Goal: Task Accomplishment & Management: Complete application form

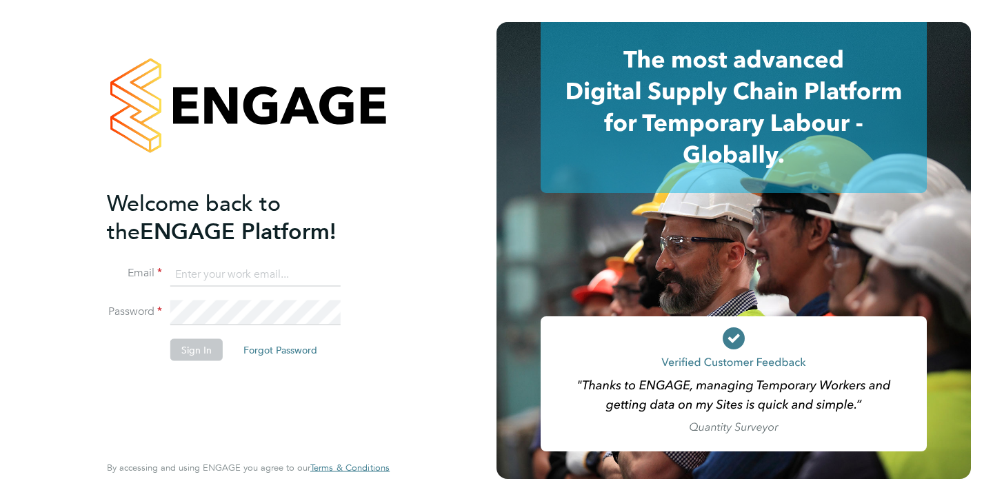
click at [223, 272] on input at bounding box center [255, 274] width 170 height 25
click at [225, 280] on input at bounding box center [255, 274] width 170 height 25
click at [262, 276] on input "Rufena.Haque" at bounding box center [255, 274] width 170 height 25
type input "Rufena.Haque@ncclondon.ac.uk"
click at [207, 350] on button "Sign In" at bounding box center [196, 350] width 52 height 22
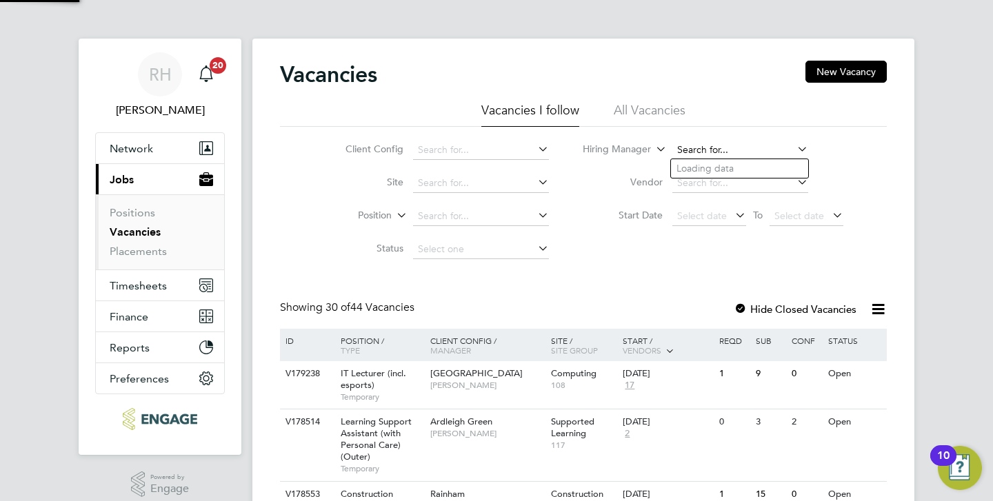
click at [680, 148] on input at bounding box center [740, 150] width 136 height 19
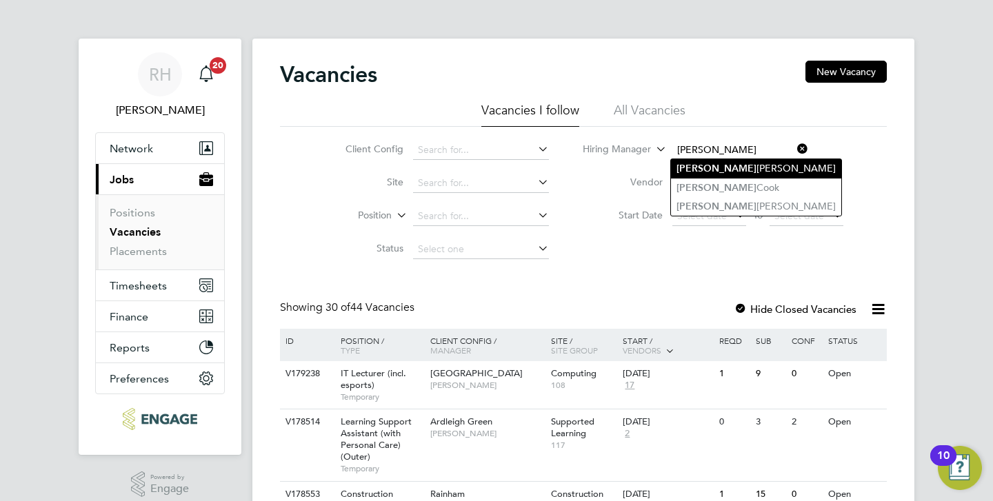
click at [690, 168] on b "[PERSON_NAME]" at bounding box center [716, 169] width 80 height 12
type input "[PERSON_NAME]"
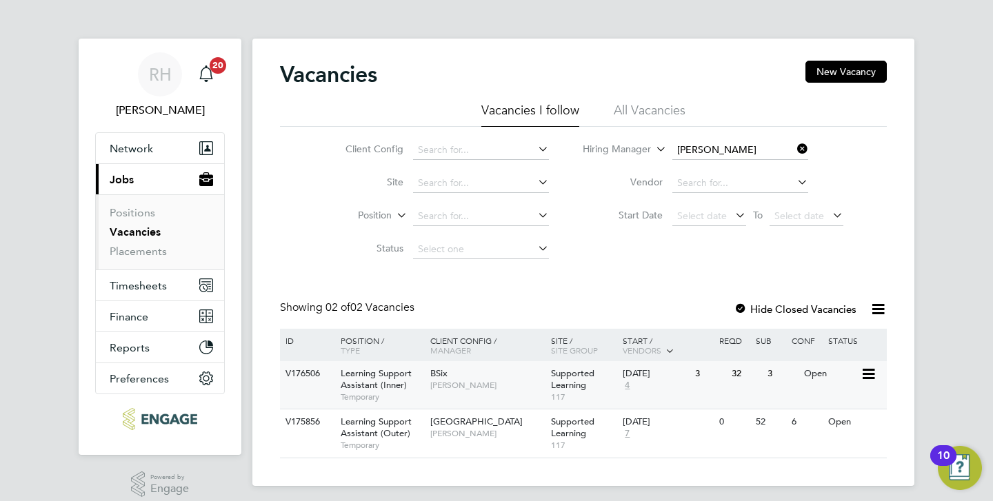
click at [394, 377] on span "Learning Support Assistant (Inner)" at bounding box center [376, 379] width 71 height 23
click at [794, 147] on icon at bounding box center [794, 148] width 0 height 19
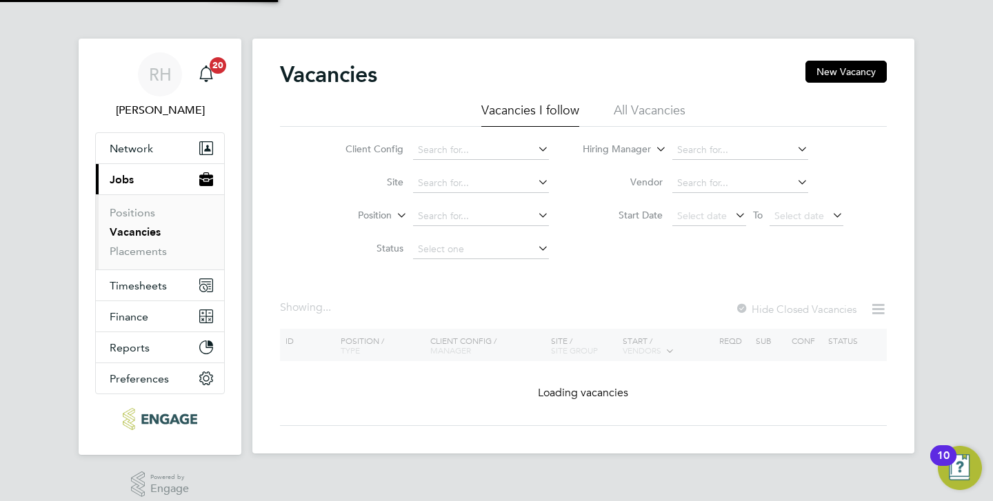
click at [659, 111] on li "All Vacancies" at bounding box center [650, 114] width 72 height 25
click at [705, 148] on input at bounding box center [740, 150] width 136 height 19
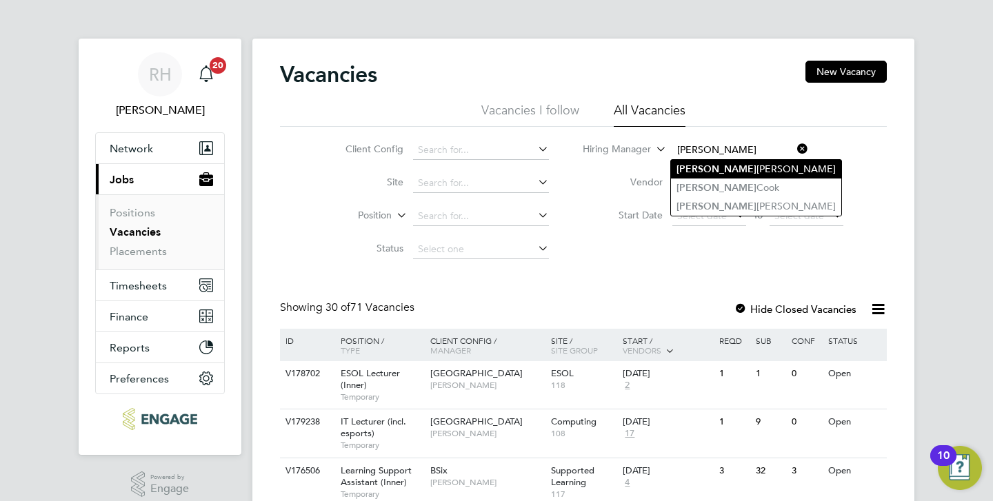
click at [717, 174] on li "Rachel Johnson" at bounding box center [756, 169] width 170 height 19
type input "[PERSON_NAME]"
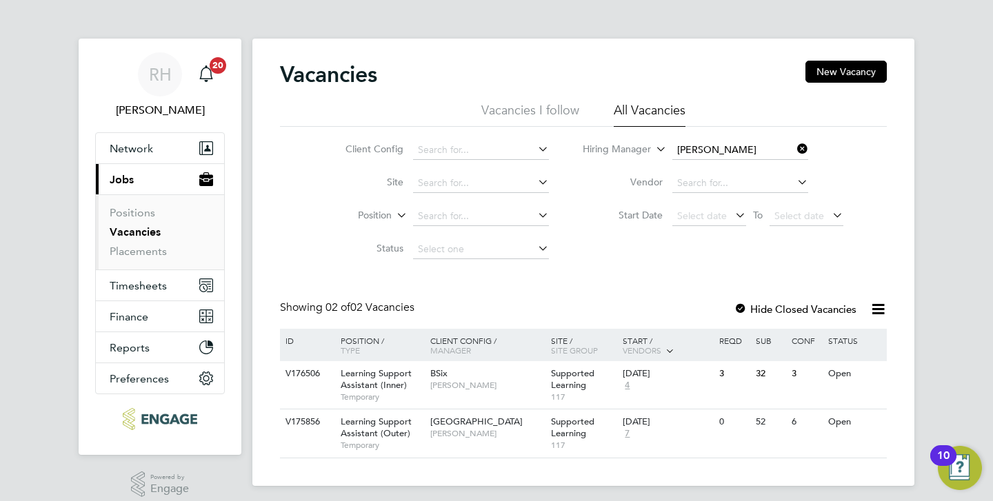
click at [737, 303] on div at bounding box center [741, 310] width 14 height 14
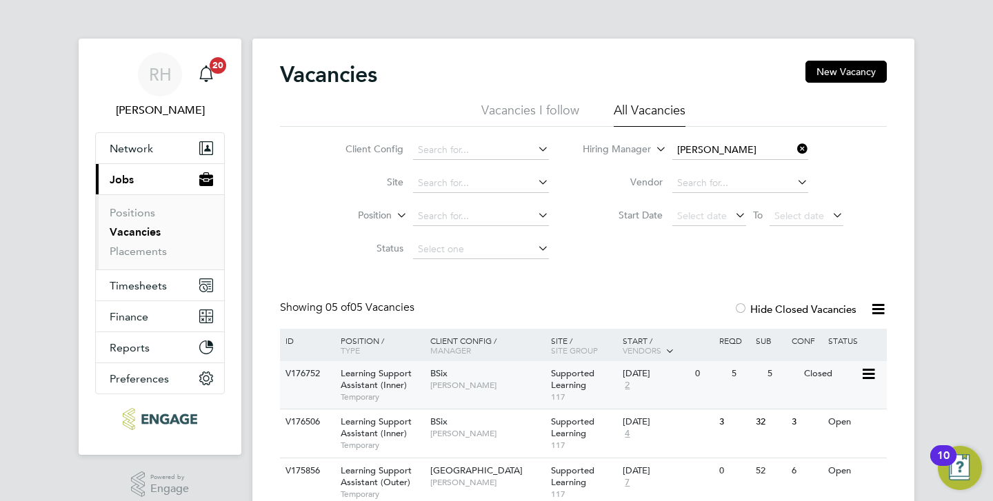
click at [362, 376] on span "Learning Support Assistant (Inner)" at bounding box center [376, 379] width 71 height 23
click at [159, 250] on link "Placements" at bounding box center [138, 251] width 57 height 13
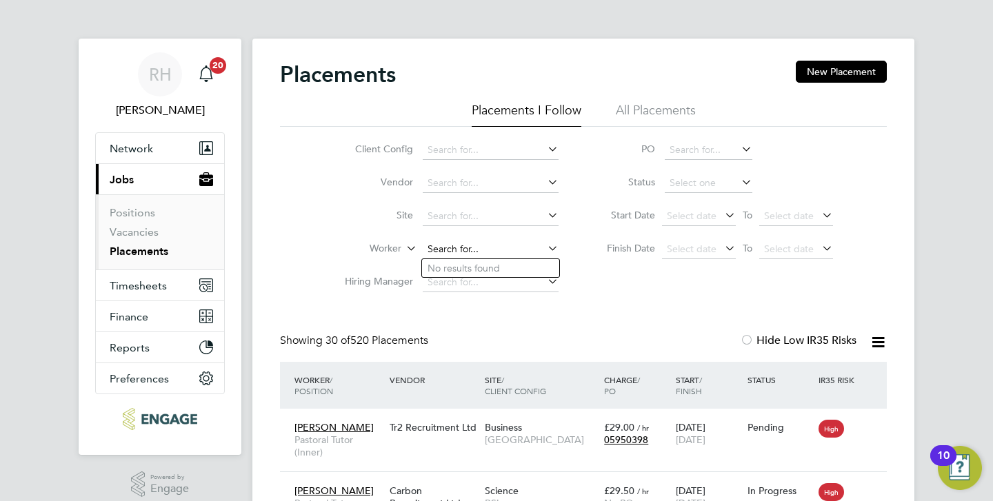
click at [457, 246] on input at bounding box center [491, 249] width 136 height 19
type input "Tanbir"
click at [628, 112] on li "All Placements" at bounding box center [656, 114] width 80 height 25
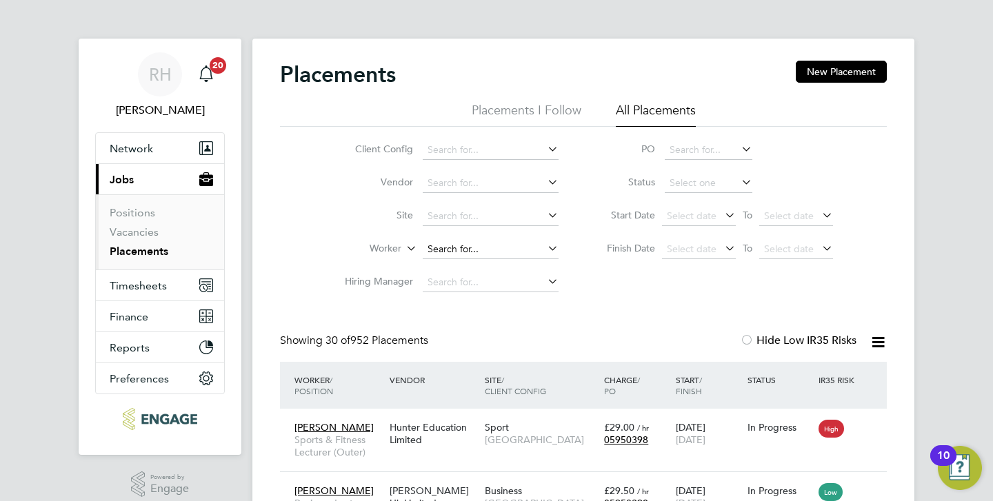
click at [434, 250] on input at bounding box center [491, 249] width 136 height 19
type input "T"
click at [141, 232] on link "Vacancies" at bounding box center [134, 231] width 49 height 13
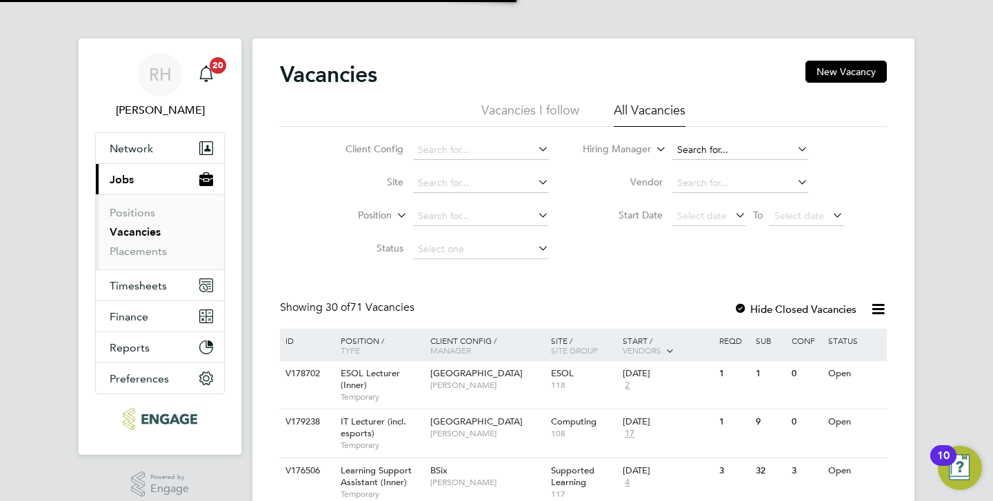
click at [681, 154] on input at bounding box center [740, 150] width 136 height 19
click at [685, 168] on b "Chris" at bounding box center [716, 169] width 80 height 12
type input "Christopher Roper"
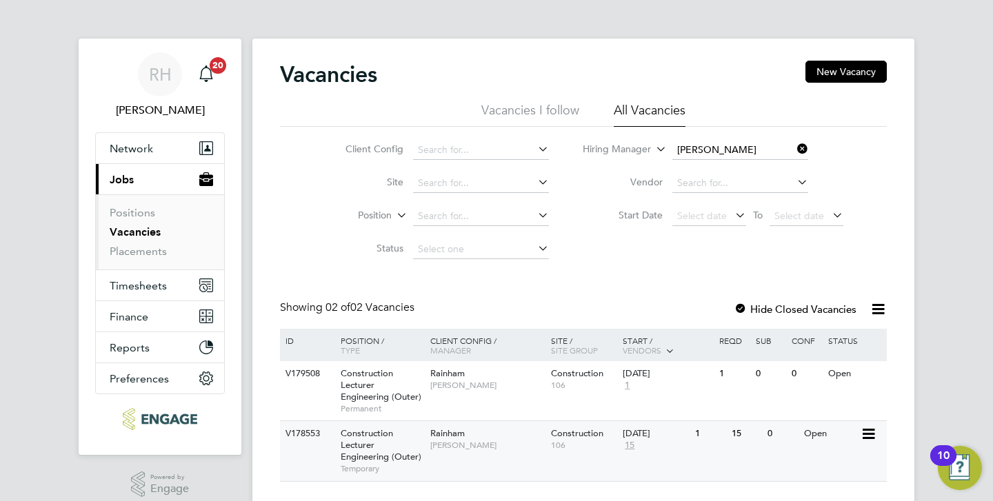
click at [375, 453] on span "Construction Lecturer Engineering (Outer)" at bounding box center [381, 445] width 81 height 35
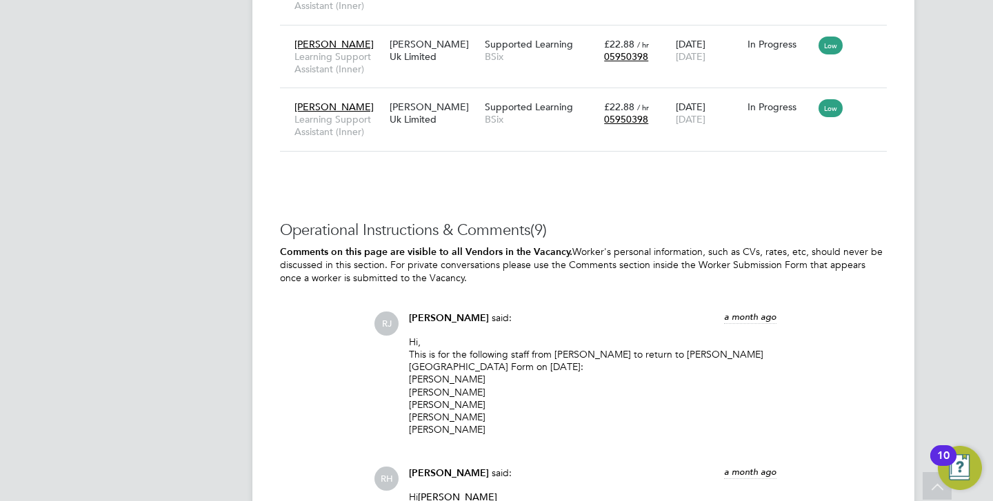
drag, startPoint x: 411, startPoint y: 379, endPoint x: 501, endPoint y: 430, distance: 104.1
click at [501, 430] on p "Hi, This is for the following staff from Morgan Hunt to return to Hackney Sixth…" at bounding box center [593, 386] width 368 height 101
copy p "Arlene Smith Rebecca Pitchers Robert Pitchers Rosemary Daniel Bernadette Bertha"
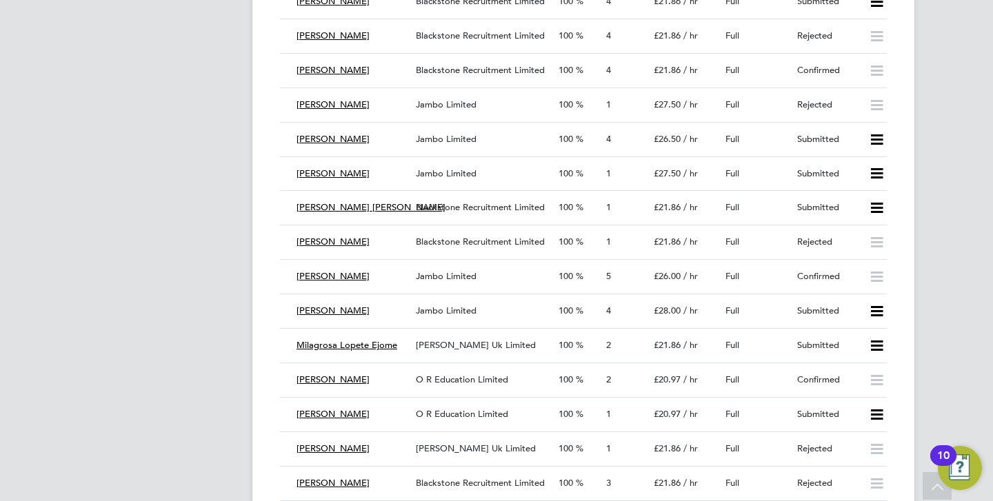
click at [454, 74] on span "Blackstone Recruitment Limited" at bounding box center [480, 70] width 129 height 12
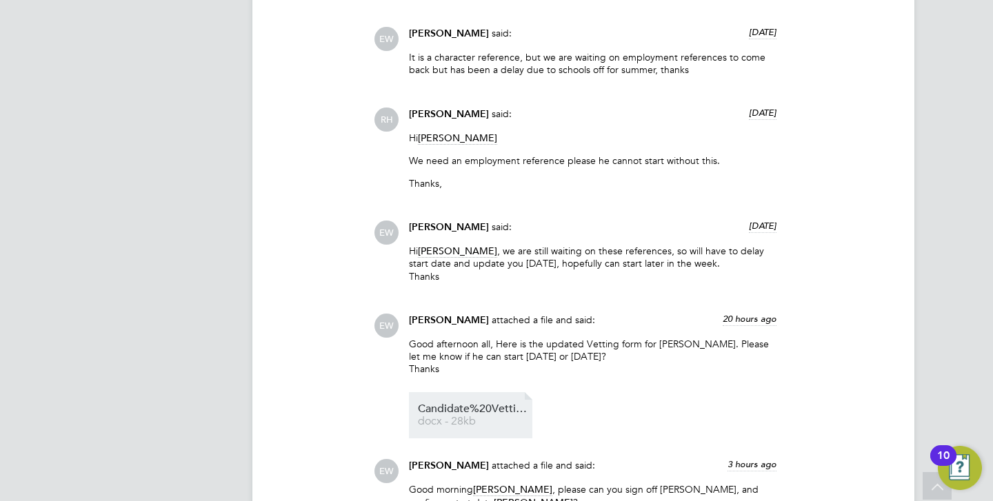
click at [476, 404] on span "Candidate%20Vetting%20Form%20-%20New%20(Joel%20Westbrook)%20final" at bounding box center [473, 409] width 110 height 10
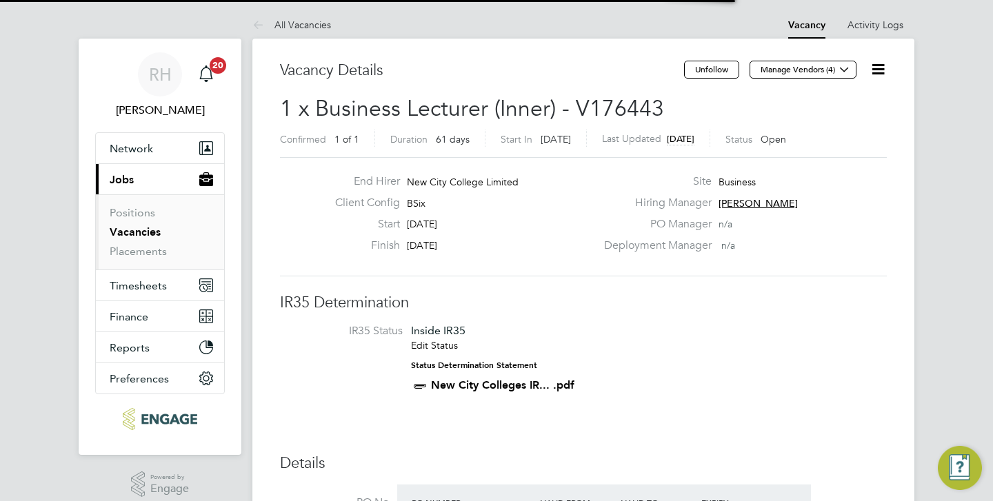
scroll to position [7, 7]
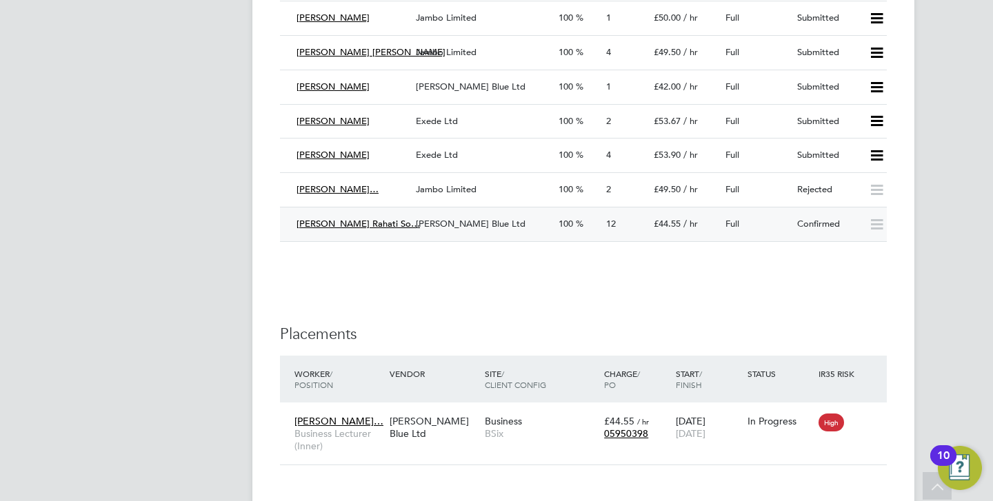
click at [423, 218] on span "Henry Blue Ltd" at bounding box center [471, 224] width 110 height 12
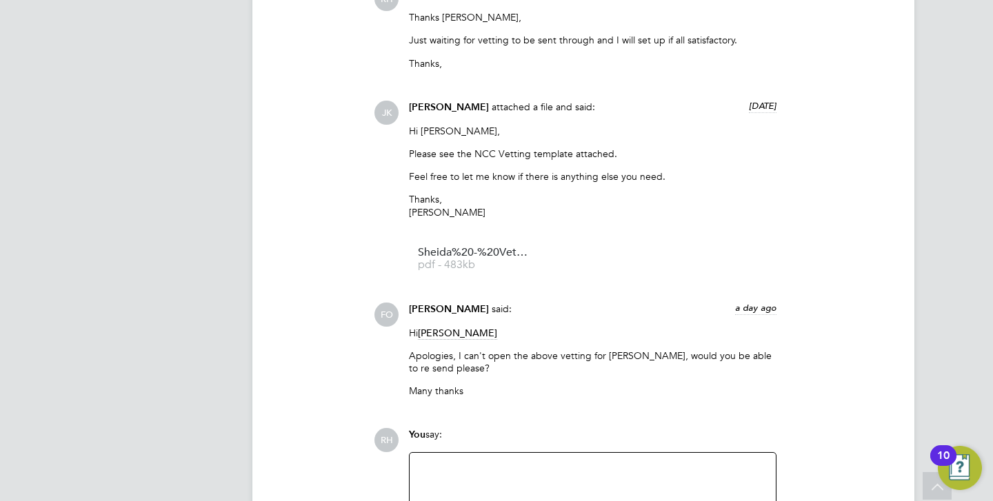
scroll to position [3724, 0]
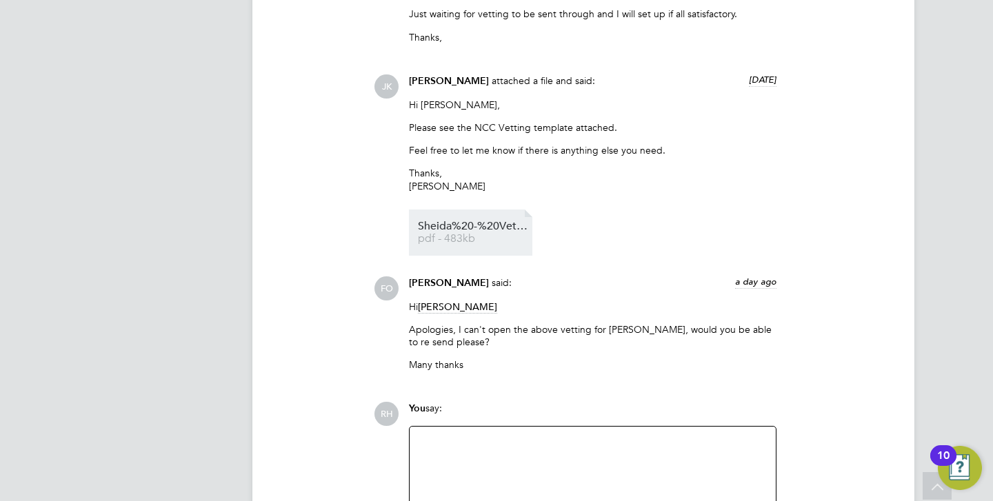
click at [479, 221] on span "Sheida%20-%20Vetting%20Form" at bounding box center [473, 226] width 110 height 10
click at [505, 455] on div at bounding box center [593, 464] width 350 height 59
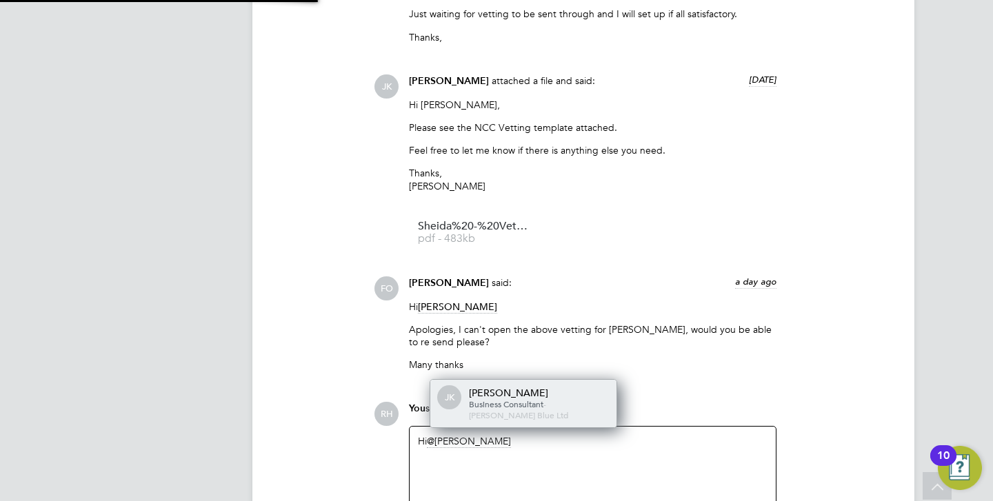
scroll to position [22, 139]
click at [507, 410] on span "Henry Blue Ltd" at bounding box center [518, 415] width 99 height 11
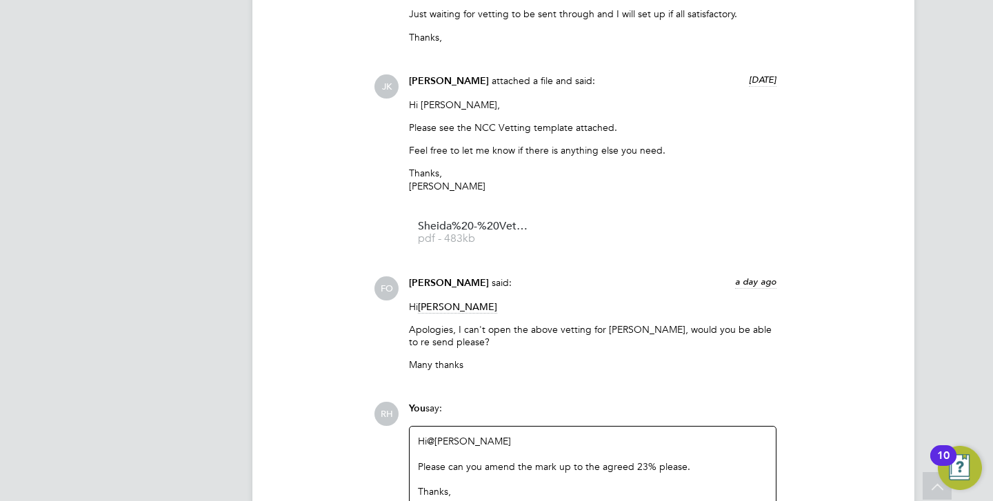
click at [782, 402] on div "You say: Hi @Joel Kinsella ​ Please can you amend the mark up to the agreed 23%…" at bounding box center [592, 470] width 381 height 136
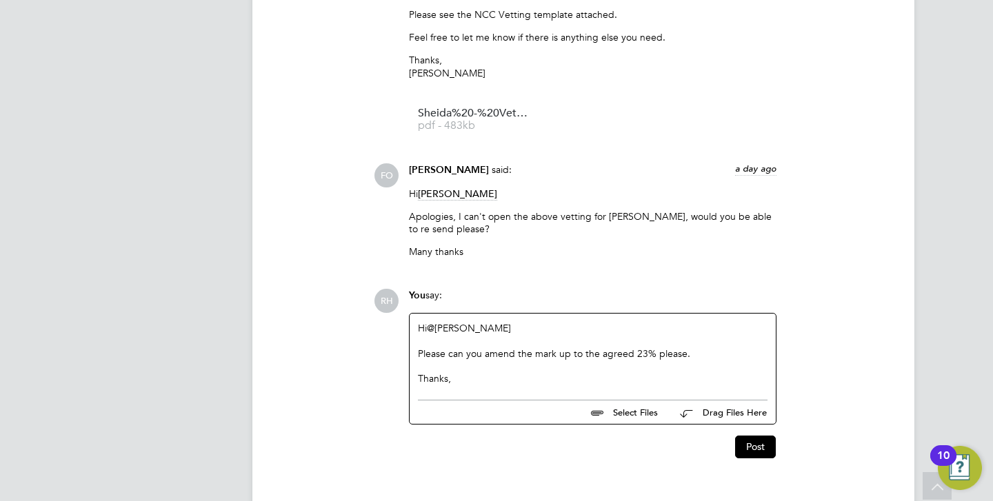
scroll to position [3851, 0]
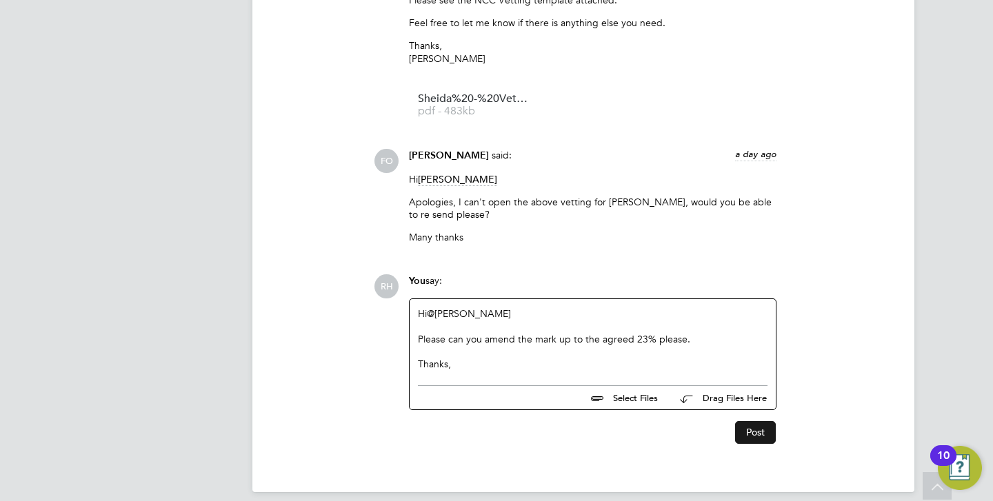
click at [762, 421] on button "Post" at bounding box center [755, 432] width 41 height 22
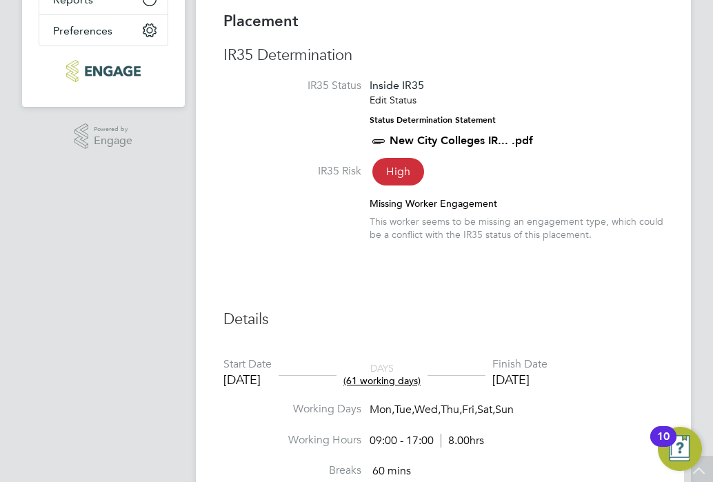
scroll to position [0, 0]
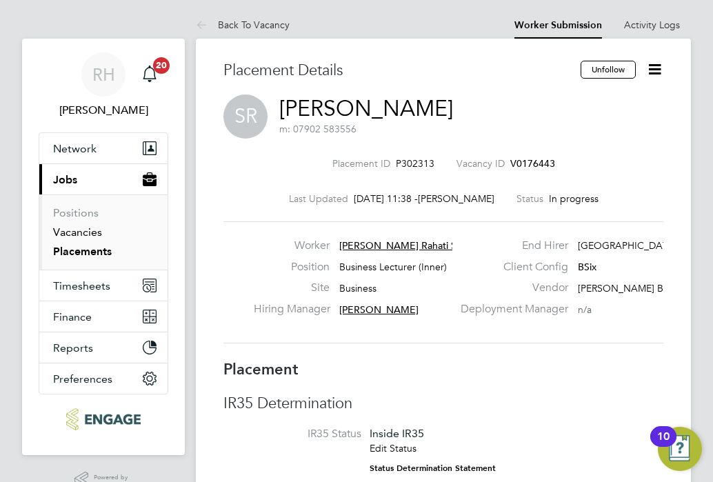
click at [82, 234] on link "Vacancies" at bounding box center [77, 231] width 49 height 13
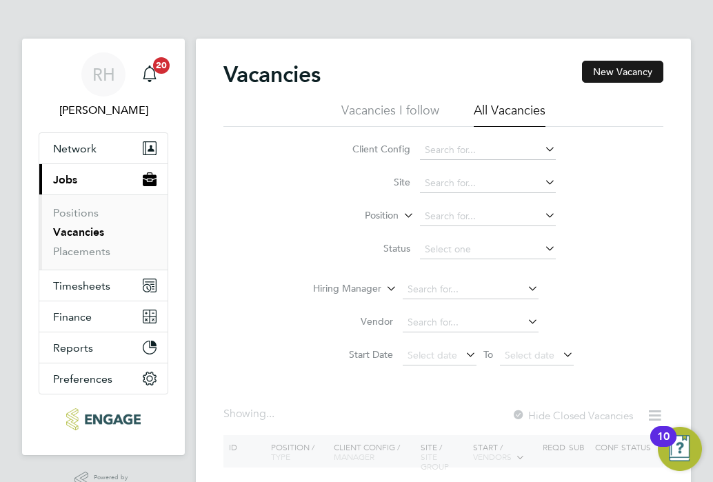
click at [609, 72] on button "New Vacancy" at bounding box center [622, 72] width 81 height 22
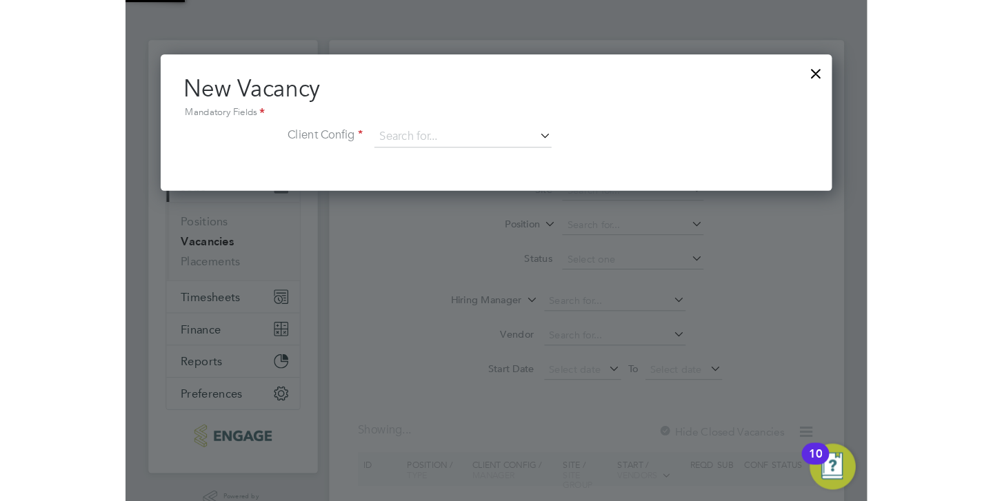
scroll to position [131, 646]
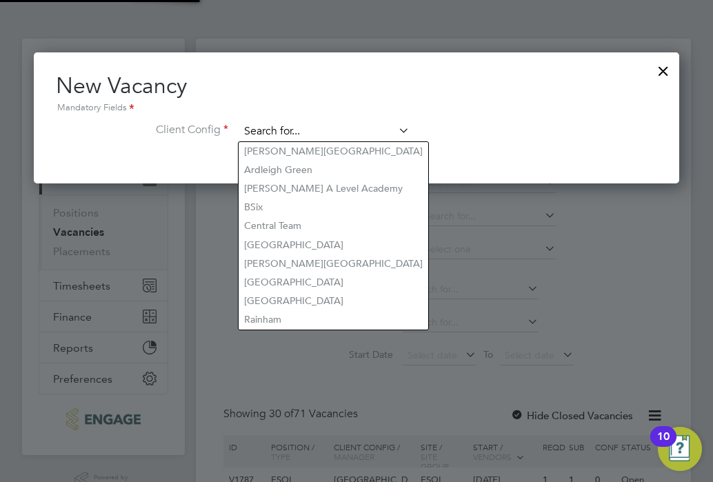
click at [318, 135] on input at bounding box center [324, 131] width 170 height 21
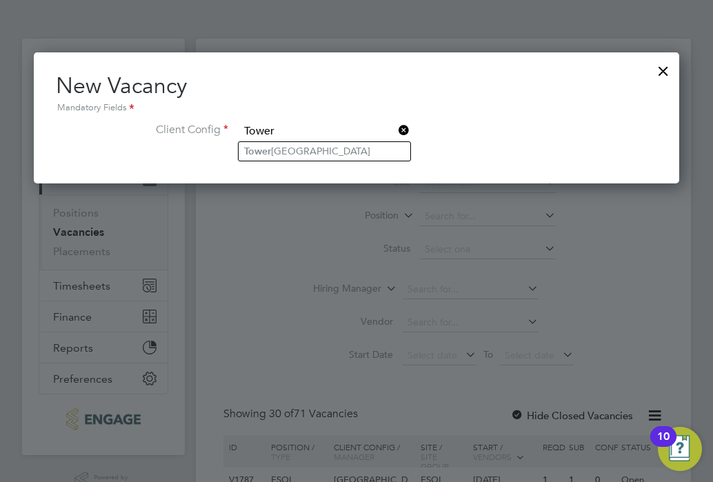
type input "Tower"
click at [313, 141] on ul "Tower Hamlets Campus" at bounding box center [324, 151] width 173 height 20
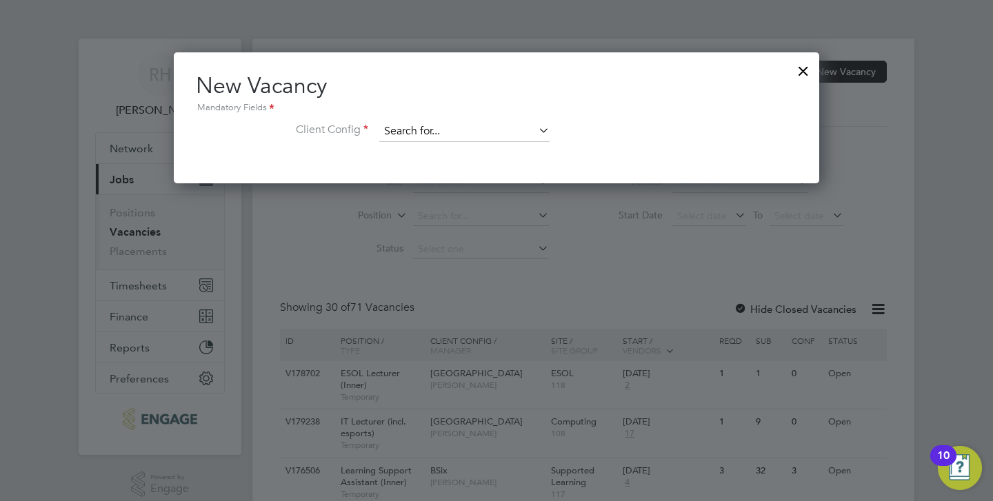
click at [523, 129] on input at bounding box center [464, 131] width 170 height 21
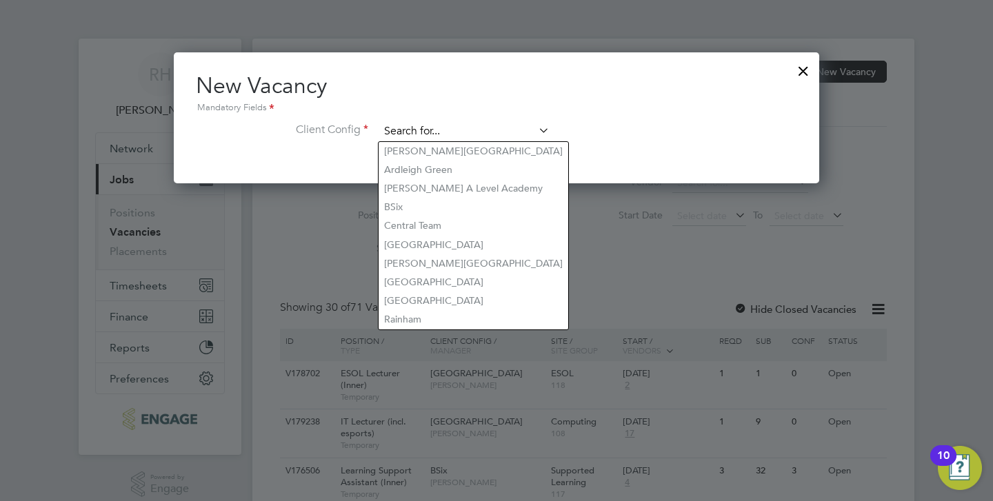
click at [425, 130] on input at bounding box center [464, 131] width 170 height 21
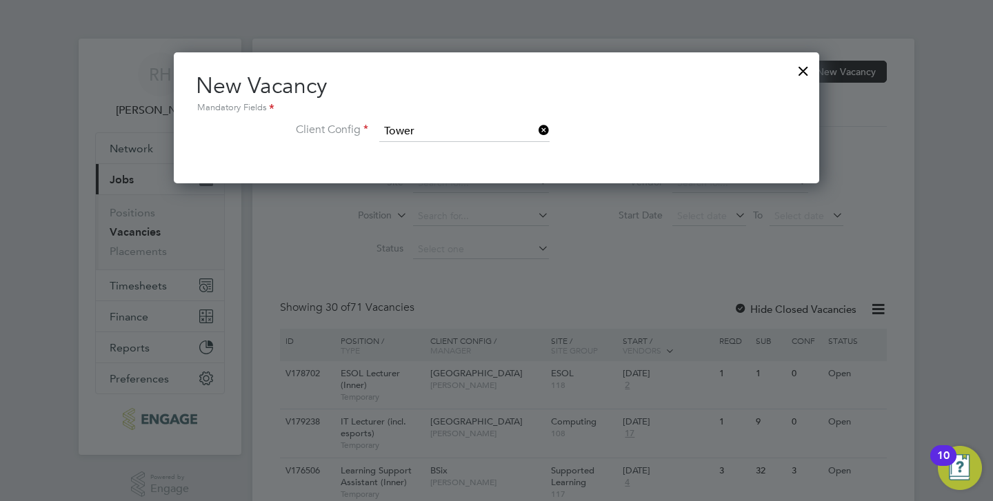
click at [434, 154] on li "Tower Hamlets Campus" at bounding box center [465, 151] width 172 height 19
type input "Tower Hamlets Campus"
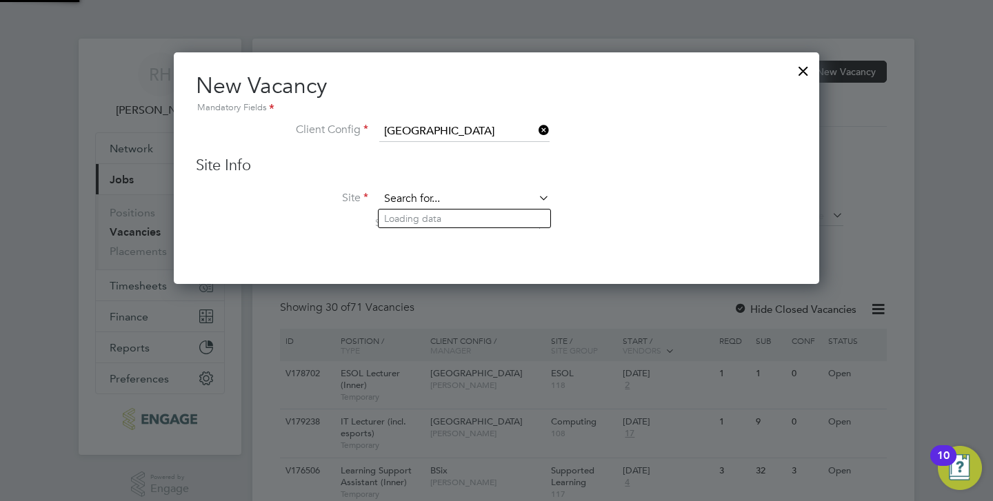
click at [432, 205] on input at bounding box center [464, 199] width 170 height 21
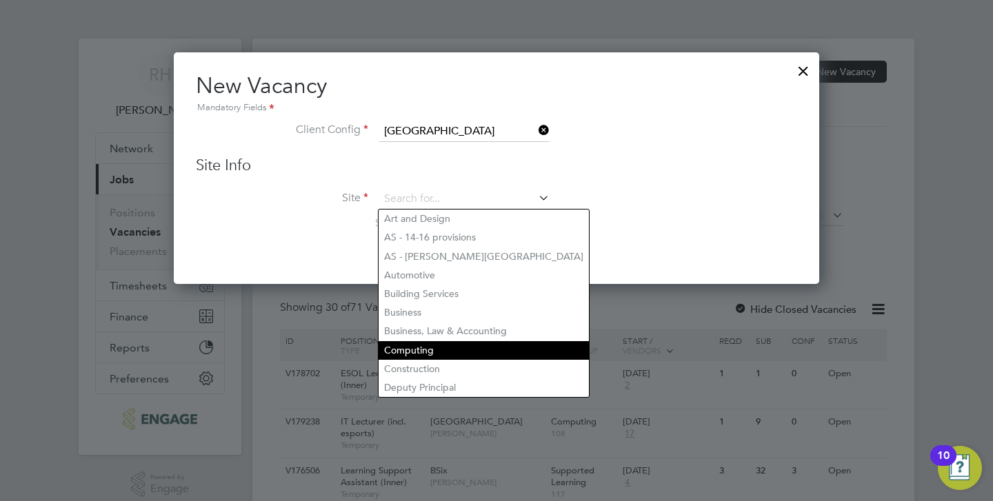
click at [429, 346] on li "Computing" at bounding box center [484, 350] width 210 height 19
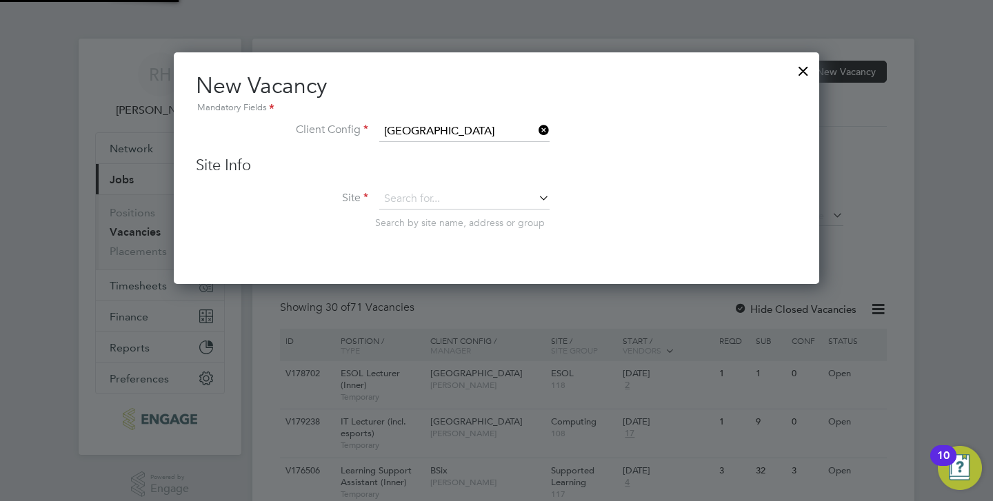
type input "Computing"
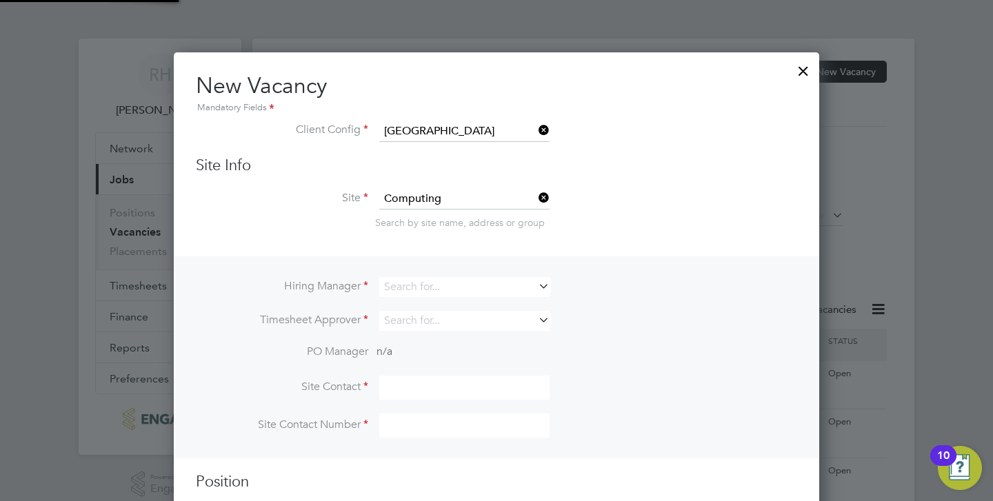
scroll to position [516, 646]
click at [425, 288] on input at bounding box center [464, 287] width 170 height 20
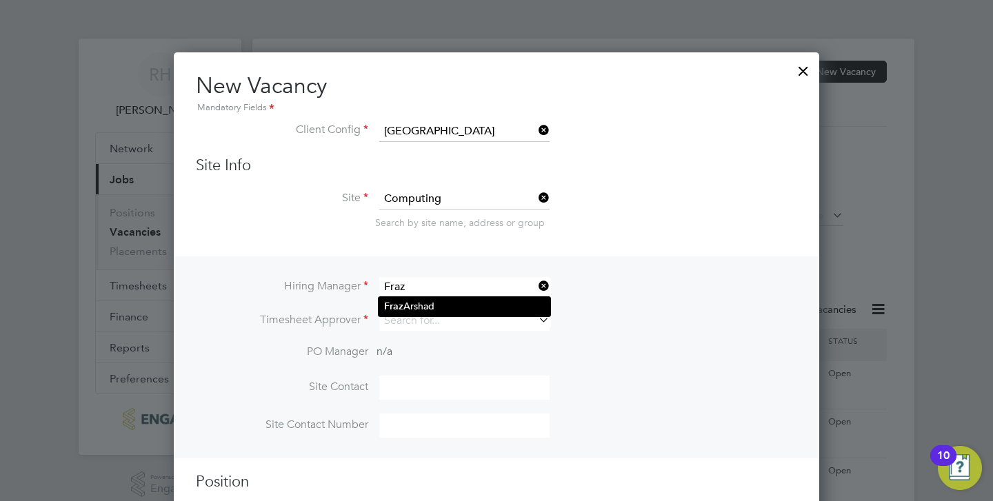
click at [425, 301] on li "Fraz Arshad" at bounding box center [465, 306] width 172 height 19
type input "Fraz Arshad"
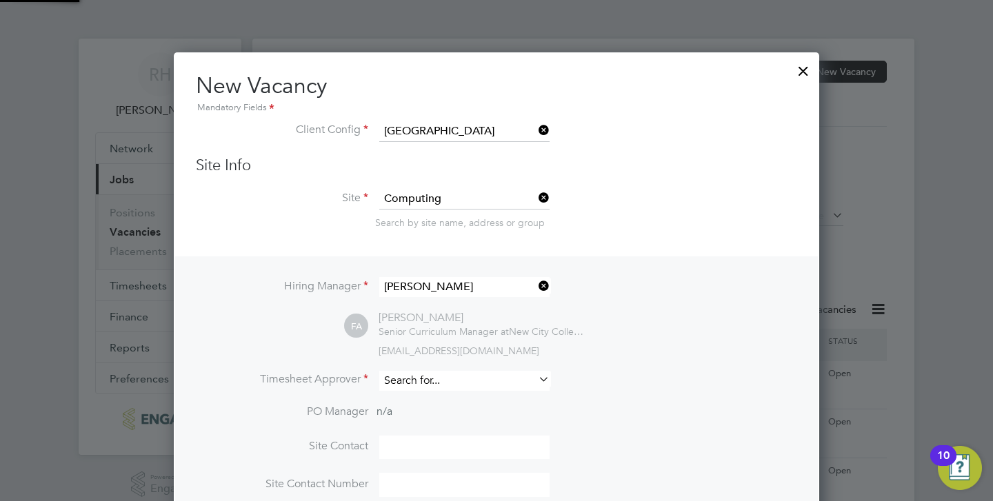
click at [417, 384] on input at bounding box center [464, 381] width 170 height 20
type input "N"
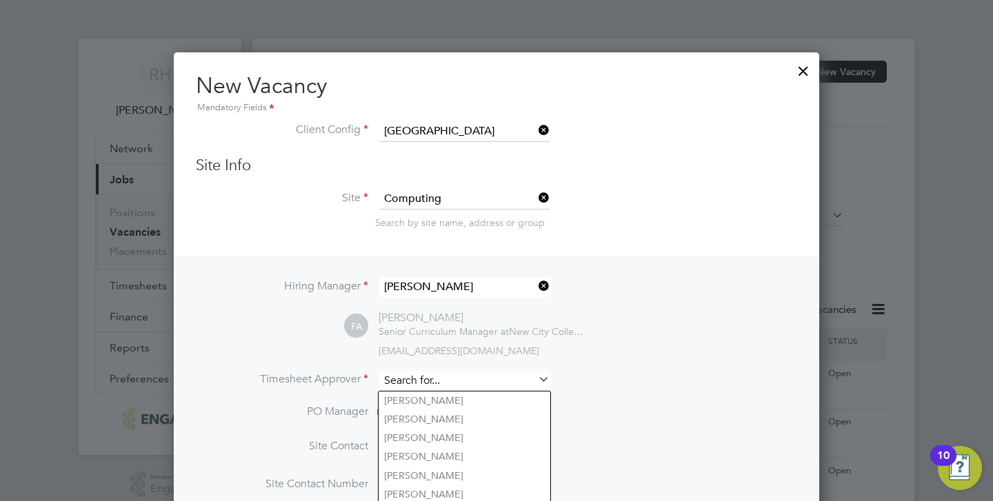
click at [417, 384] on input at bounding box center [464, 381] width 170 height 20
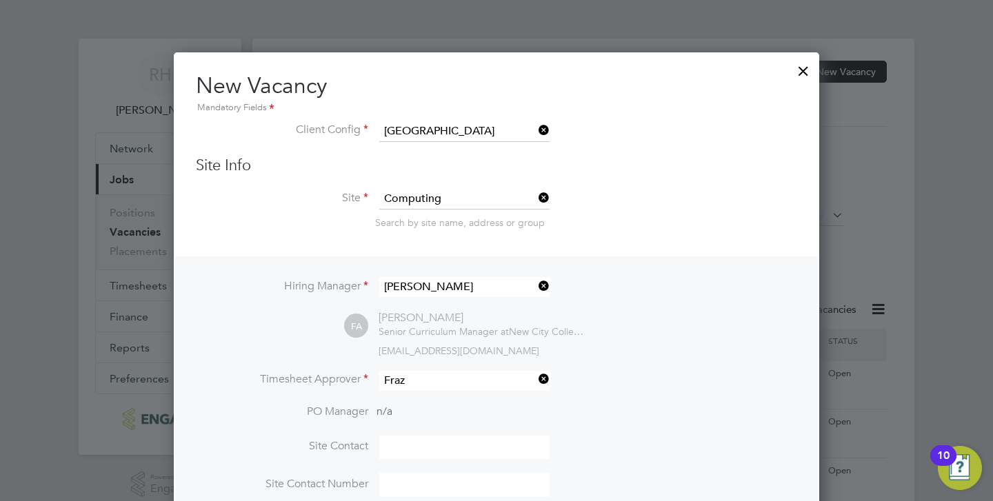
click at [417, 402] on li "Fraz Arshad" at bounding box center [465, 401] width 172 height 19
type input "Fraz Arshad"
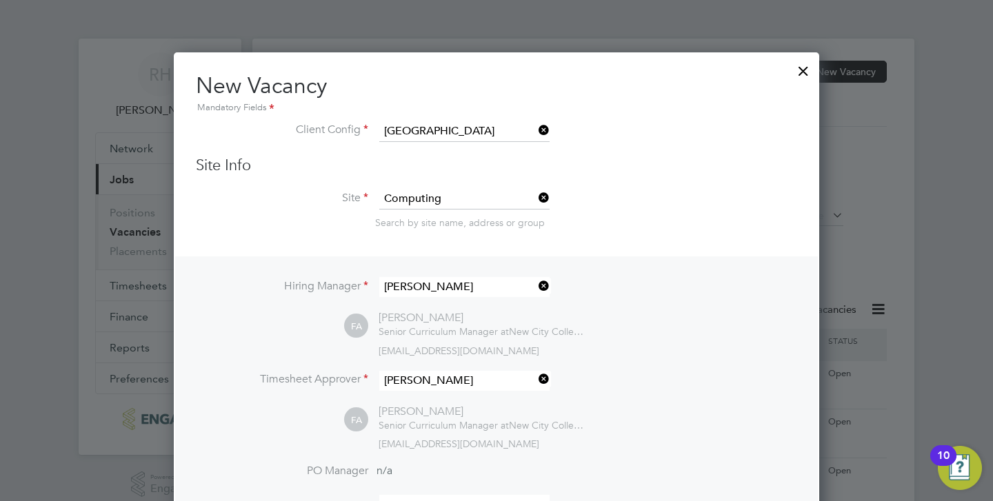
click at [707, 327] on div "FA Fraz Arshad Senior Curriculum Manager at New City College Limited fraz.arsha…" at bounding box center [570, 334] width 453 height 46
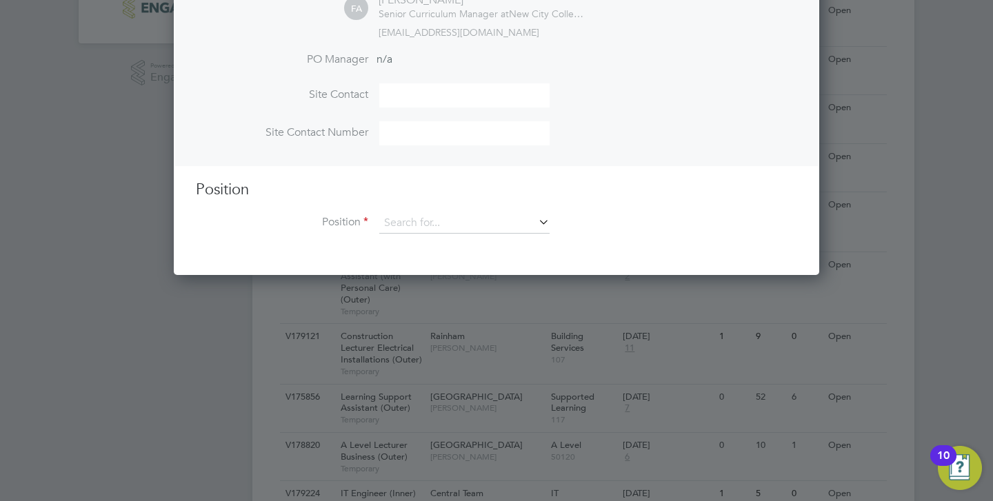
scroll to position [414, 0]
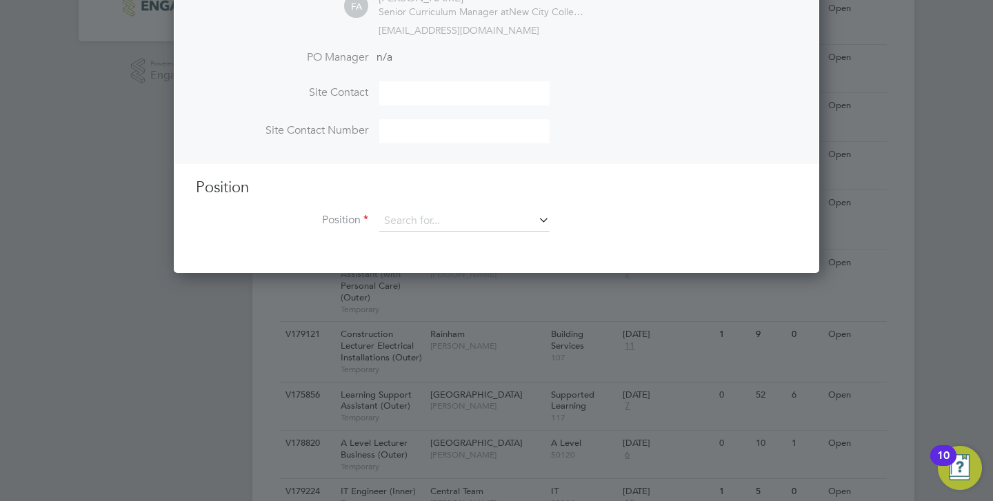
click at [448, 368] on div at bounding box center [496, 250] width 993 height 501
click at [436, 319] on div at bounding box center [496, 250] width 993 height 501
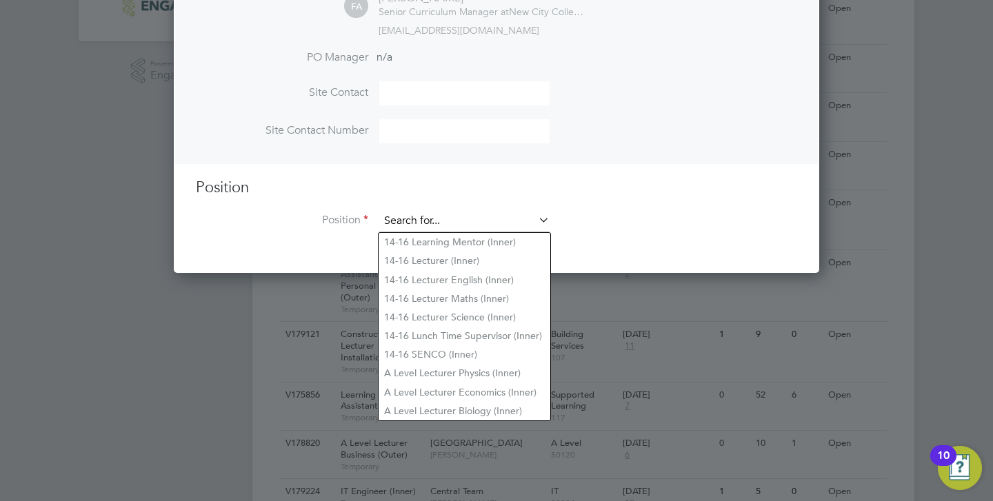
click at [516, 216] on input at bounding box center [464, 221] width 170 height 21
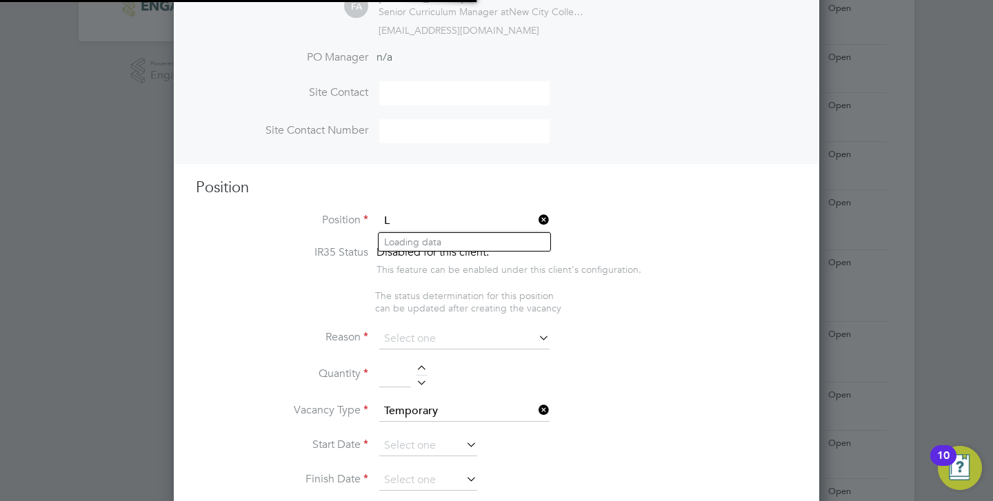
scroll to position [2124, 646]
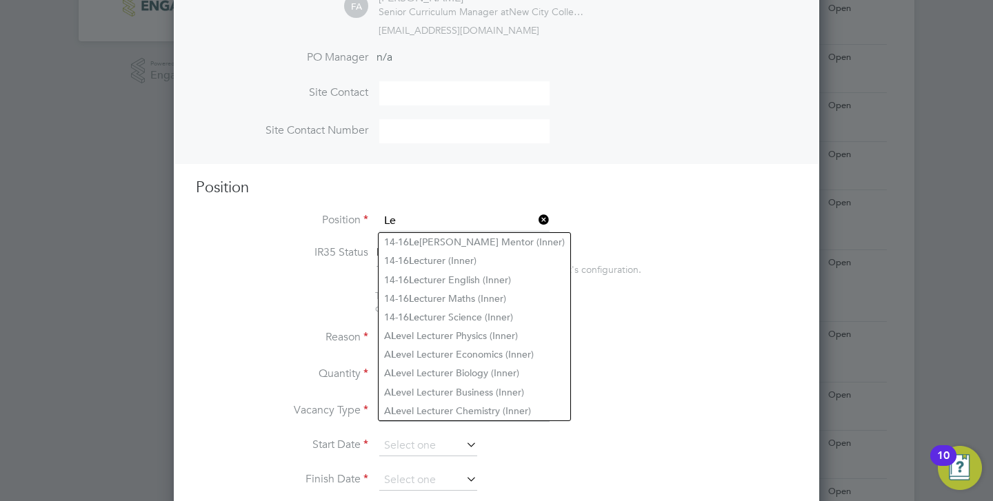
type input "L"
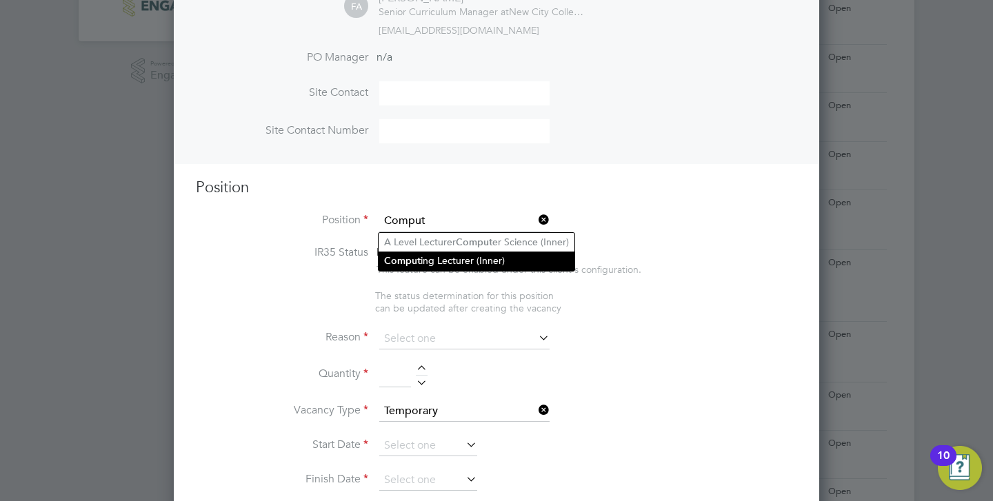
click at [492, 259] on li "Comput ing Lecturer (Inner)" at bounding box center [477, 261] width 196 height 19
type input "Computing Lecturer (Inner)"
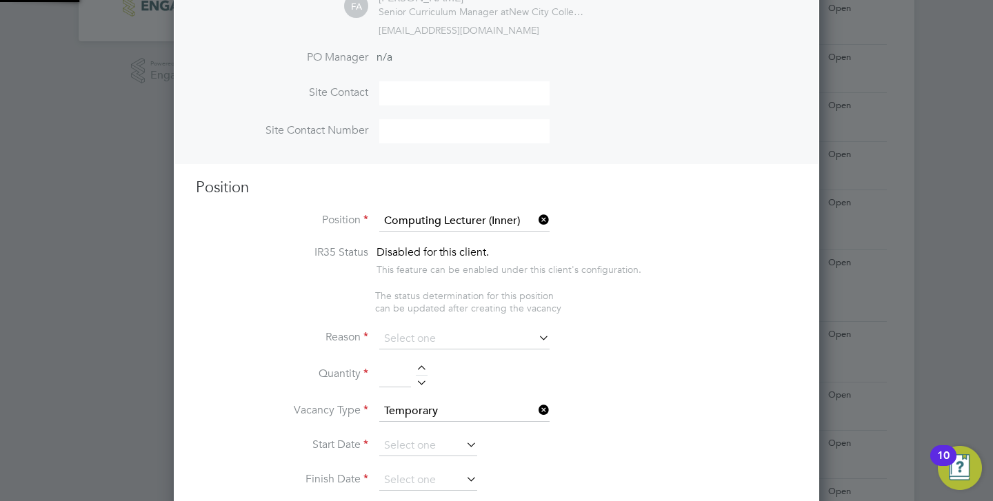
type textarea "PURPOSE OF JOB: • To teach and assess learning on a range of courses, which inc…"
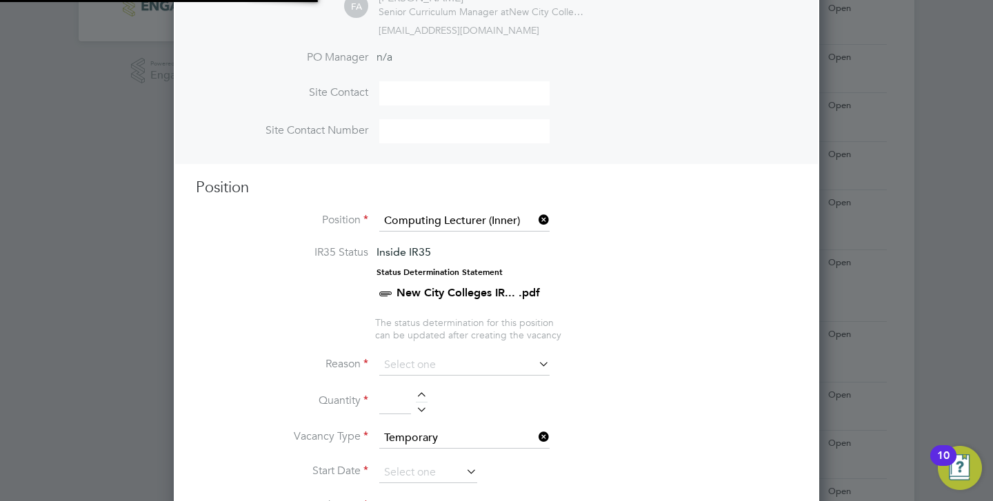
scroll to position [41, 72]
click at [445, 359] on input at bounding box center [464, 365] width 170 height 21
click at [420, 423] on li "Extra Work" at bounding box center [465, 421] width 172 height 18
type input "Extra Work"
click at [422, 396] on div at bounding box center [422, 397] width 12 height 10
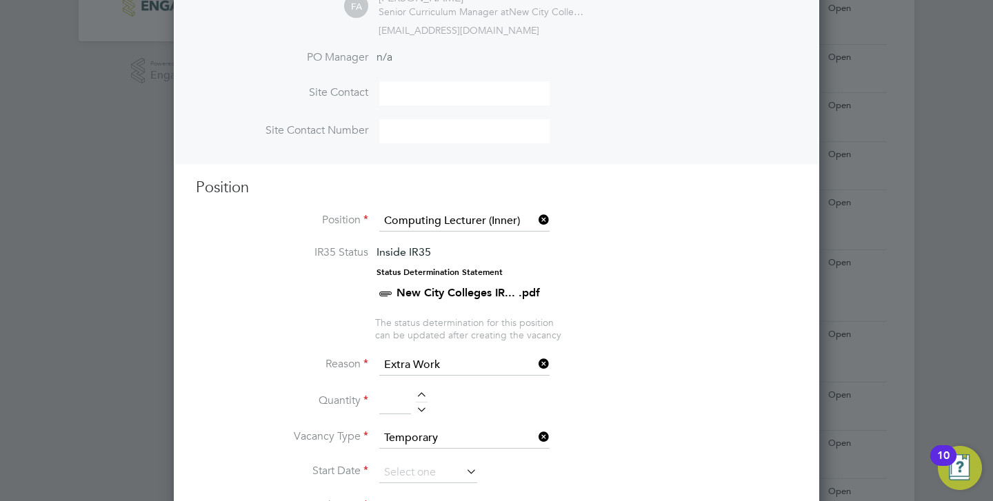
type input "1"
click at [423, 479] on input at bounding box center [428, 473] width 98 height 21
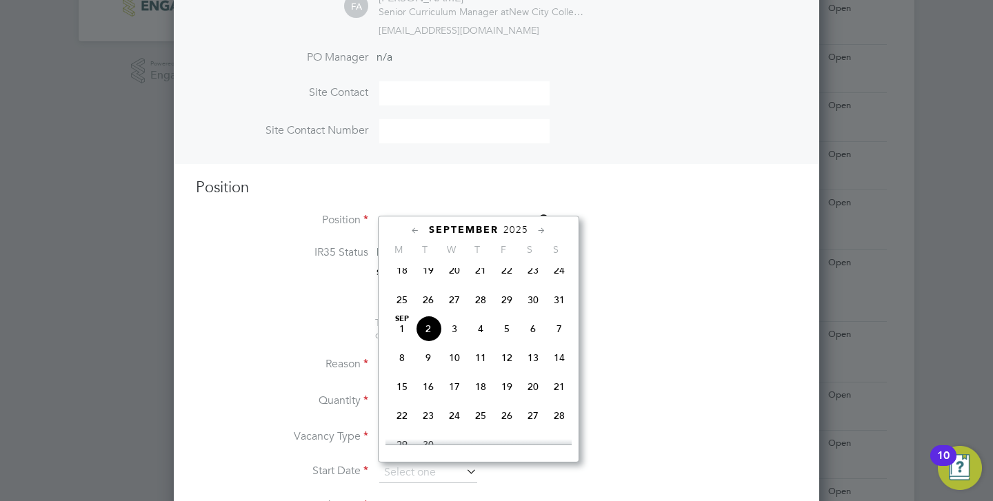
click at [403, 341] on span "Sep 1" at bounding box center [402, 329] width 26 height 26
type input "[DATE]"
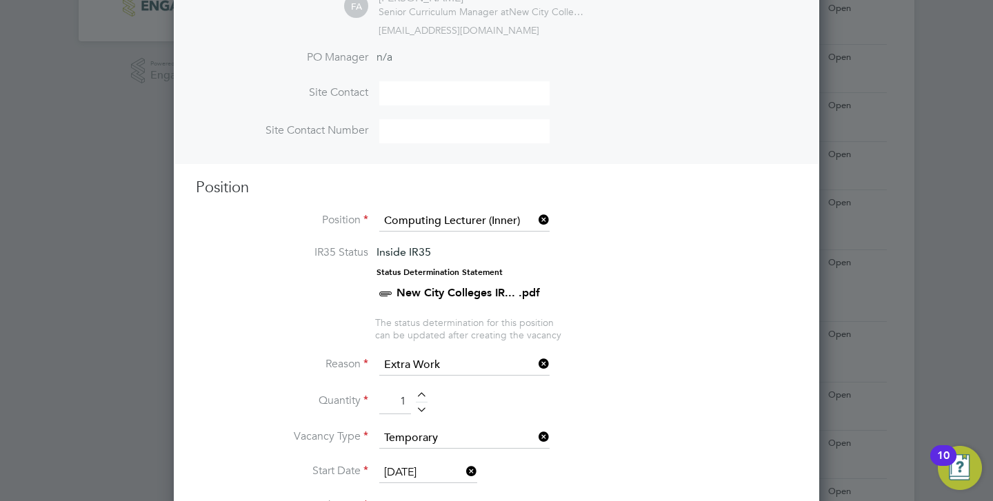
click at [656, 430] on li "Vacancy Type Temporary" at bounding box center [496, 445] width 601 height 34
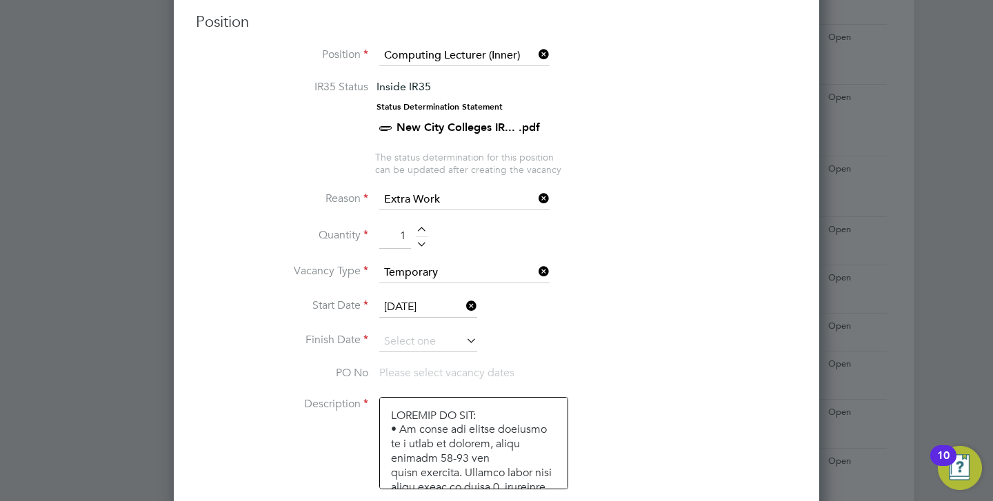
scroll to position [607, 0]
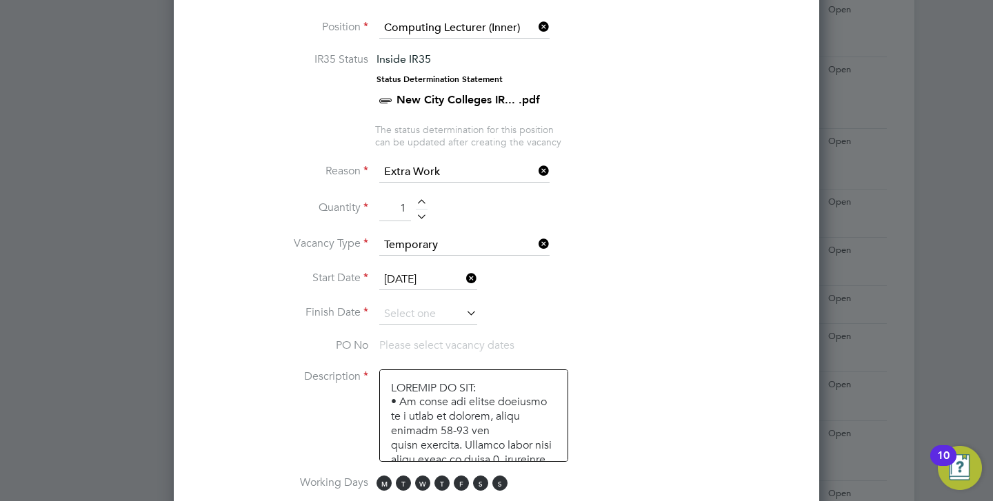
click at [463, 320] on icon at bounding box center [463, 312] width 0 height 19
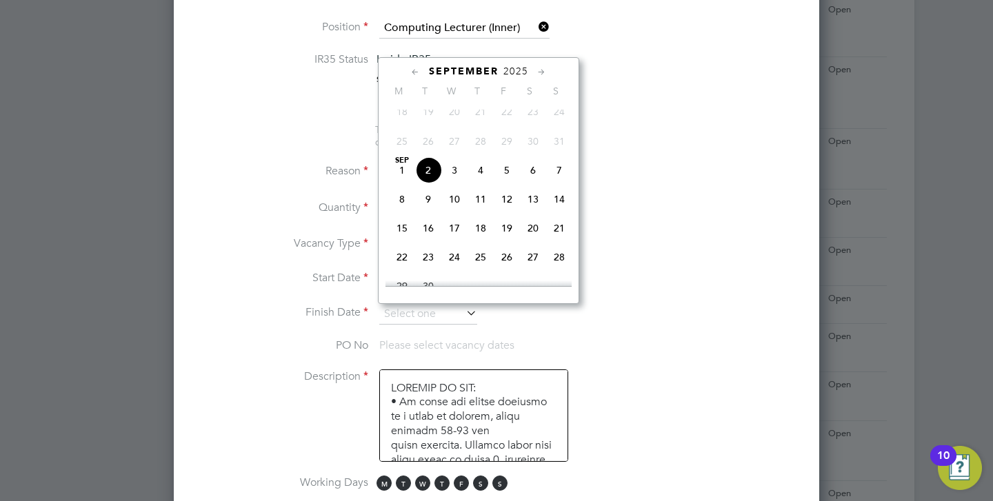
click at [509, 241] on span "19" at bounding box center [507, 228] width 26 height 26
type input "19 Sep 2025"
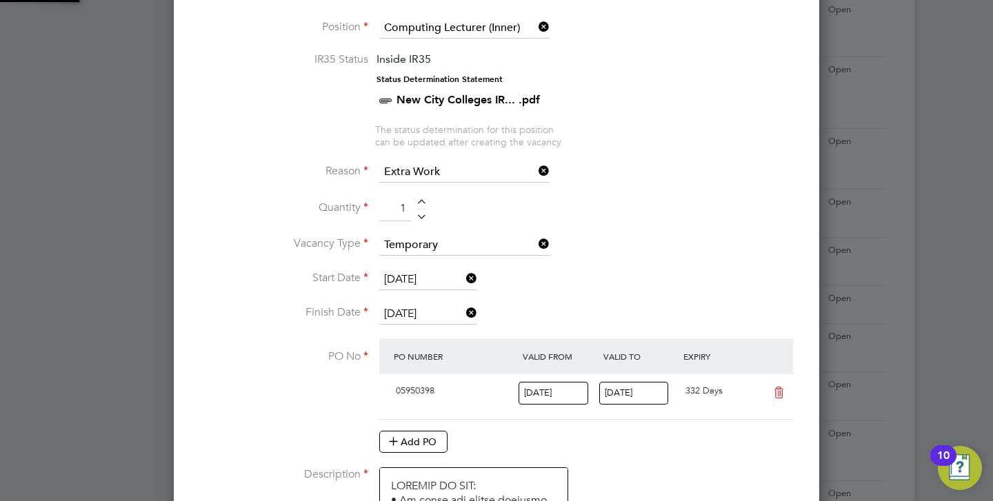
scroll to position [23, 130]
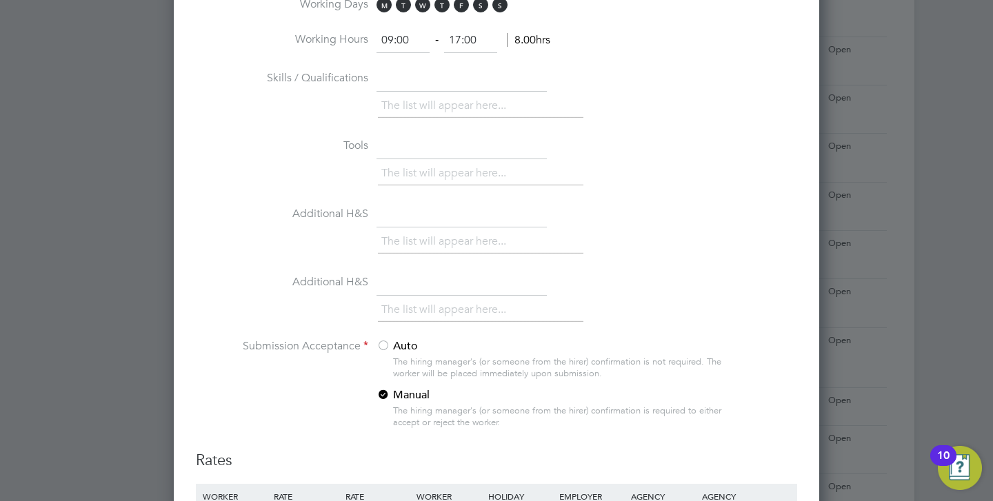
scroll to position [1186, 0]
click at [627, 353] on div "Auto The hiring manager's (or someone from the hirer) confirmation is not requi…" at bounding box center [552, 385] width 352 height 98
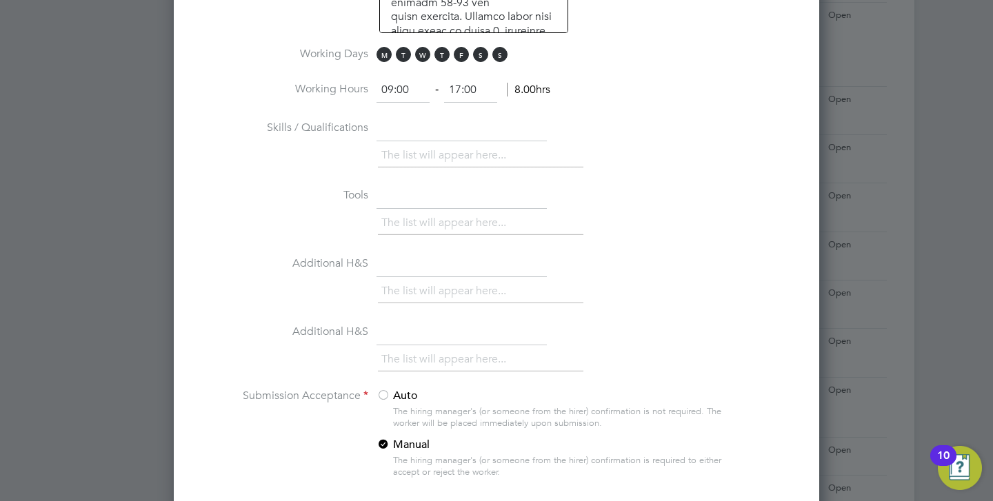
scroll to position [1131, 0]
click at [501, 62] on span "S" at bounding box center [499, 57] width 15 height 15
click at [481, 55] on span "S" at bounding box center [480, 57] width 15 height 15
click at [632, 210] on li "Tools The list will appear here..." at bounding box center [496, 222] width 601 height 68
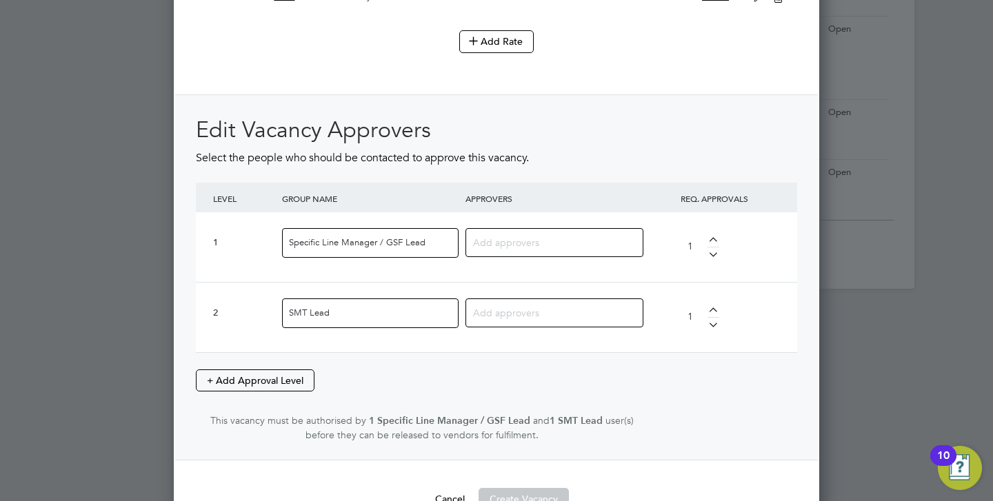
scroll to position [1775, 0]
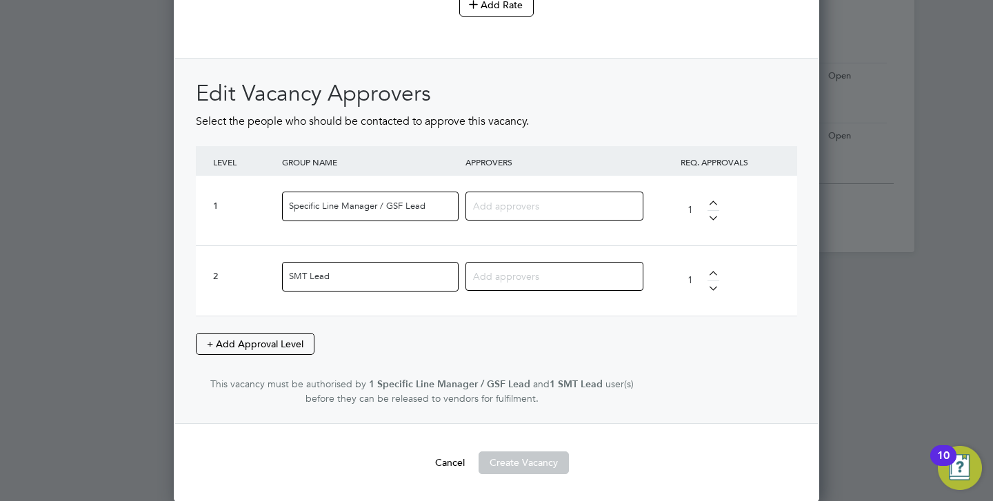
click at [560, 322] on div "Edit Vacancy Approvers Select the people who should be contacted to approve thi…" at bounding box center [496, 242] width 601 height 327
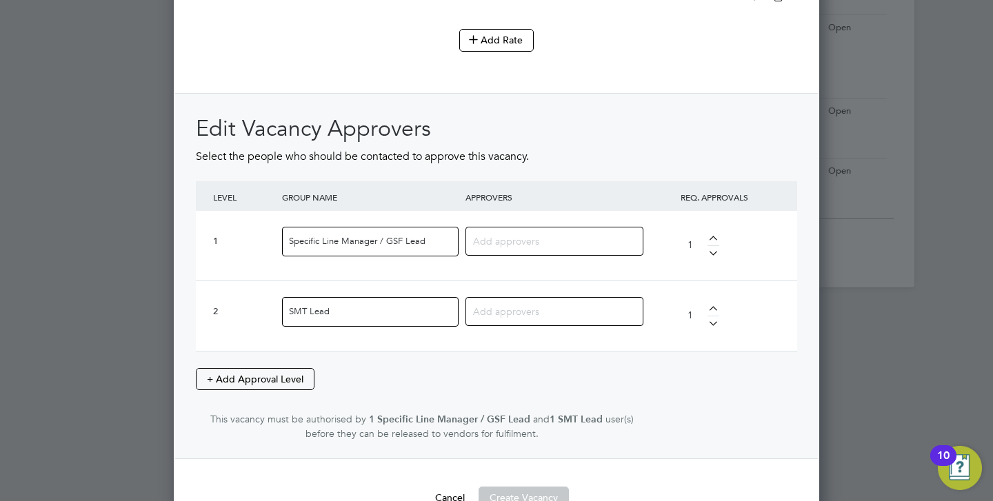
scroll to position [1706, 0]
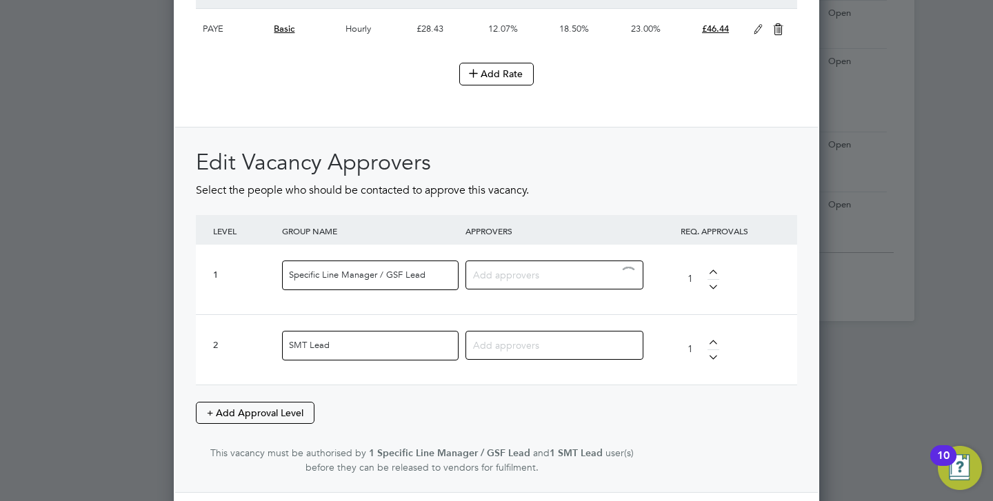
click at [498, 273] on input at bounding box center [549, 274] width 152 height 18
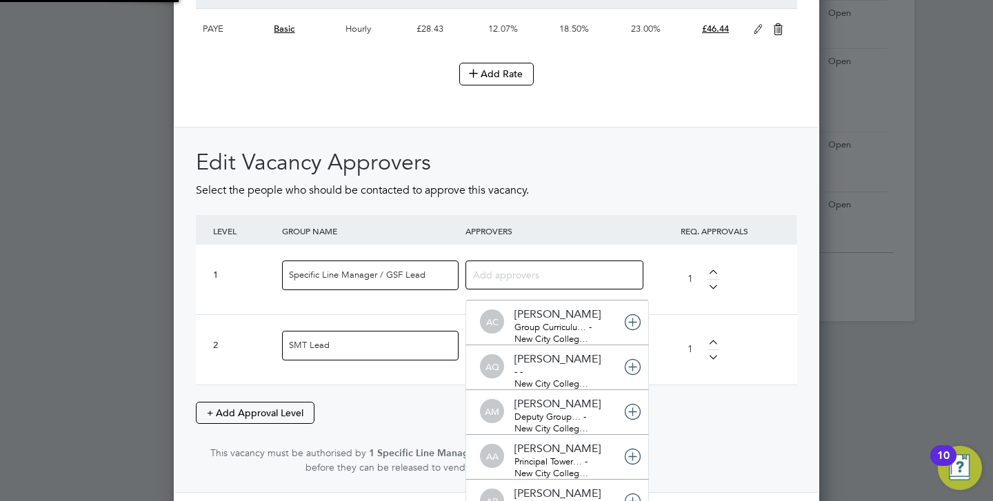
scroll to position [14, 97]
type input "Nazy"
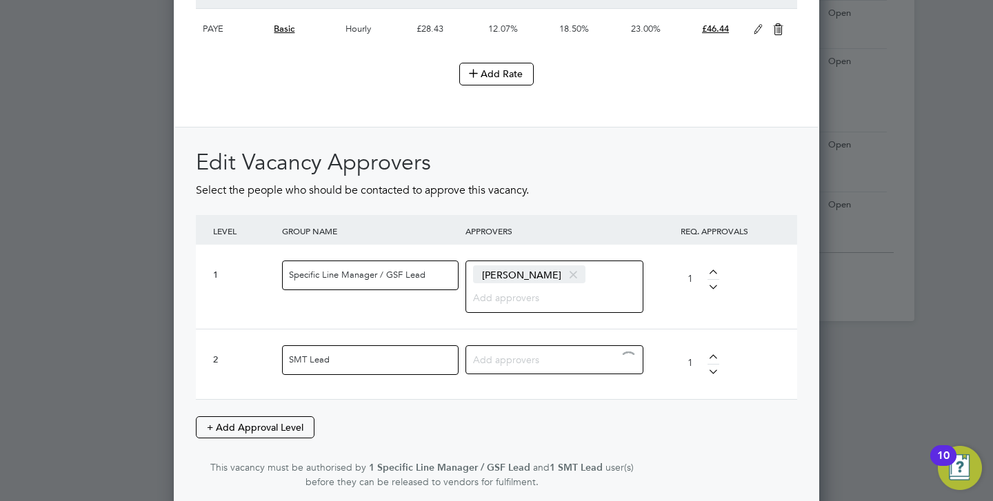
click at [505, 363] on input at bounding box center [549, 359] width 152 height 18
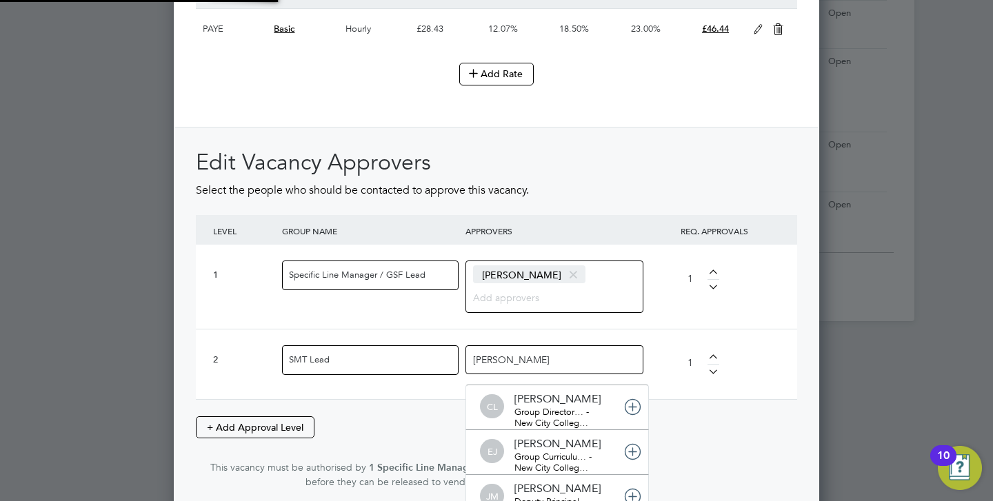
type input "Janet"
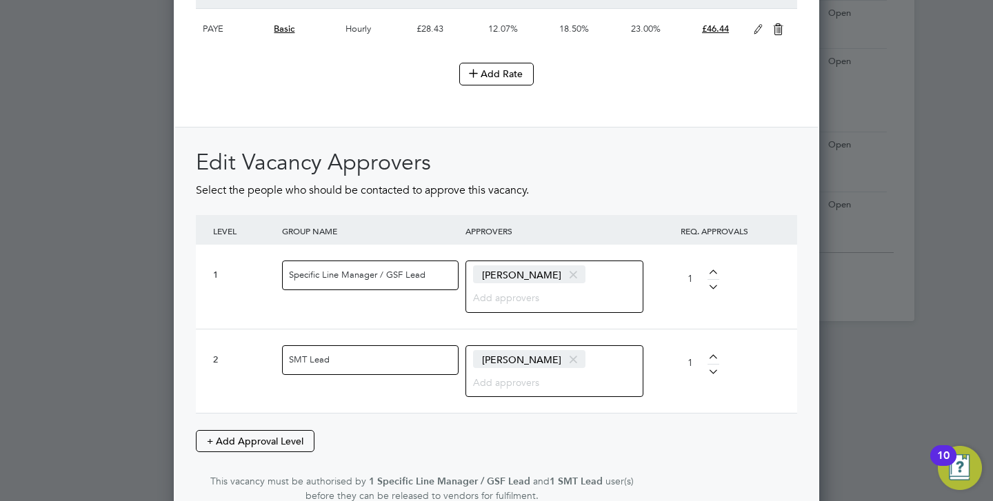
click at [732, 447] on div "Edit Vacancy Approvers Select the people who should be contacted to approve thi…" at bounding box center [496, 325] width 601 height 355
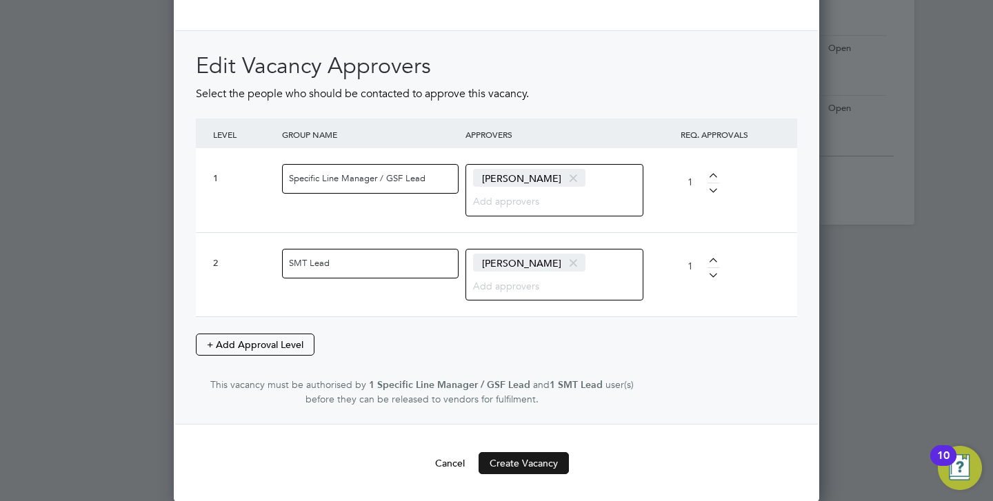
click at [542, 461] on button "Create Vacancy" at bounding box center [524, 463] width 90 height 22
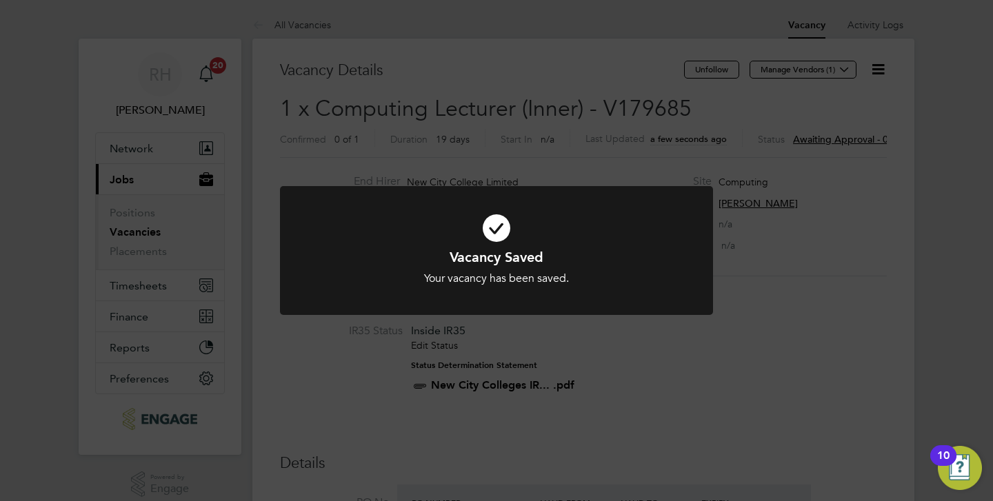
click at [959, 209] on div "Vacancy Saved Your vacancy has been saved. Cancel Okay" at bounding box center [496, 250] width 993 height 501
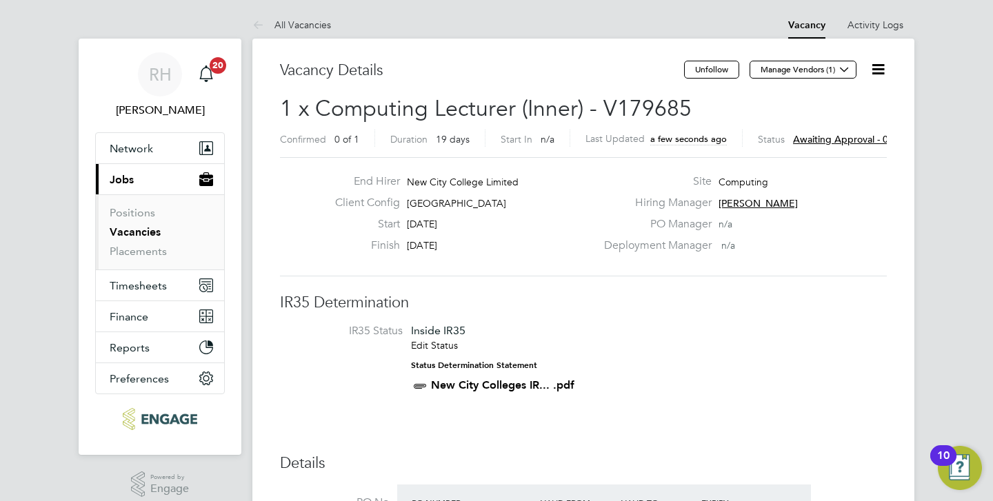
click at [841, 137] on span "Awaiting approval - 0/2" at bounding box center [845, 139] width 104 height 12
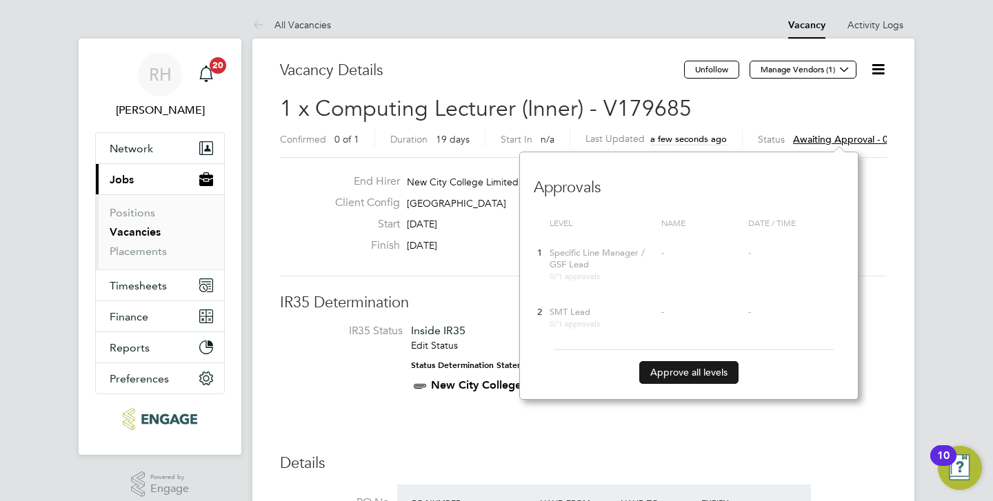
click at [667, 372] on button "Approve all levels" at bounding box center [688, 372] width 99 height 22
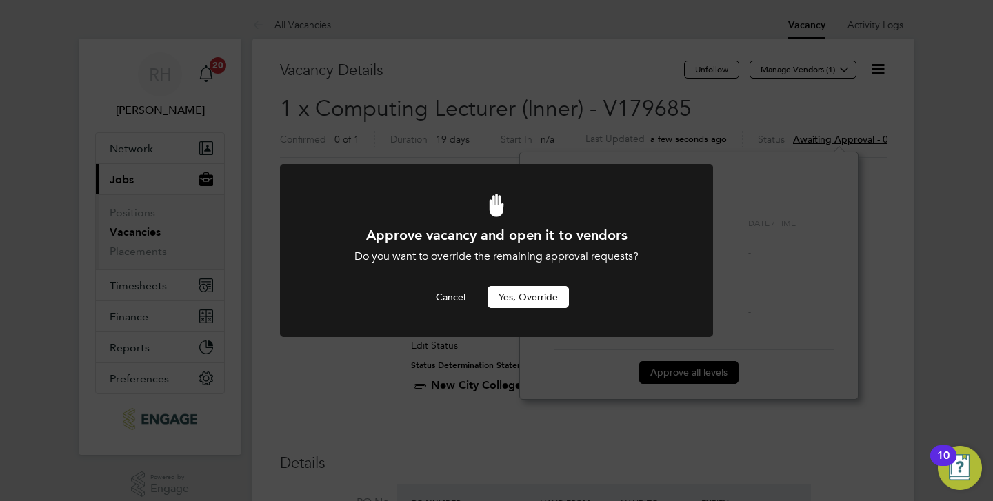
click at [551, 293] on button "Yes, Override" at bounding box center [528, 297] width 81 height 22
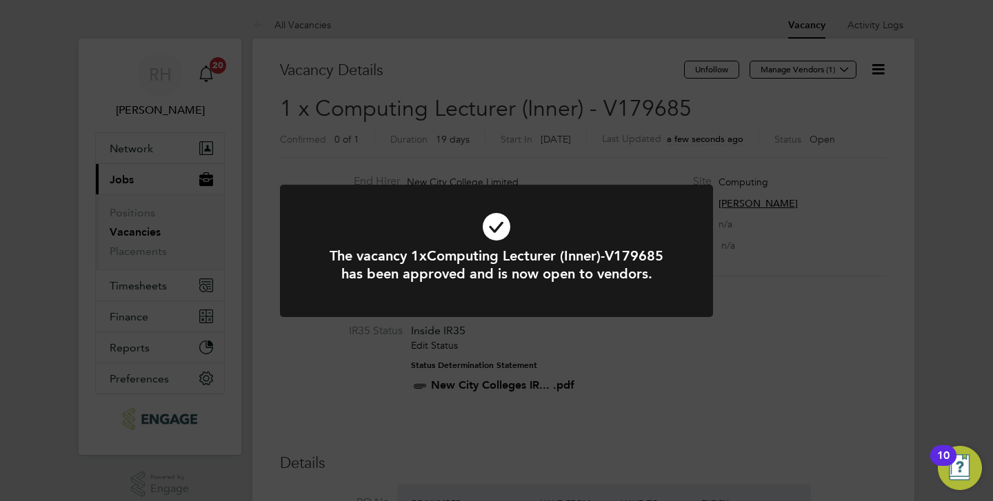
click at [833, 113] on div "The vacancy 1xComputing Lecturer (Inner)-V179685 has been approved and is now o…" at bounding box center [496, 250] width 993 height 501
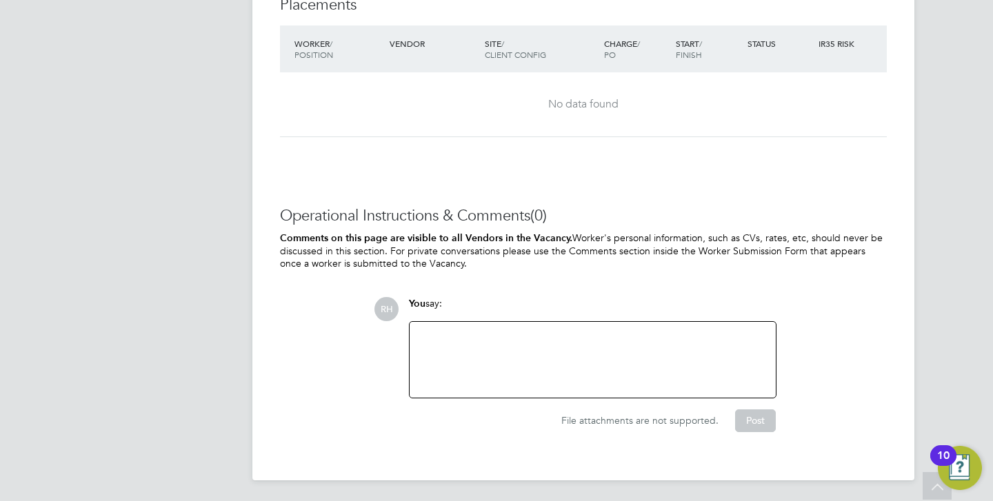
click at [547, 350] on div at bounding box center [593, 359] width 350 height 59
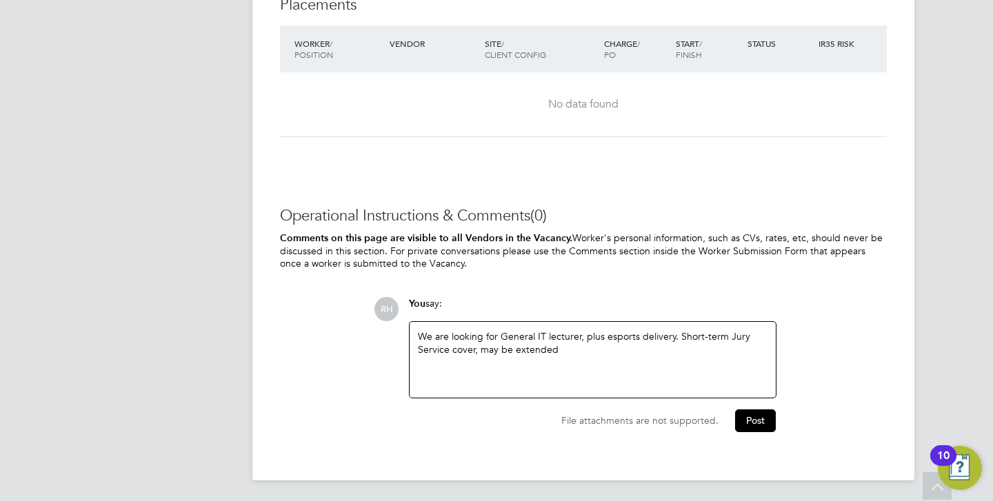
click at [499, 335] on div "We are looking for General IT lecturer, plus esports delivery. Short-term Jury …" at bounding box center [593, 359] width 350 height 59
click at [748, 419] on button "Post" at bounding box center [755, 421] width 41 height 22
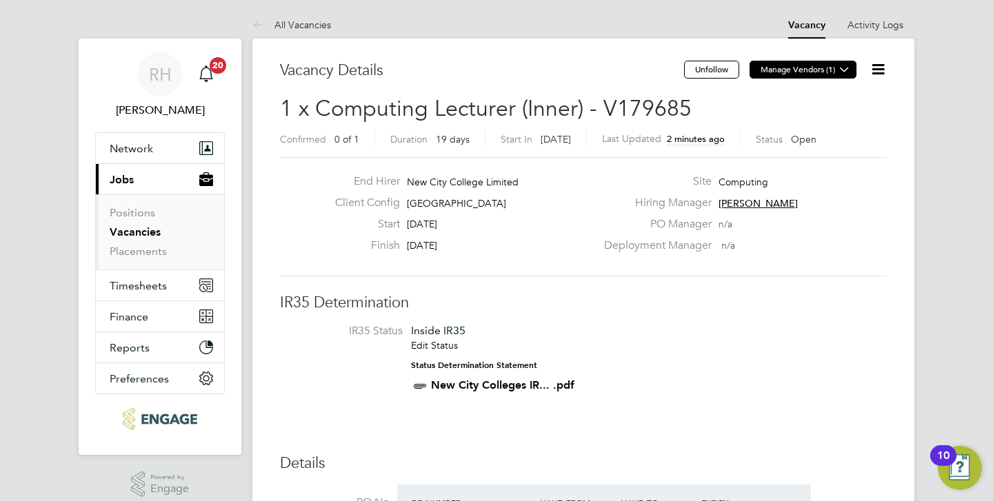
click at [831, 72] on button "Manage Vendors (1)" at bounding box center [803, 70] width 107 height 18
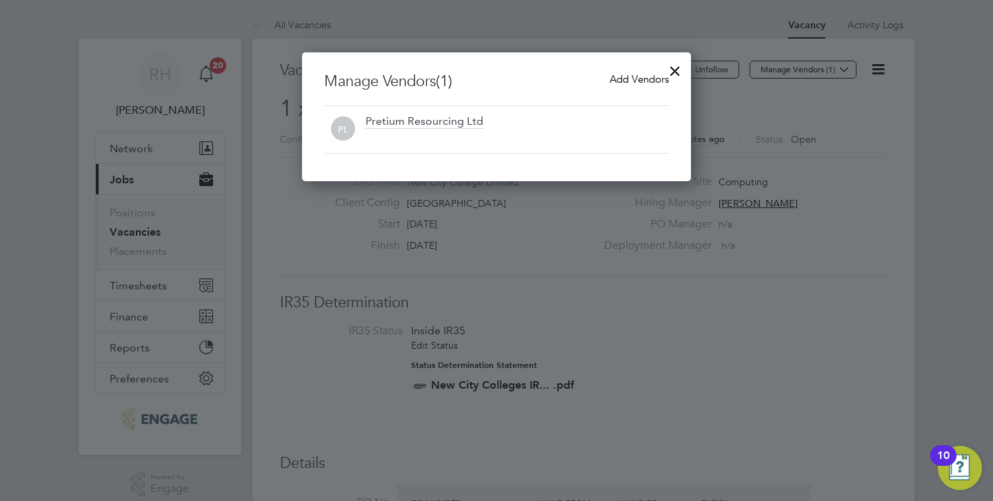
click at [619, 76] on span "Add Vendors" at bounding box center [639, 78] width 59 height 13
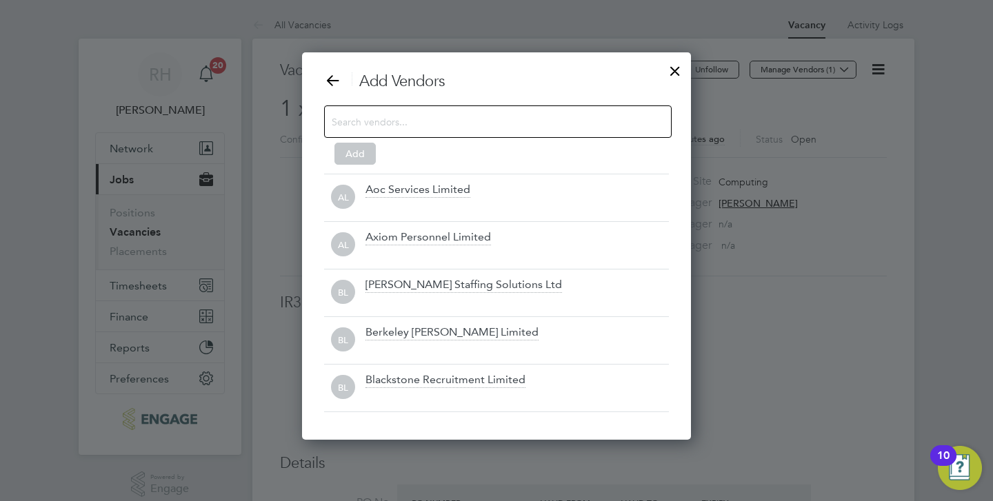
click at [408, 123] on input at bounding box center [487, 121] width 310 height 18
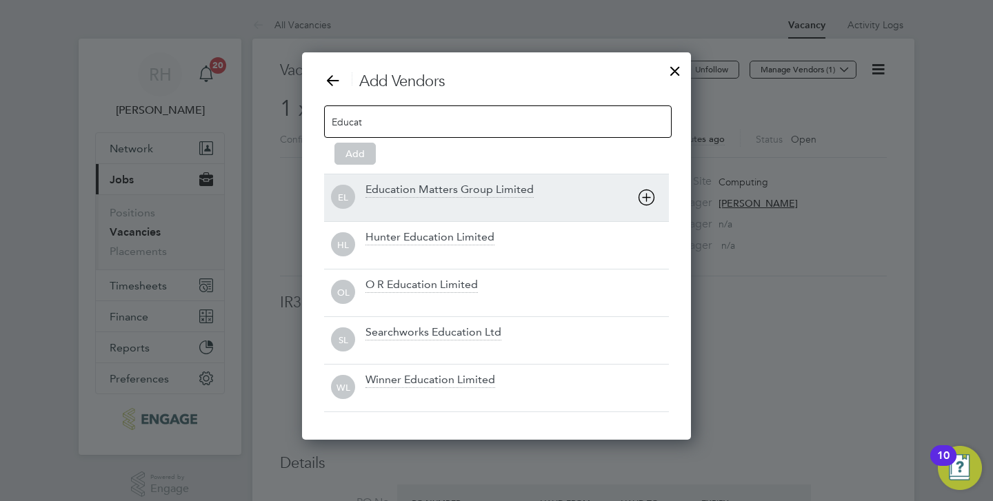
type input "Educat"
click at [394, 197] on div "Education Matters Group Limited" at bounding box center [449, 190] width 168 height 15
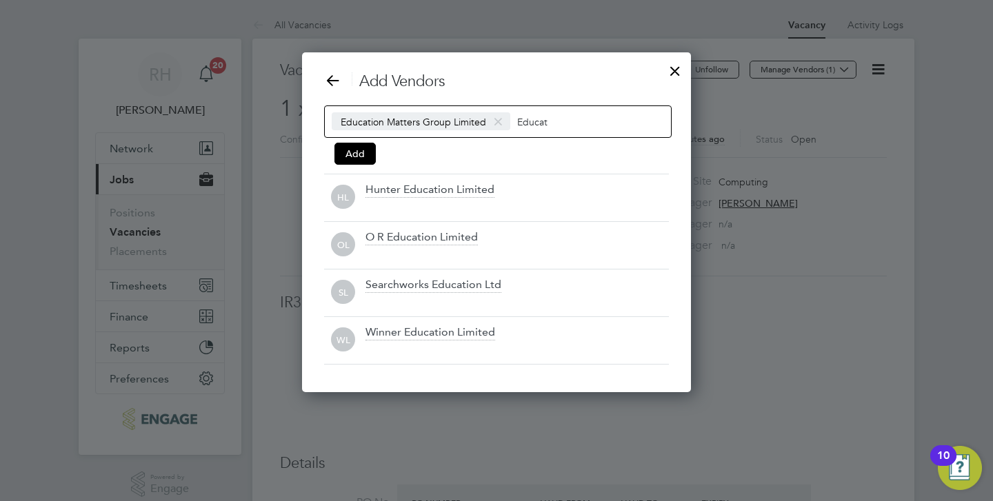
drag, startPoint x: 553, startPoint y: 121, endPoint x: 515, endPoint y: 121, distance: 37.9
click at [517, 121] on input "Educat" at bounding box center [560, 121] width 86 height 18
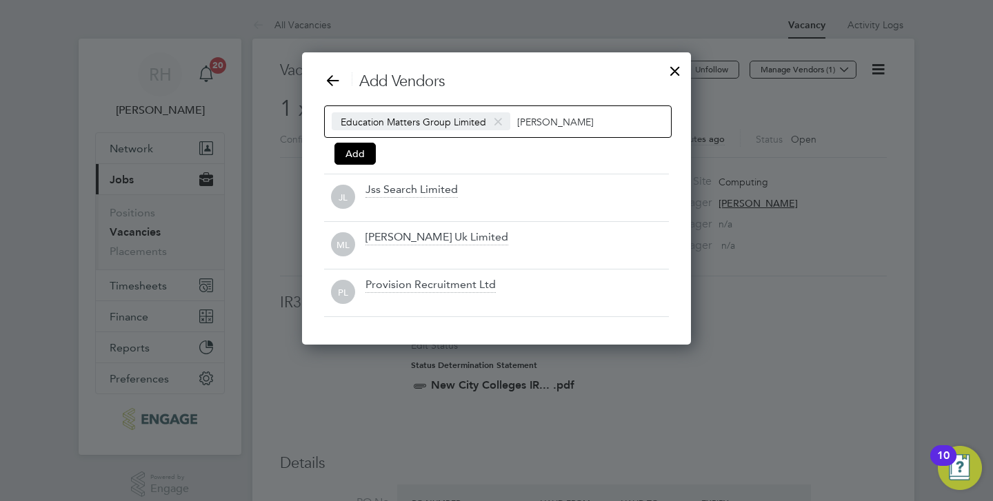
scroll to position [198, 390]
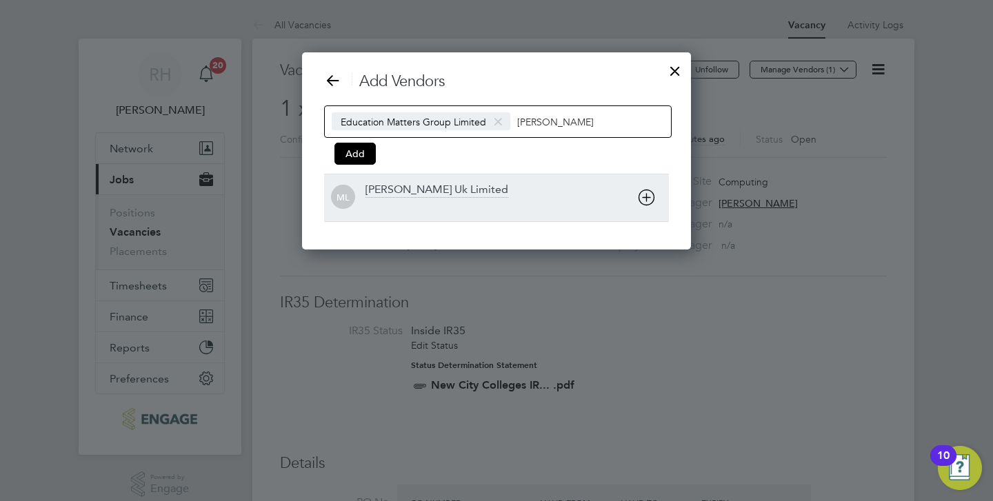
type input "Morgan"
click at [468, 185] on div "[PERSON_NAME] Uk Limited" at bounding box center [436, 190] width 143 height 15
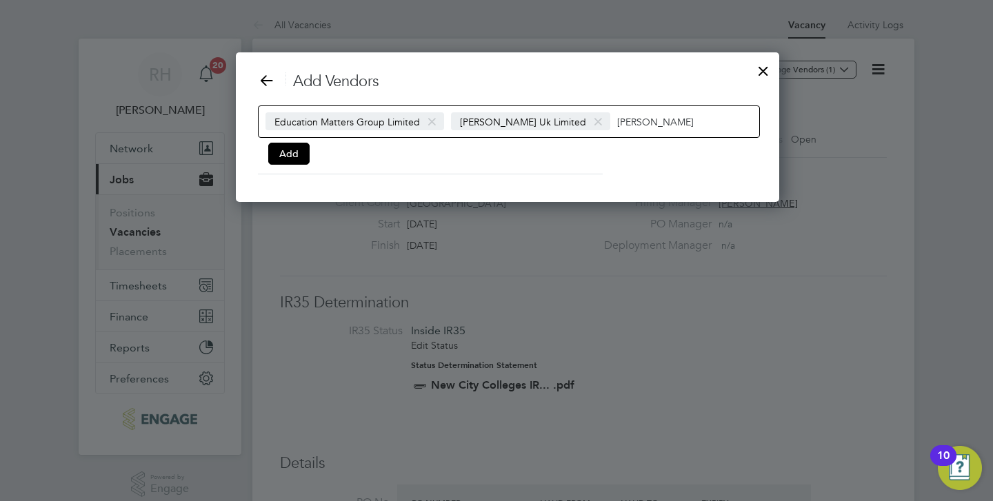
drag, startPoint x: 641, startPoint y: 126, endPoint x: 590, endPoint y: 123, distance: 51.1
click at [590, 123] on div "Education Matters Group Limited Morgan Hunt Uk Limited Morgan" at bounding box center [509, 122] width 502 height 32
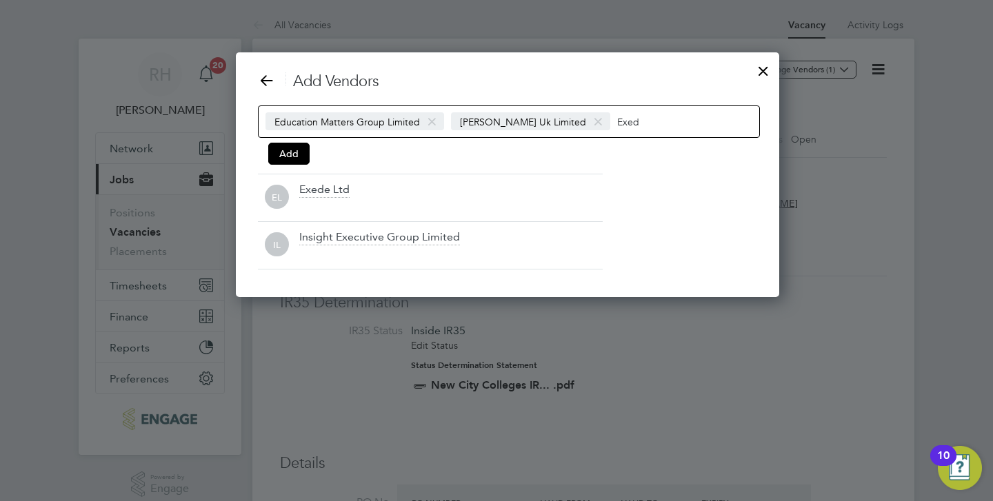
scroll to position [198, 521]
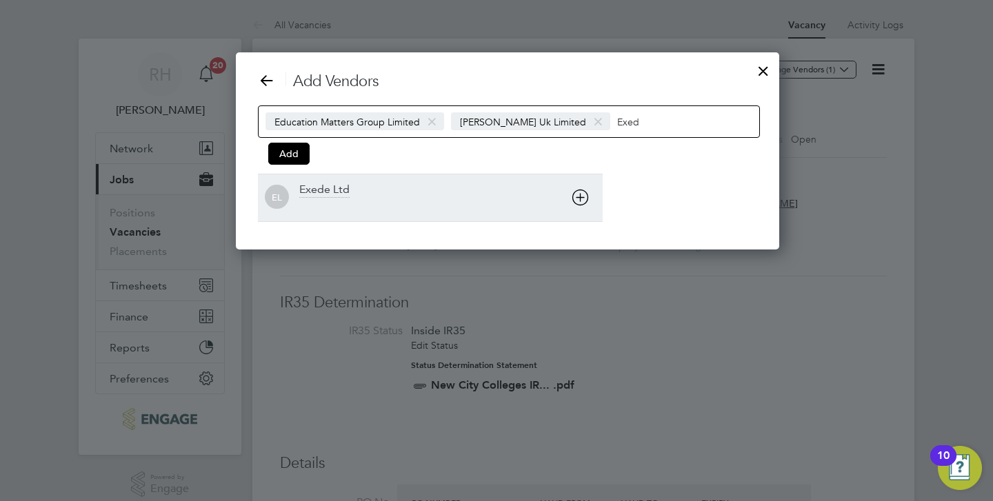
type input "Exed"
click at [319, 189] on div "Exede Ltd" at bounding box center [324, 190] width 50 height 15
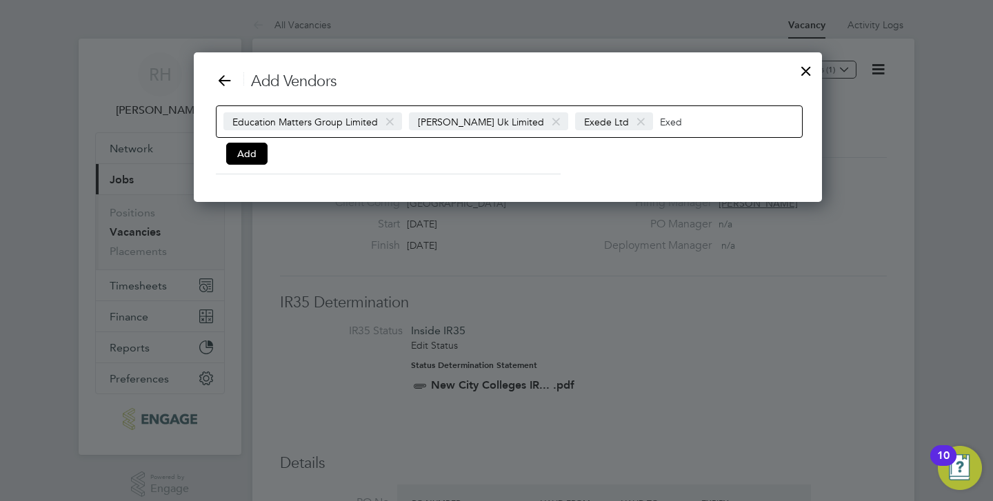
scroll to position [150, 605]
drag, startPoint x: 663, startPoint y: 125, endPoint x: 638, endPoint y: 123, distance: 25.6
click at [660, 123] on input "Exed" at bounding box center [703, 121] width 86 height 18
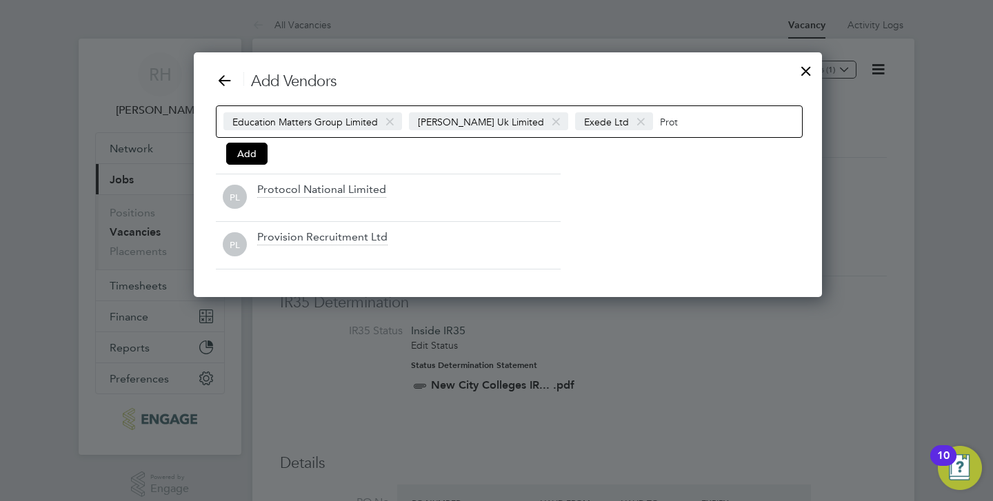
scroll to position [198, 605]
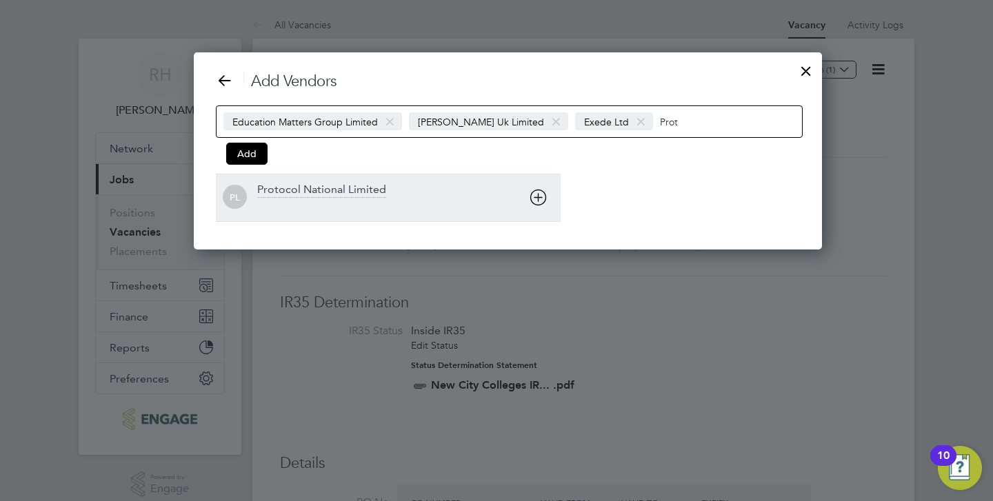
type input "Prot"
click at [336, 188] on div "Protocol National Limited" at bounding box center [321, 190] width 129 height 15
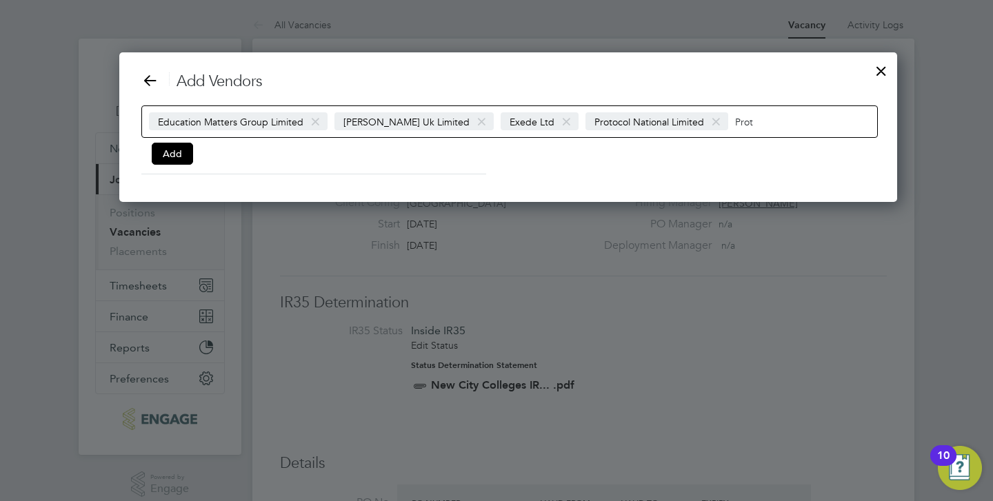
drag, startPoint x: 734, startPoint y: 119, endPoint x: 710, endPoint y: 120, distance: 24.2
click at [710, 120] on div "Education Matters Group Limited Morgan Hunt Uk Limited Exede Ltd Protocol Natio…" at bounding box center [509, 122] width 736 height 32
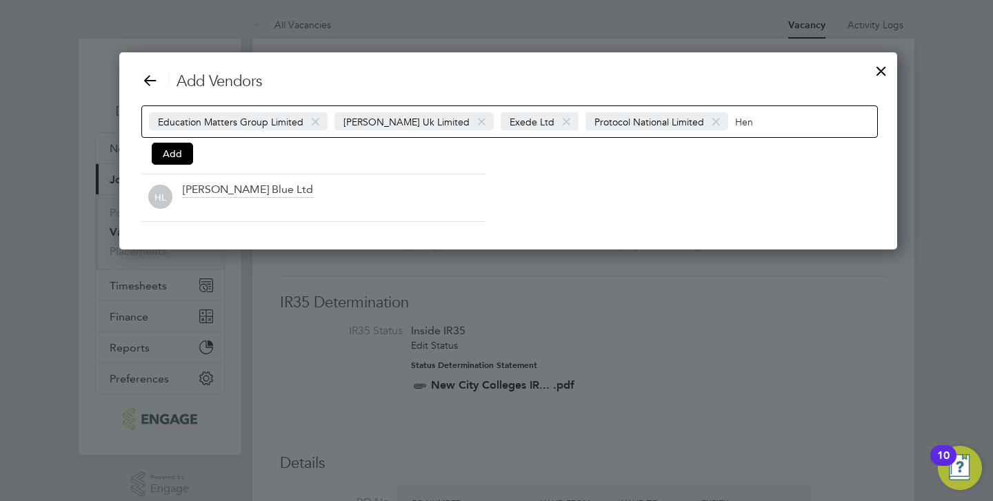
scroll to position [198, 755]
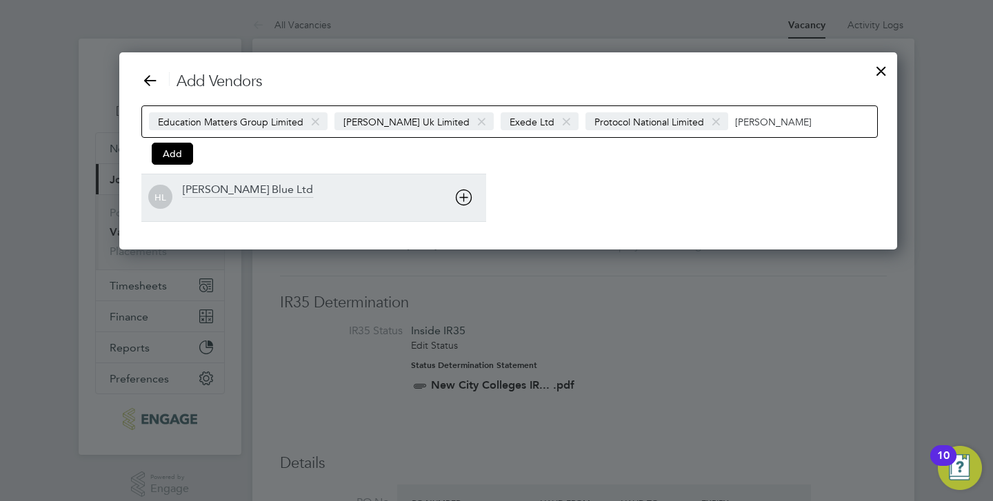
type input "Henry"
click at [223, 191] on div "Henry Blue Ltd" at bounding box center [248, 190] width 130 height 15
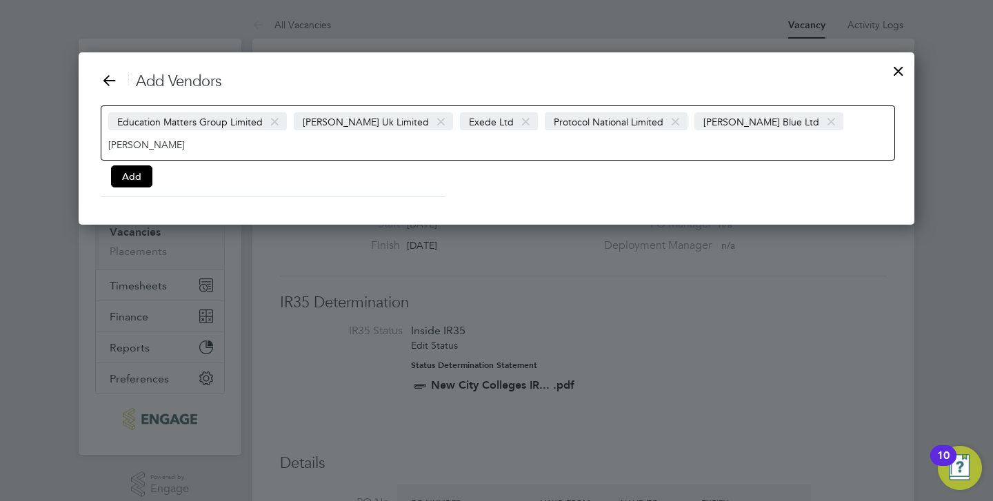
scroll to position [150, 836]
drag, startPoint x: 817, startPoint y: 126, endPoint x: 772, endPoint y: 122, distance: 45.0
click at [772, 122] on div "Education Matters Group Limited Morgan Hunt Uk Limited Exede Ltd Protocol Natio…" at bounding box center [498, 133] width 794 height 55
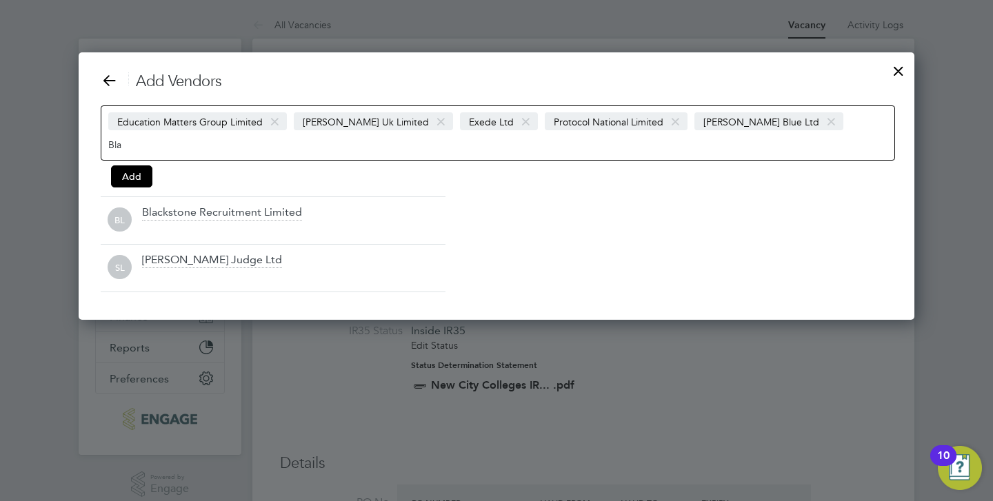
scroll to position [198, 836]
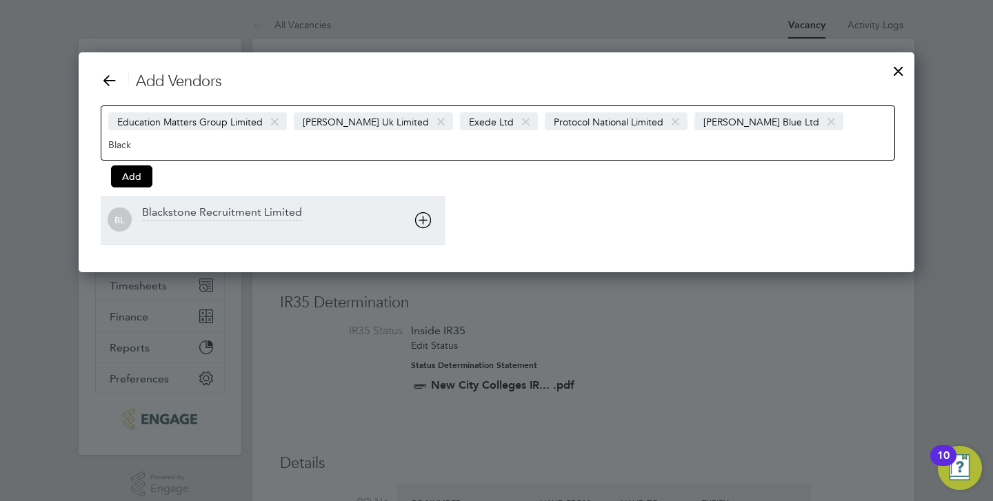
type input "Black"
click at [301, 205] on div "Blackstone Recruitment Limited" at bounding box center [293, 220] width 303 height 30
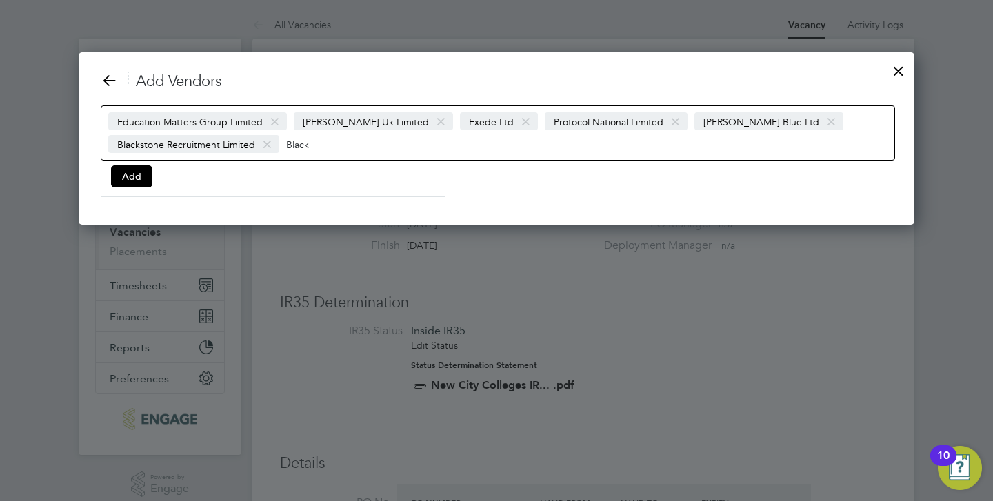
scroll to position [173, 836]
click at [138, 178] on button "Add" at bounding box center [131, 176] width 41 height 22
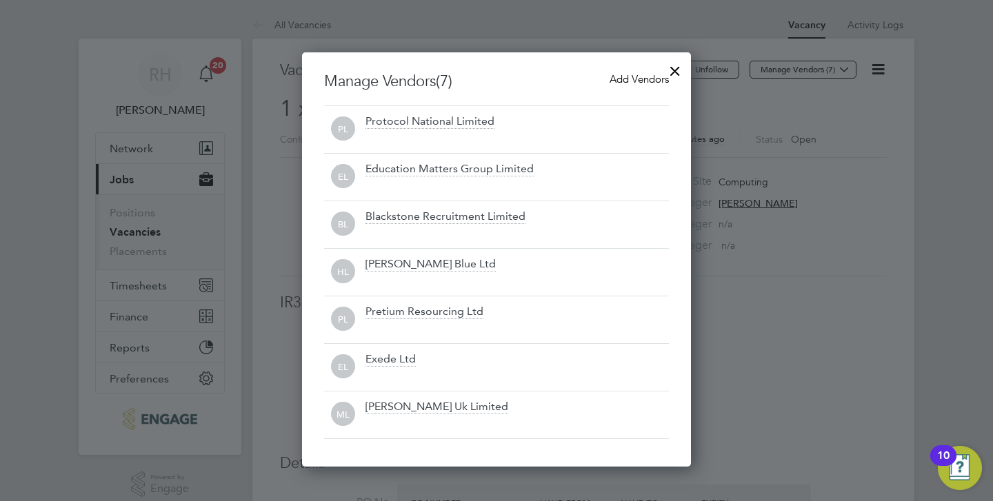
click at [676, 70] on div at bounding box center [675, 67] width 25 height 25
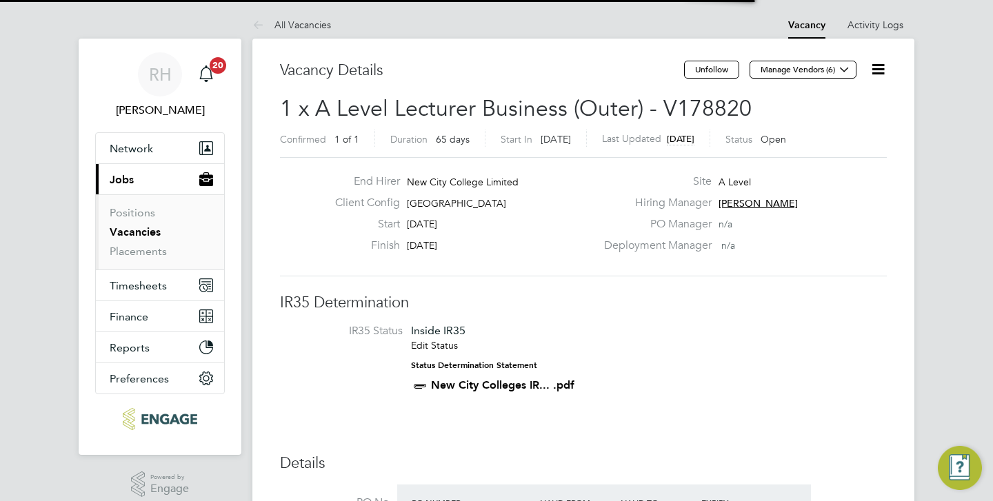
scroll to position [23, 130]
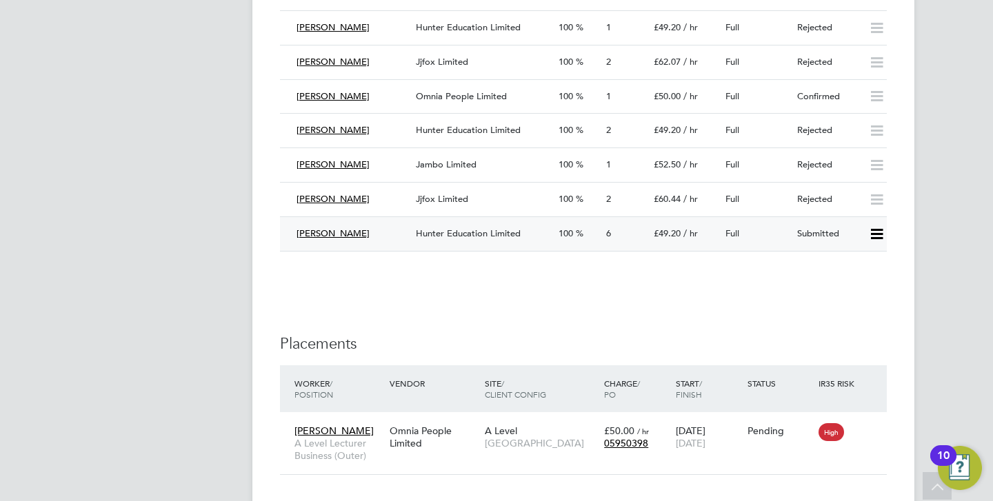
click at [350, 231] on div "Victor" at bounding box center [350, 234] width 119 height 23
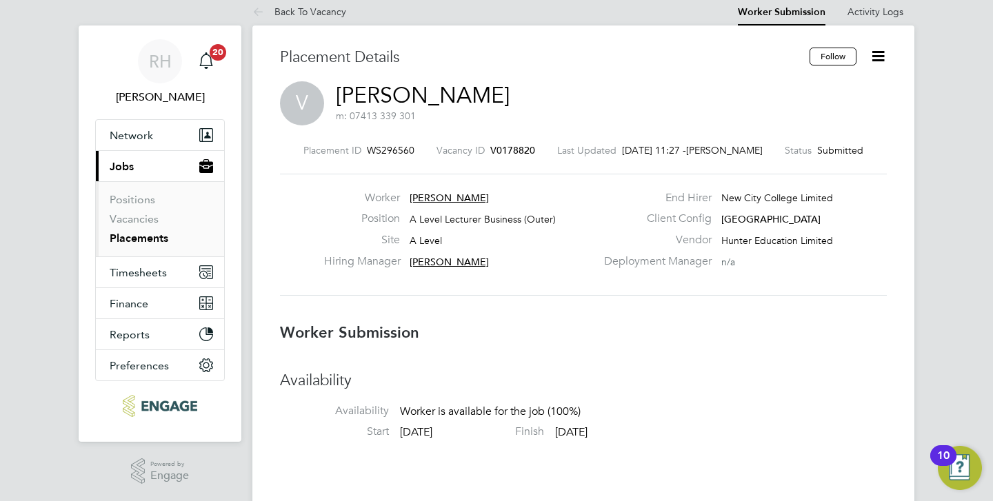
click at [647, 379] on h3 "Availability" at bounding box center [583, 381] width 607 height 20
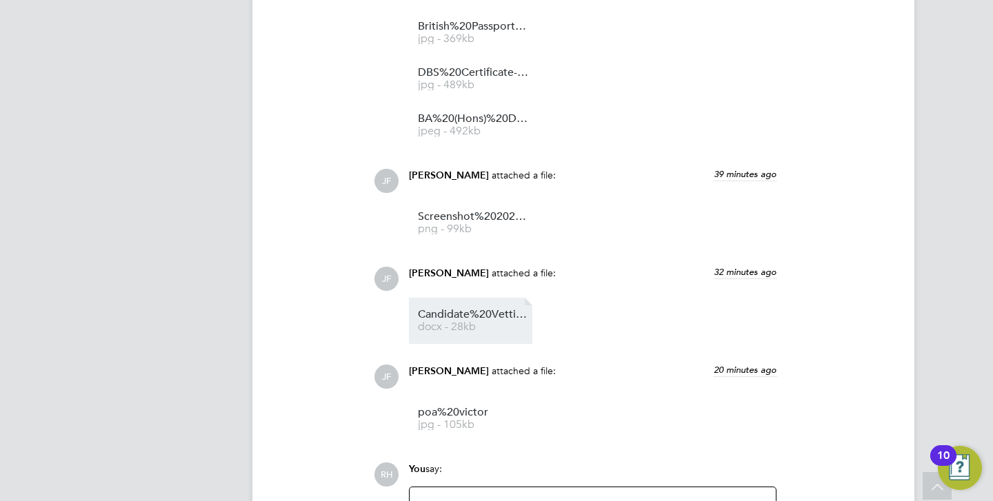
click at [495, 321] on link "Candidate%20Vetting%20Form%20-%20victor docx - 28kb" at bounding box center [473, 321] width 110 height 23
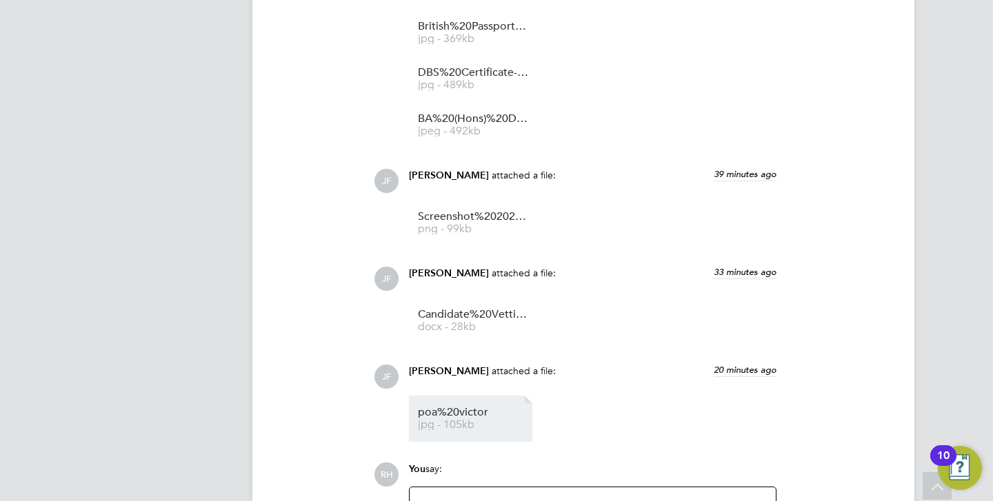
click at [444, 428] on span "jpg - 105kb" at bounding box center [473, 425] width 110 height 10
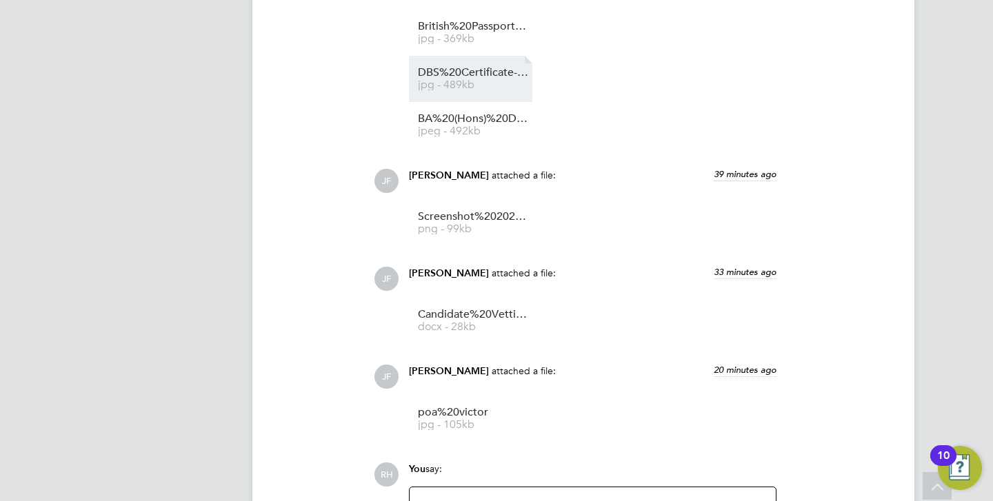
click at [492, 79] on link "DBS%20Certificate-2a%20001%20-%20victor jpg - 489kb" at bounding box center [473, 79] width 110 height 23
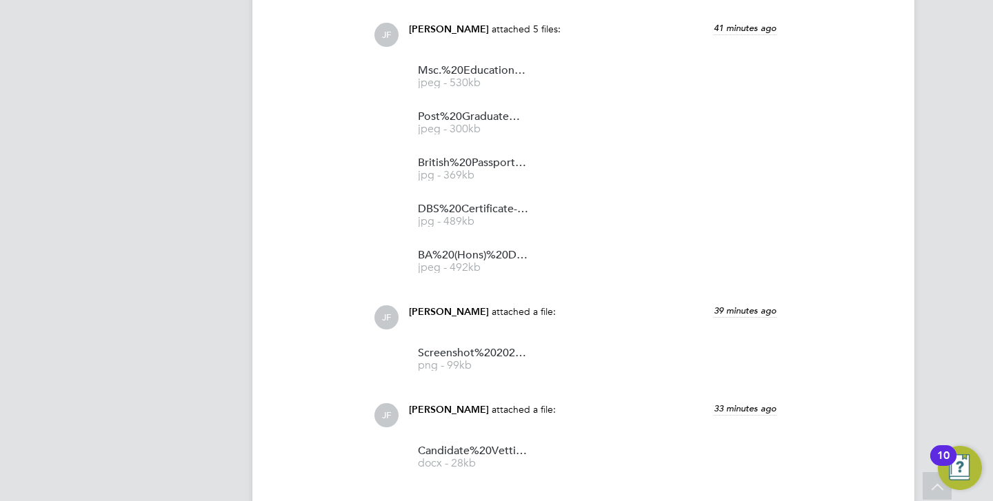
scroll to position [1475, 0]
click at [457, 368] on span "png - 99kb" at bounding box center [473, 367] width 110 height 10
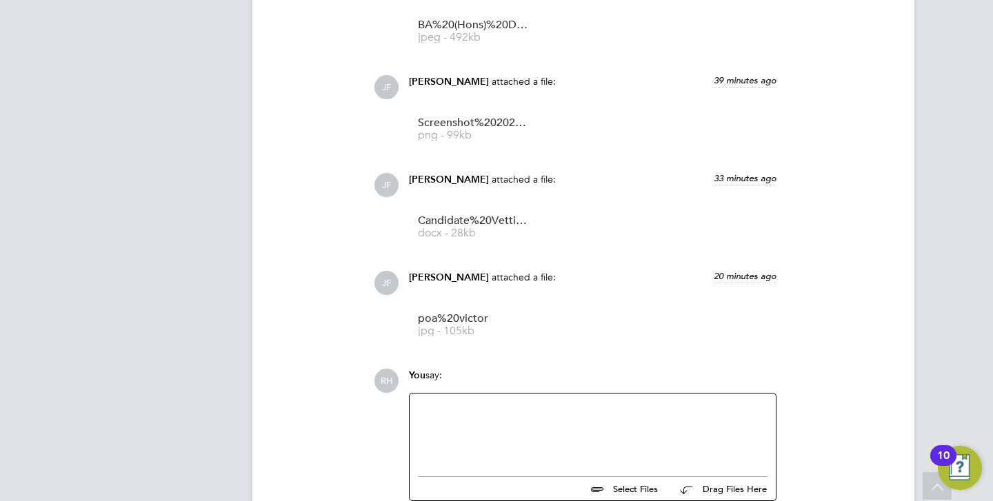
scroll to position [1723, 0]
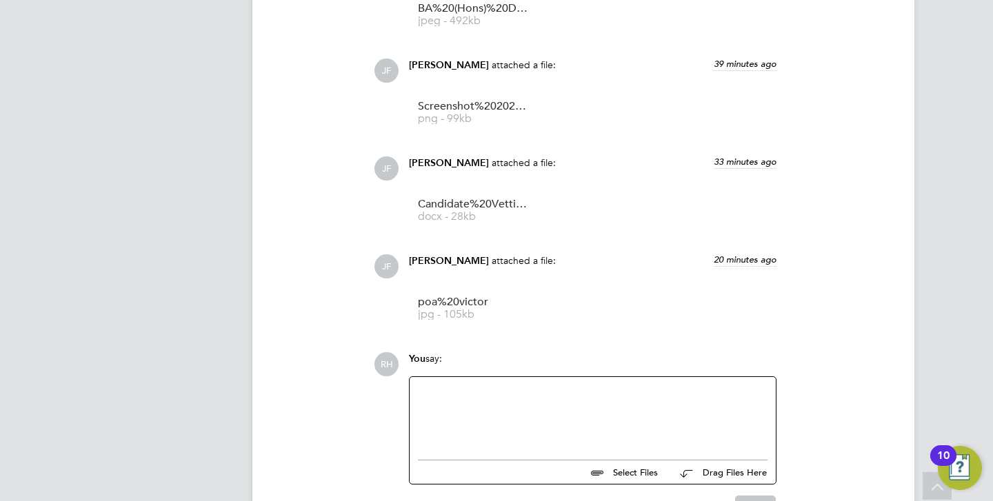
click at [605, 428] on div at bounding box center [593, 414] width 350 height 59
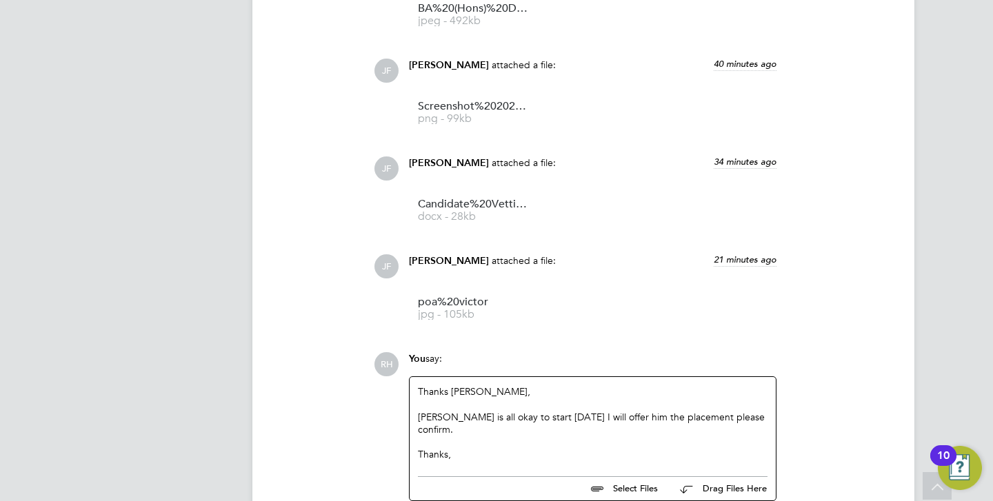
click at [859, 403] on div "RH You say: Thanks James, Victor is all okay to start tomorrow I will offer him…" at bounding box center [630, 442] width 513 height 181
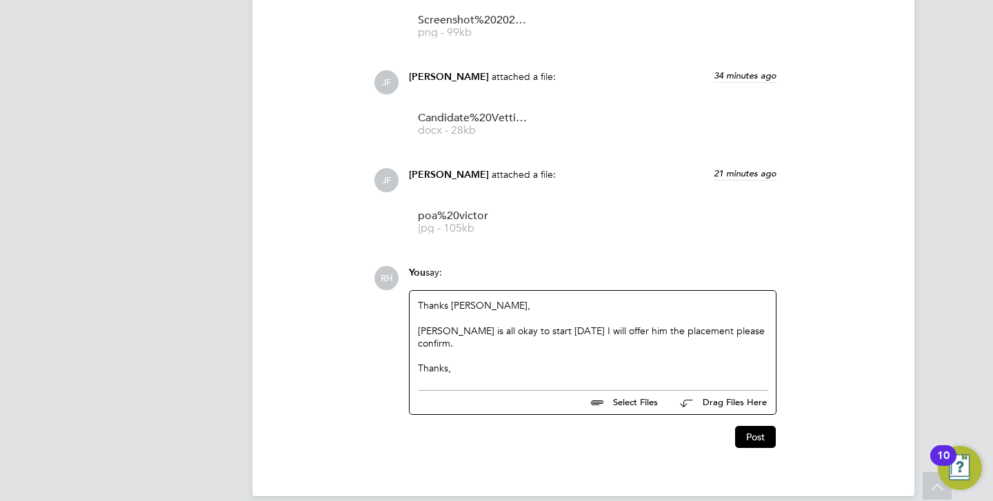
scroll to position [1815, 0]
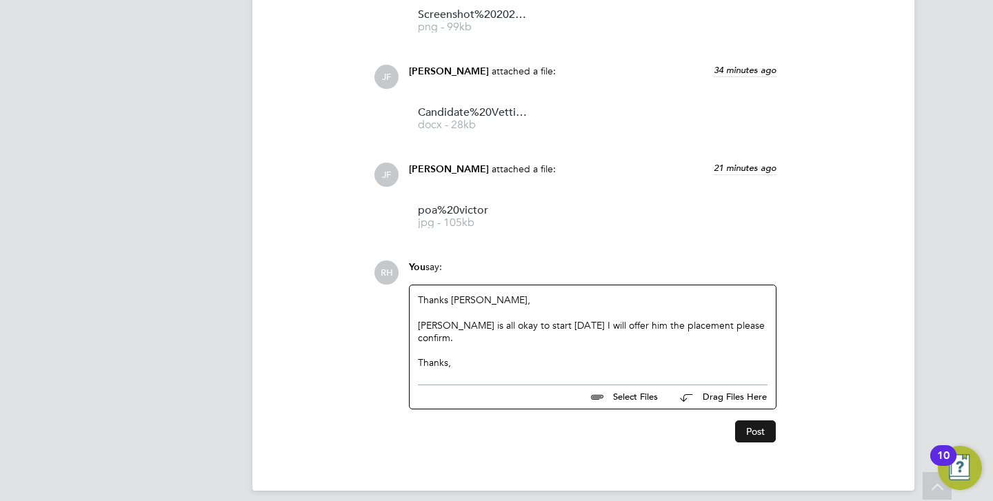
click at [752, 421] on button "Post" at bounding box center [755, 432] width 41 height 22
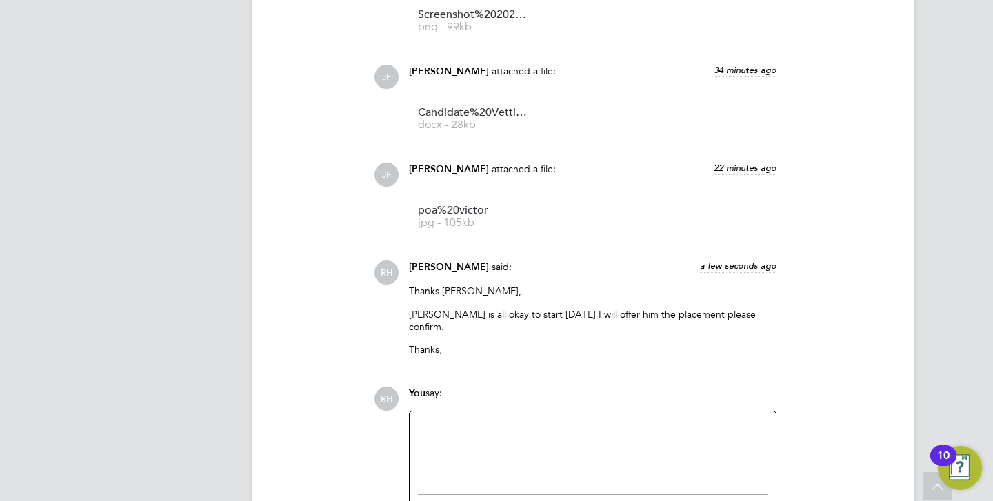
click at [845, 131] on div "JF James Farrington attached a file: 34 minutes ago Candidate%20Vetting%20Form%…" at bounding box center [630, 103] width 513 height 77
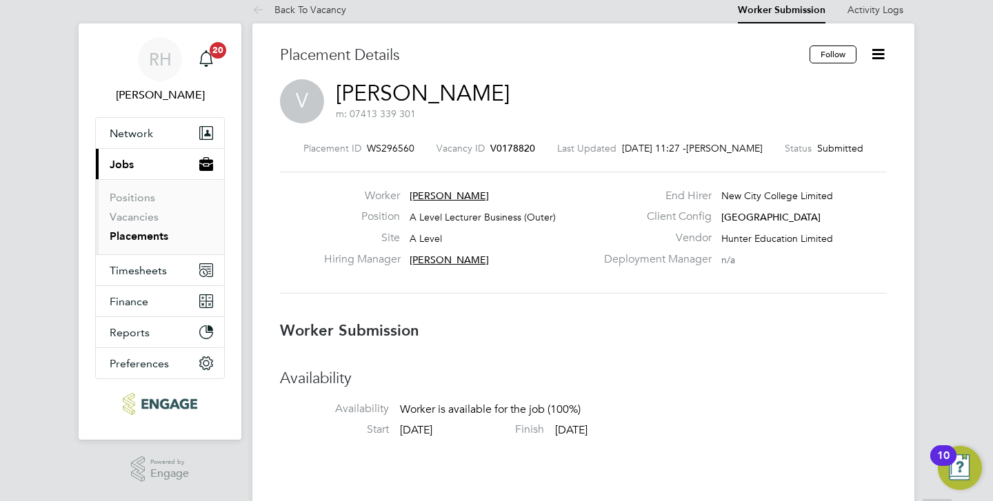
scroll to position [0, 0]
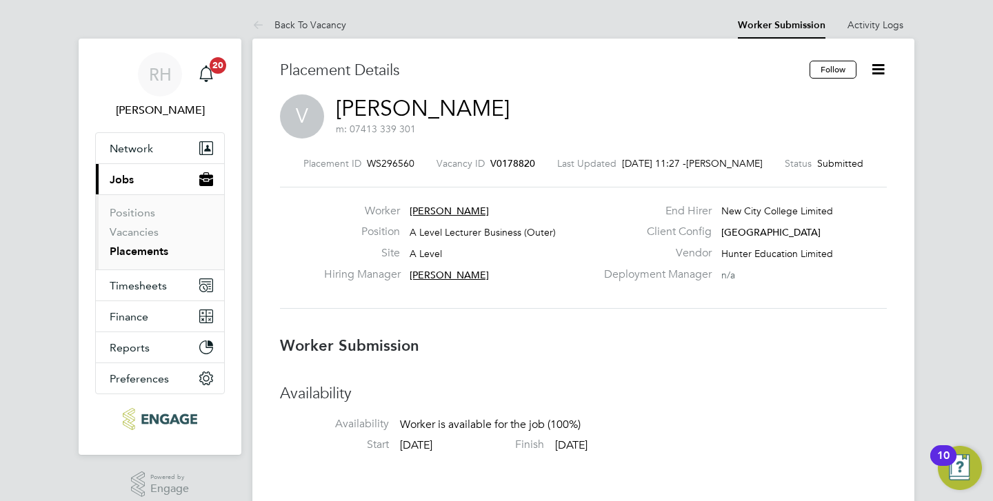
click at [499, 163] on span "V0178820" at bounding box center [512, 163] width 45 height 12
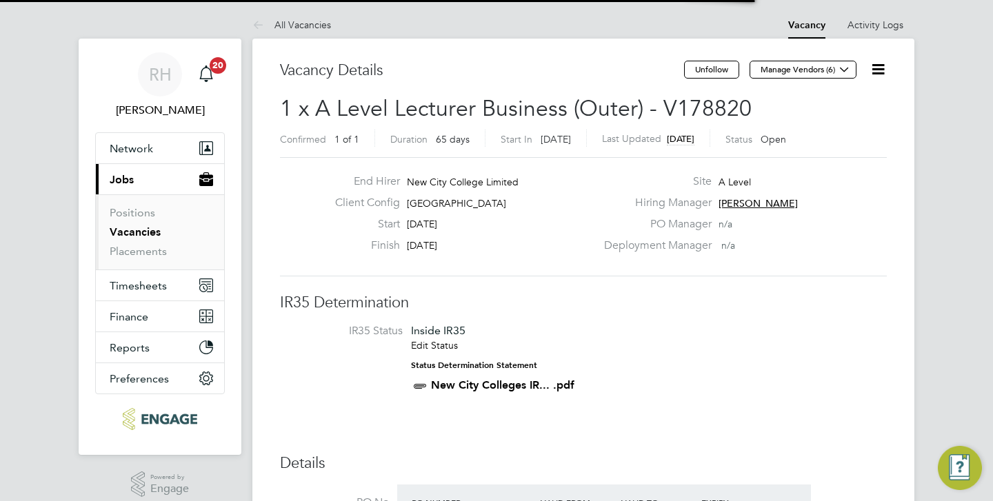
scroll to position [41, 97]
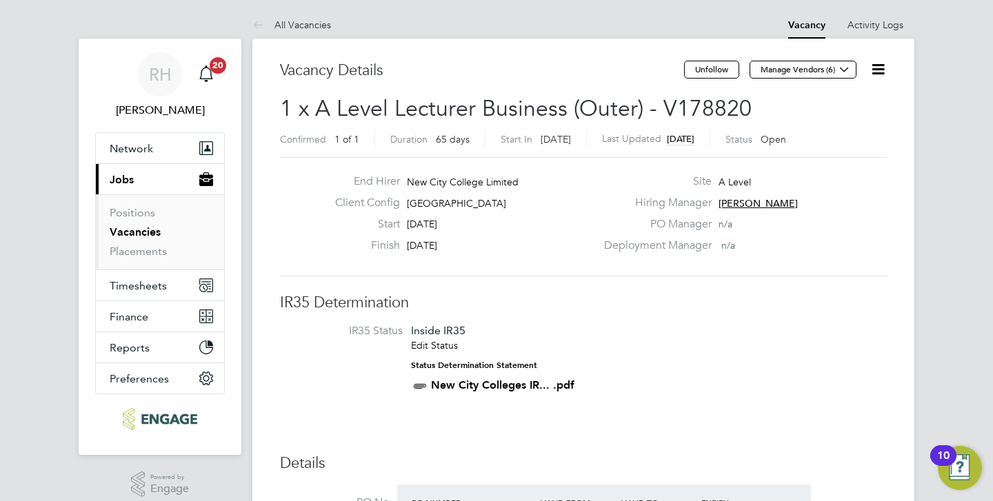
click at [834, 266] on div "End Hirer New City College Limited Client Config Havering Sixth Form Campus Sta…" at bounding box center [583, 216] width 607 height 119
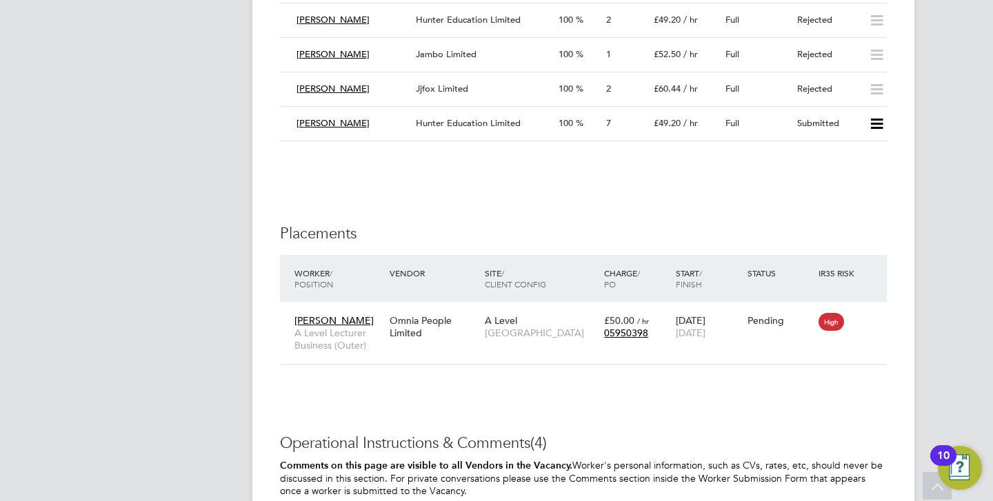
click at [883, 125] on icon at bounding box center [876, 124] width 17 height 11
click at [856, 152] on li "Offer" at bounding box center [858, 152] width 48 height 19
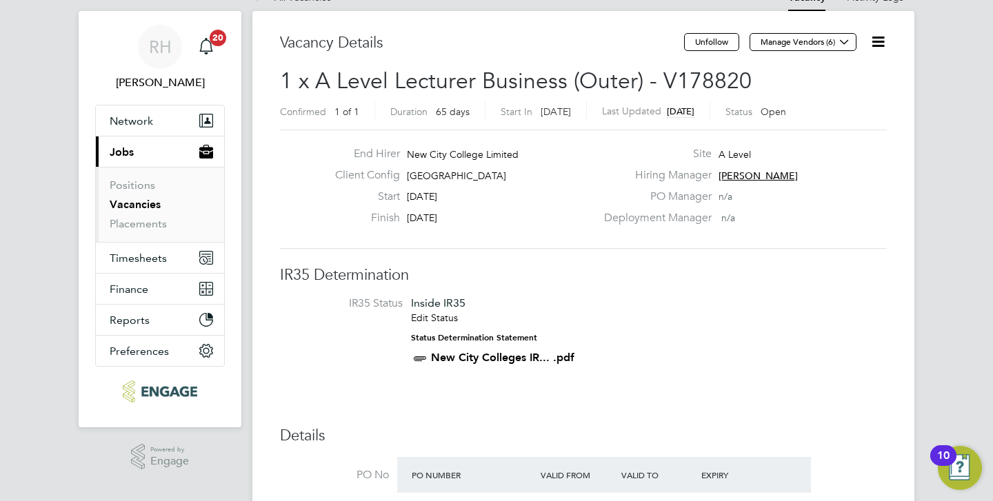
scroll to position [55, 0]
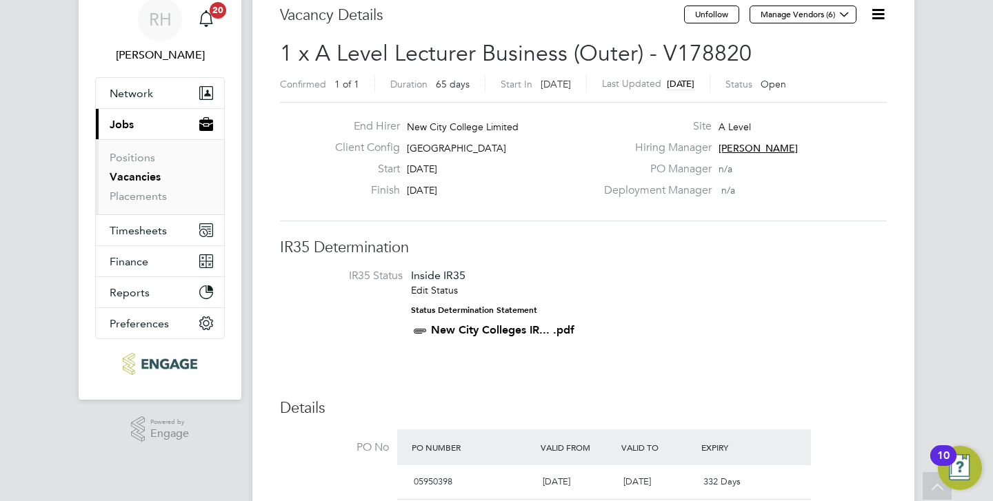
click at [763, 297] on li "IR35 Status Inside IR35 Edit Status Status Determination Statement New City Col…" at bounding box center [583, 306] width 579 height 74
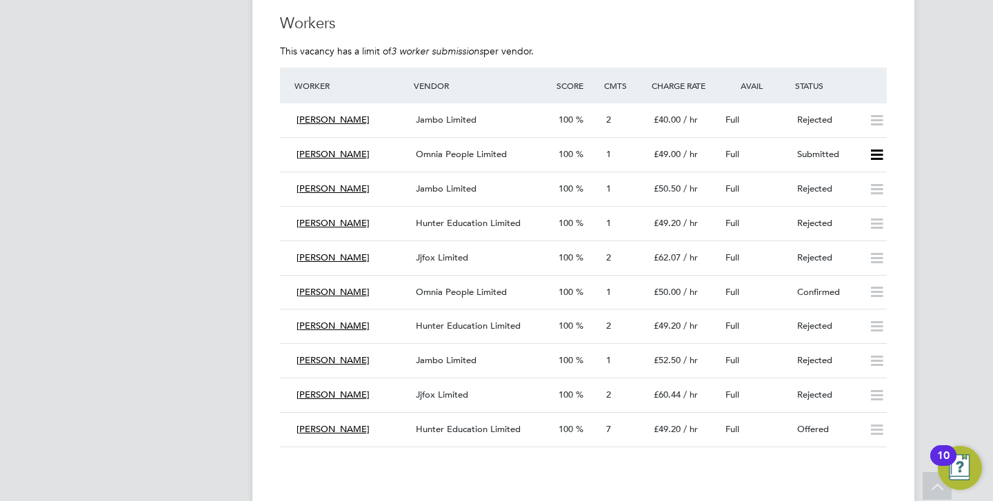
scroll to position [2455, 0]
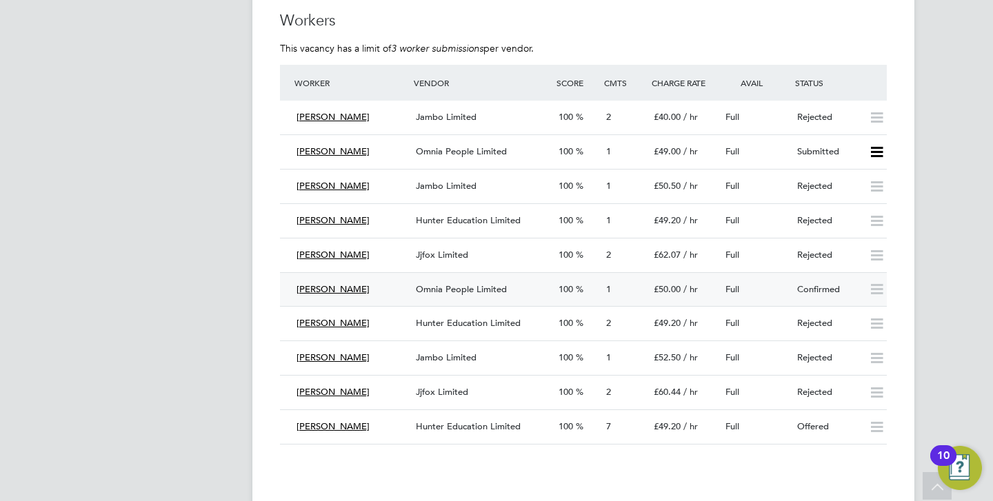
click at [623, 287] on div "1" at bounding box center [625, 290] width 48 height 23
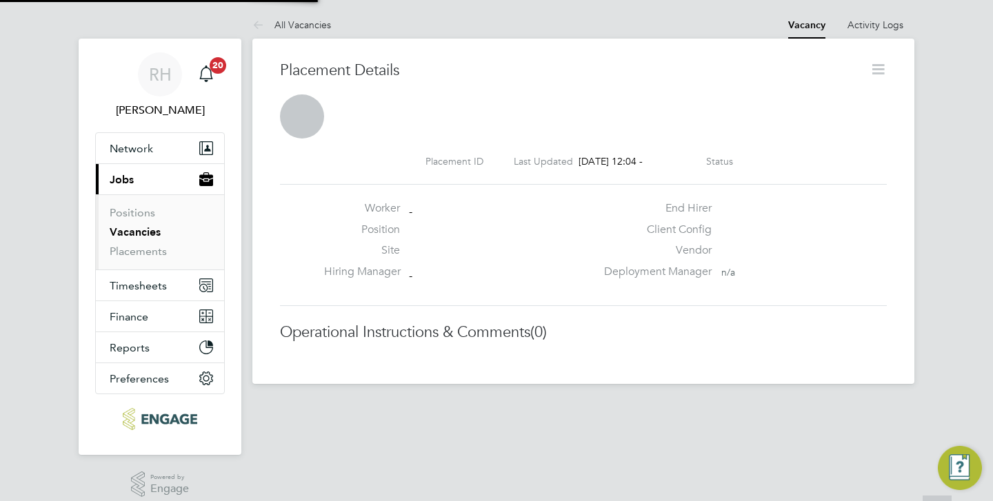
scroll to position [7, 7]
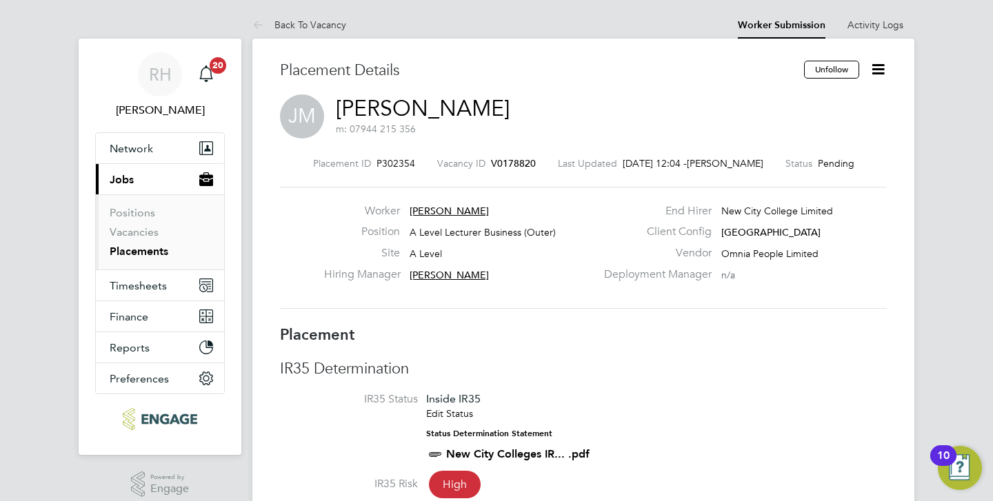
click at [877, 68] on icon at bounding box center [878, 69] width 17 height 17
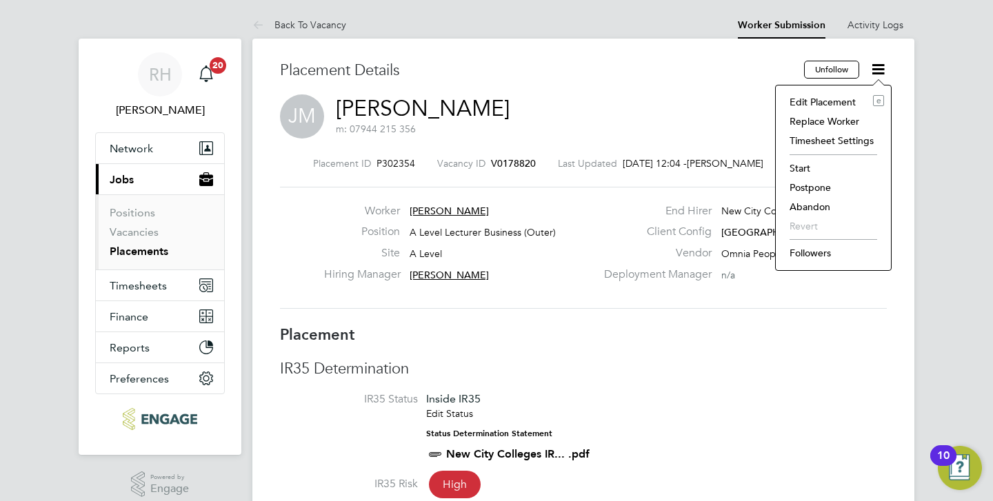
click at [807, 205] on li "Abandon" at bounding box center [833, 206] width 101 height 19
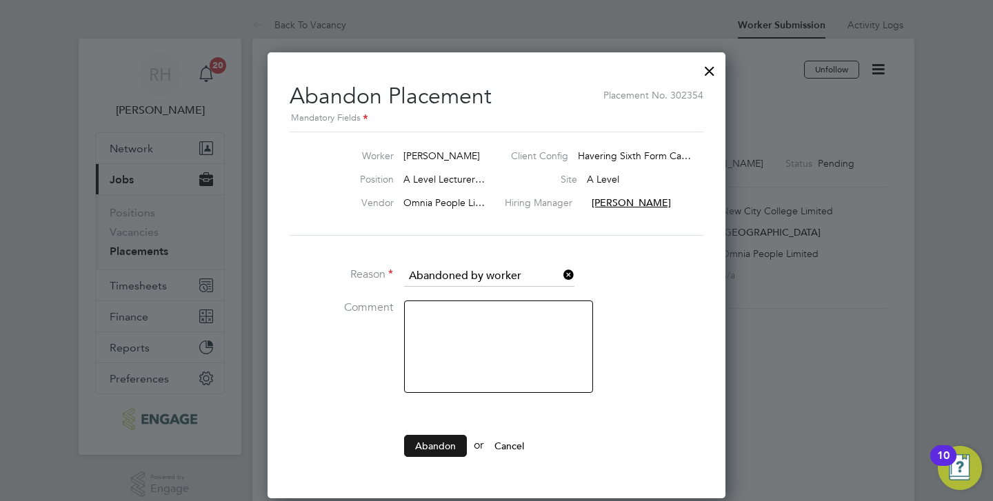
click at [436, 441] on button "Abandon" at bounding box center [435, 446] width 63 height 22
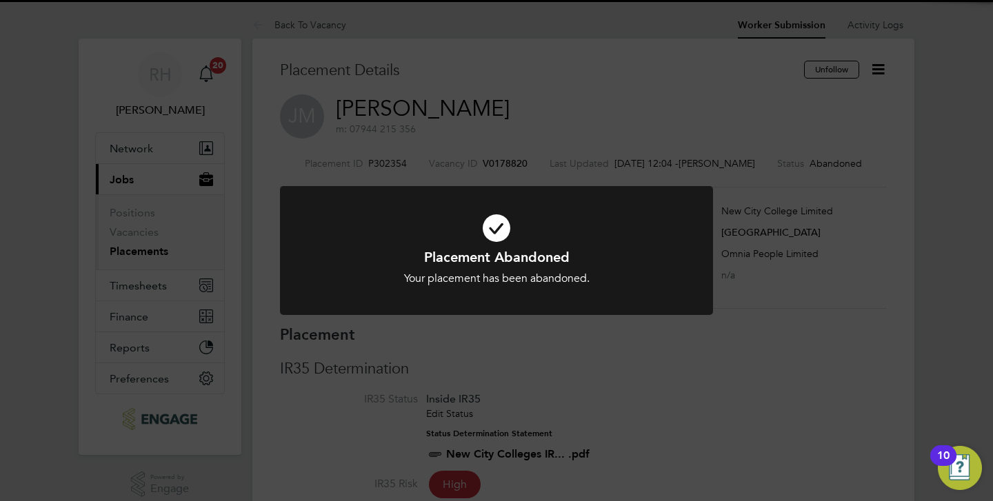
click at [508, 345] on div "Placement Abandoned Your placement has been abandoned. Cancel Okay" at bounding box center [496, 250] width 993 height 501
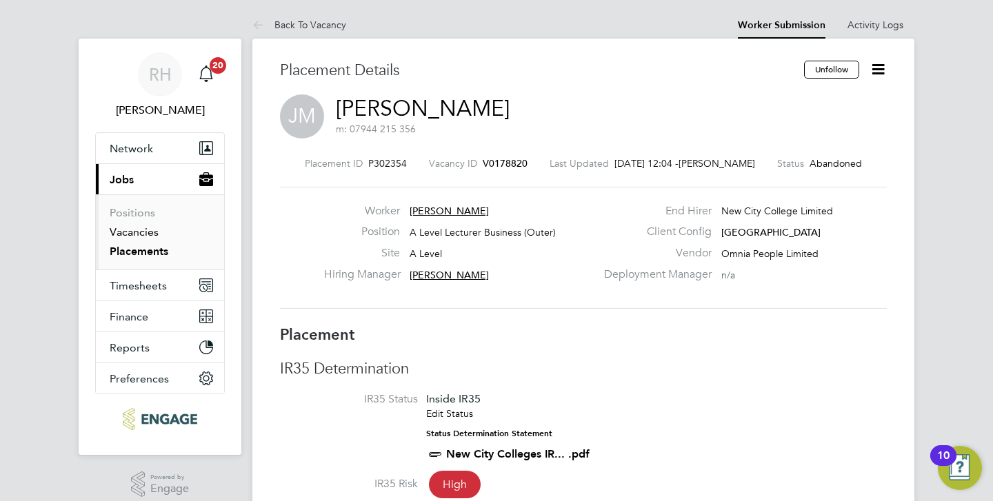
click at [140, 231] on link "Vacancies" at bounding box center [134, 231] width 49 height 13
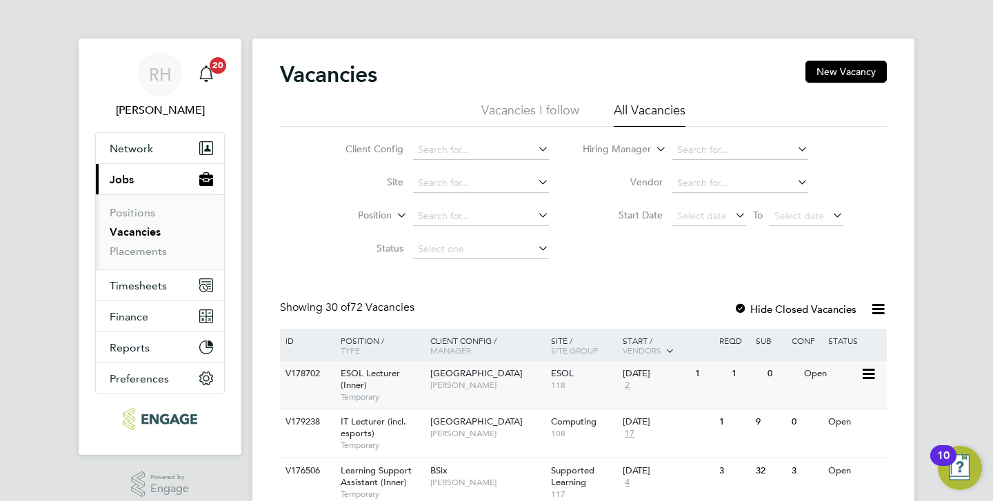
click at [314, 383] on div "V178702" at bounding box center [306, 374] width 48 height 26
click at [718, 147] on input at bounding box center [740, 150] width 136 height 19
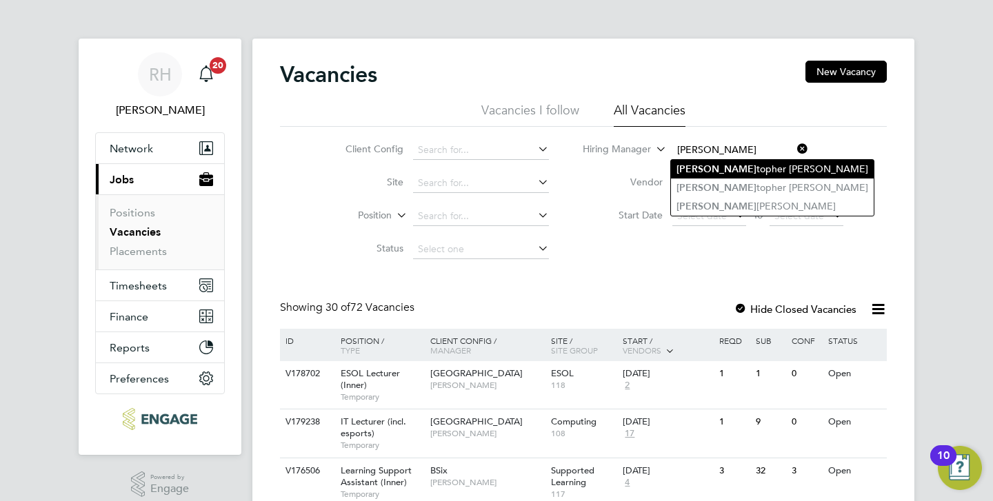
click at [708, 172] on li "Chris topher Roper" at bounding box center [772, 169] width 203 height 19
type input "[PERSON_NAME]"
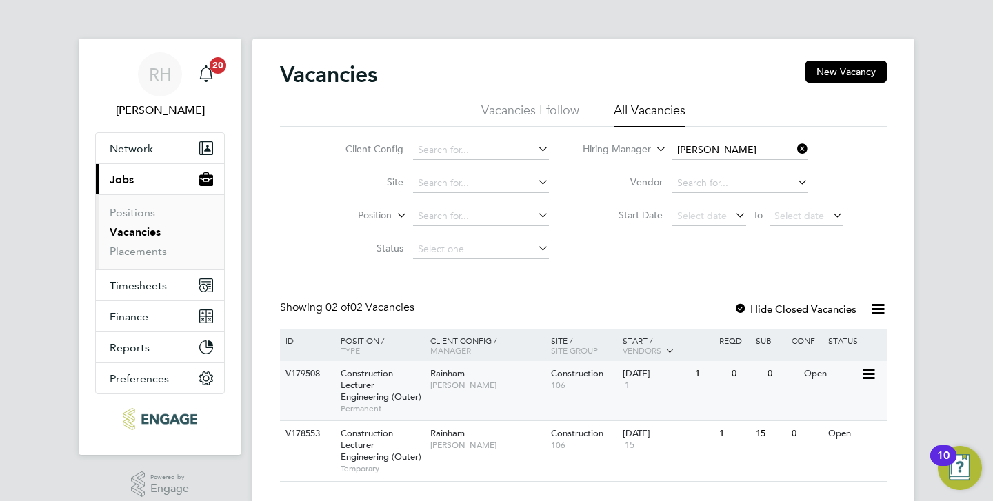
click at [347, 393] on span "Construction Lecturer Engineering (Outer)" at bounding box center [381, 385] width 81 height 35
click at [372, 448] on span "Construction Lecturer Engineering (Outer)" at bounding box center [381, 445] width 81 height 35
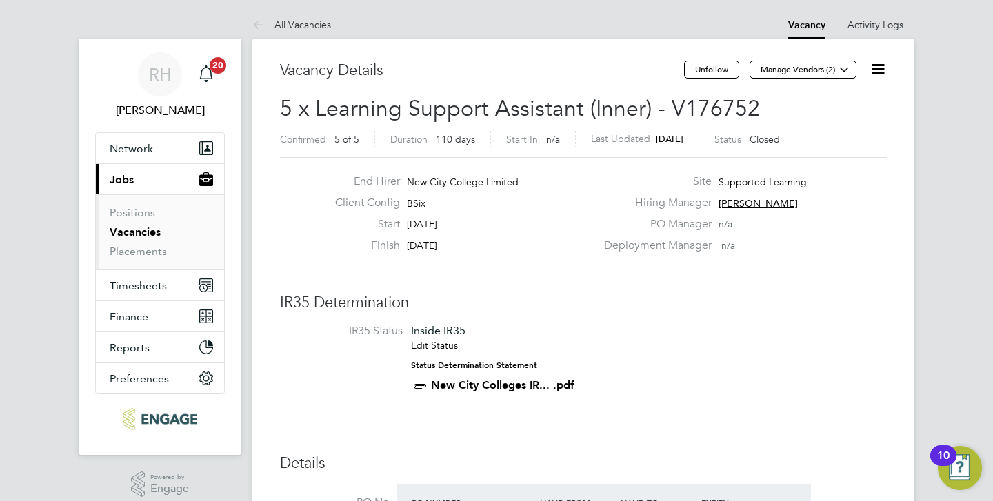
click at [141, 237] on link "Vacancies" at bounding box center [135, 231] width 51 height 13
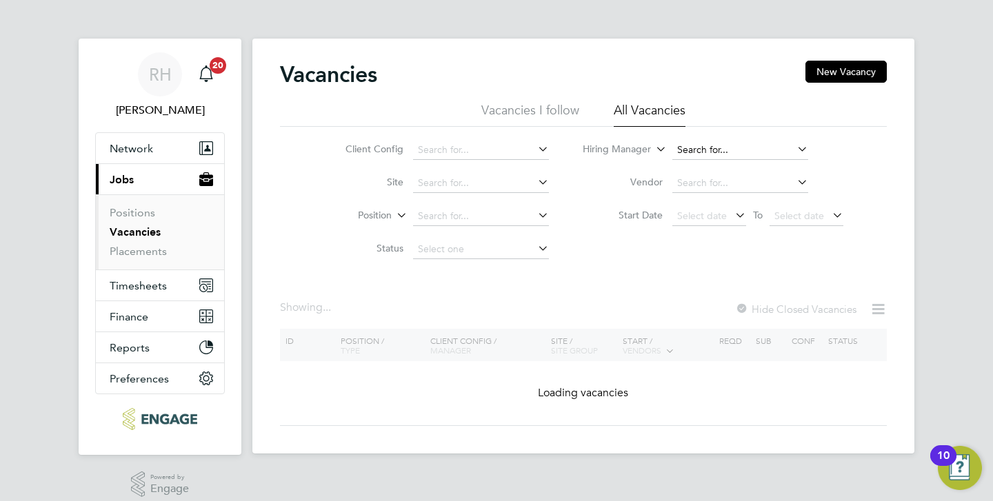
click at [698, 145] on input at bounding box center [740, 150] width 136 height 19
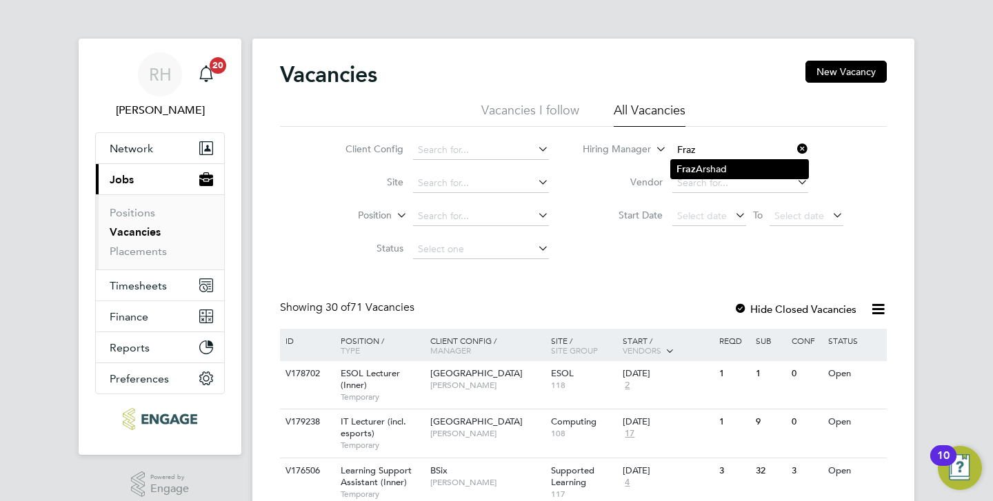
click at [706, 163] on li "[PERSON_NAME]" at bounding box center [739, 169] width 137 height 19
type input "[PERSON_NAME]"
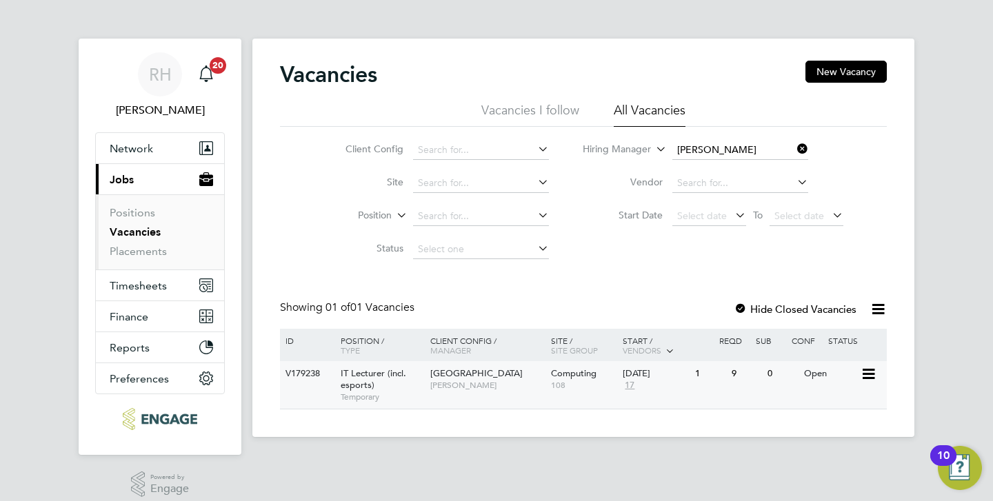
click at [368, 376] on span "IT Lecturer (incl. esports)" at bounding box center [374, 379] width 66 height 23
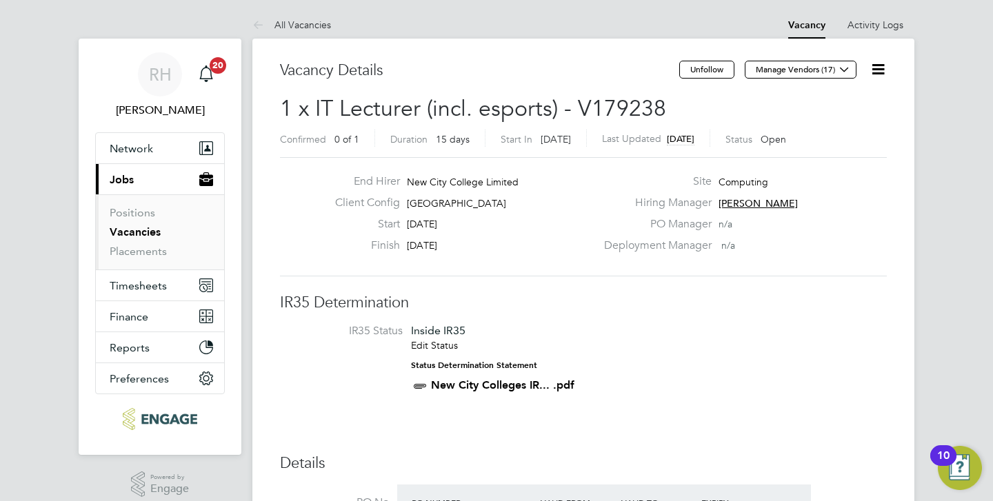
click at [874, 70] on icon at bounding box center [878, 69] width 17 height 17
click at [830, 99] on li "Edit Vacancy e" at bounding box center [845, 101] width 80 height 19
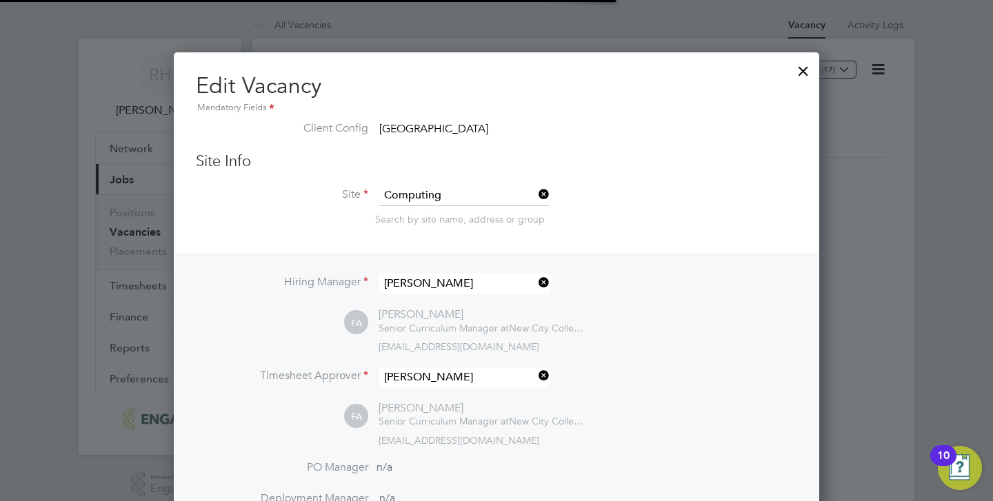
scroll to position [1804, 646]
click at [722, 242] on li "Site Computing Search by site name, address or group" at bounding box center [496, 219] width 601 height 68
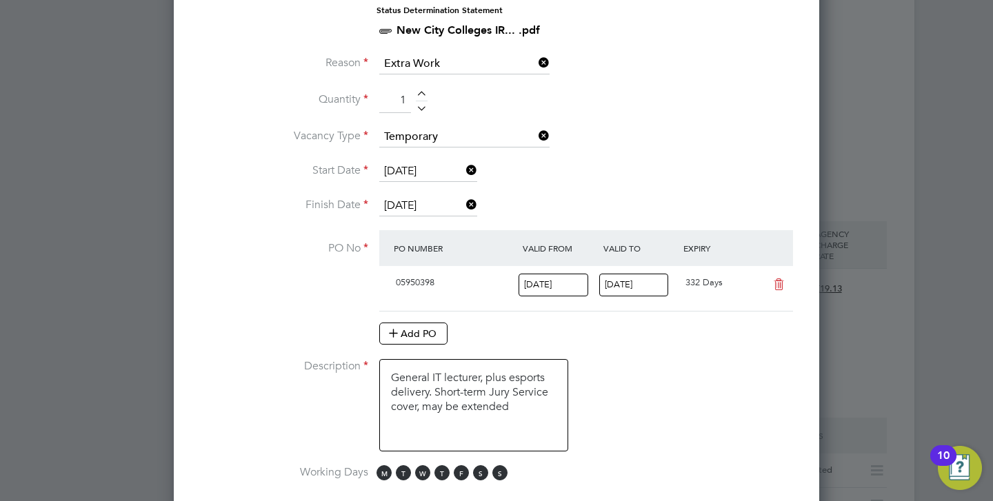
scroll to position [745, 0]
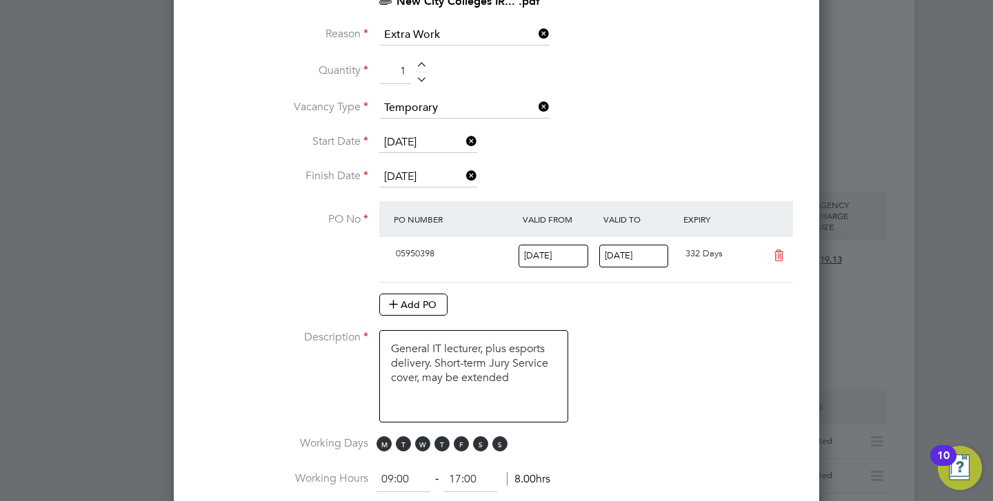
drag, startPoint x: 527, startPoint y: 383, endPoint x: 392, endPoint y: 346, distance: 140.0
click at [392, 346] on textarea "General IT lecturer, plus esports delivery. Short-term Jury Service cover, may …" at bounding box center [473, 376] width 189 height 92
click at [895, 214] on div at bounding box center [496, 250] width 993 height 501
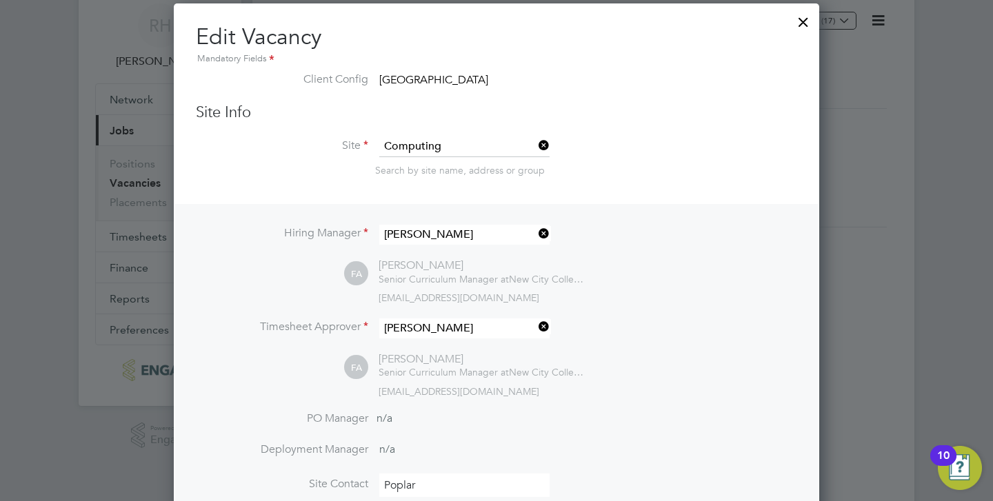
scroll to position [0, 0]
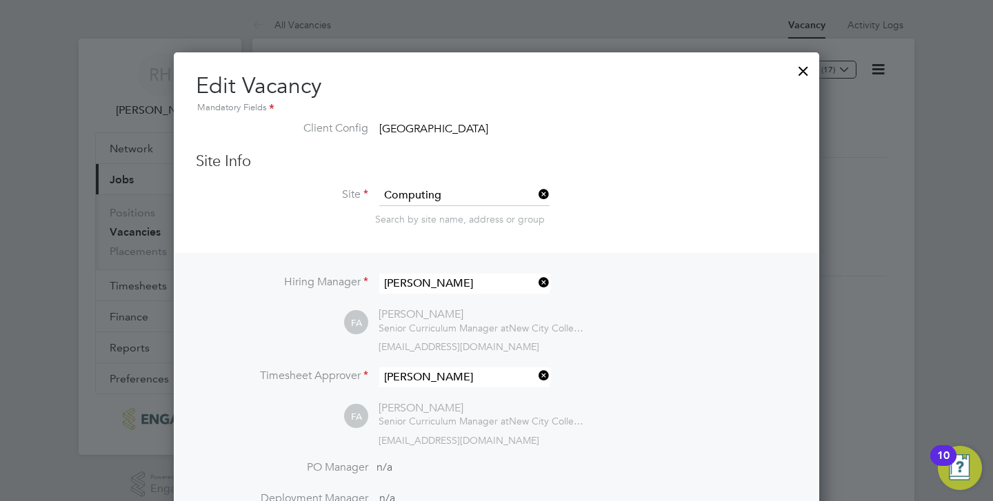
click at [798, 66] on div at bounding box center [803, 67] width 25 height 25
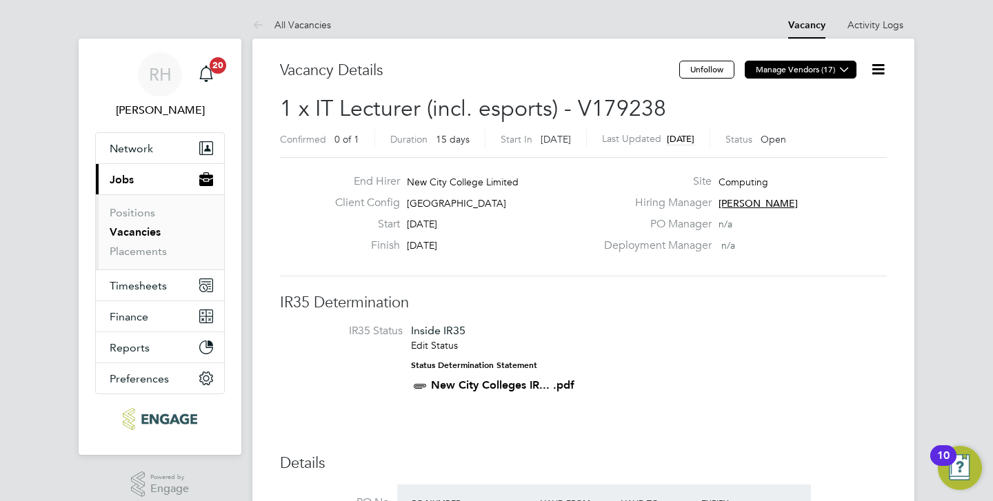
click at [839, 70] on icon at bounding box center [844, 69] width 10 height 10
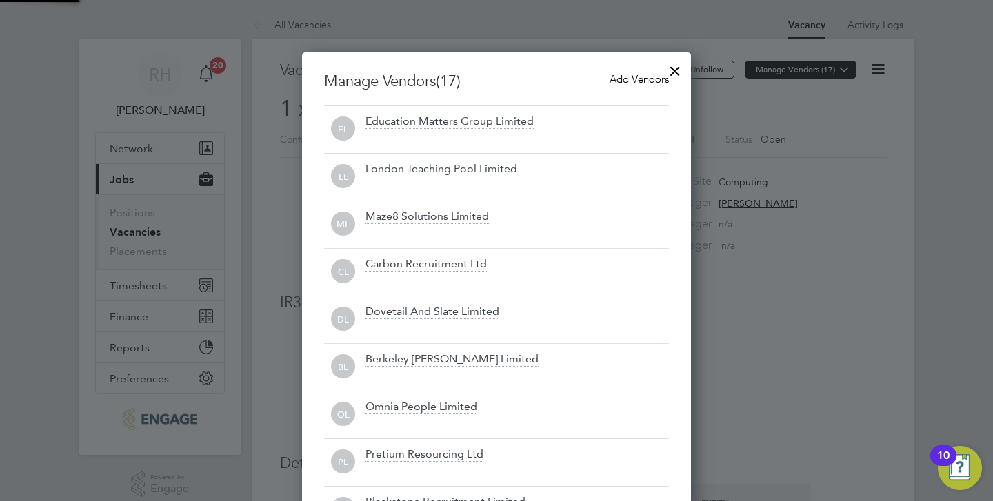
scroll to position [890, 390]
click at [675, 37] on div at bounding box center [496, 250] width 993 height 501
click at [671, 69] on div at bounding box center [675, 67] width 25 height 25
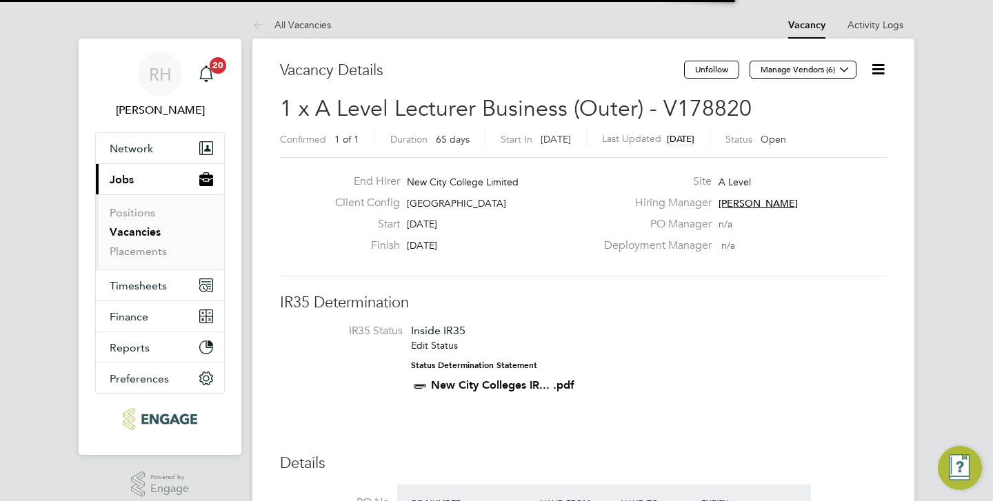
scroll to position [23, 130]
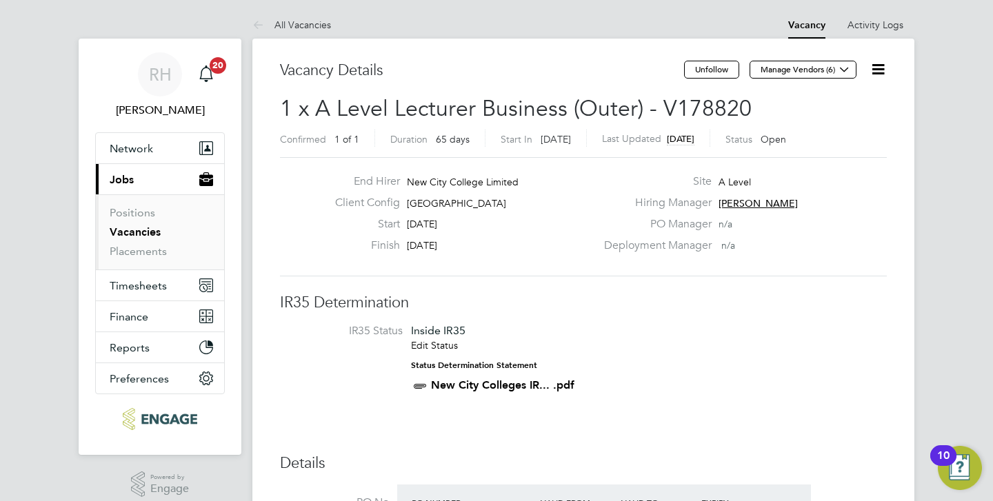
click at [671, 368] on li "IR35 Status Inside IR35 Edit Status Status Determination Statement New City Col…" at bounding box center [583, 361] width 579 height 74
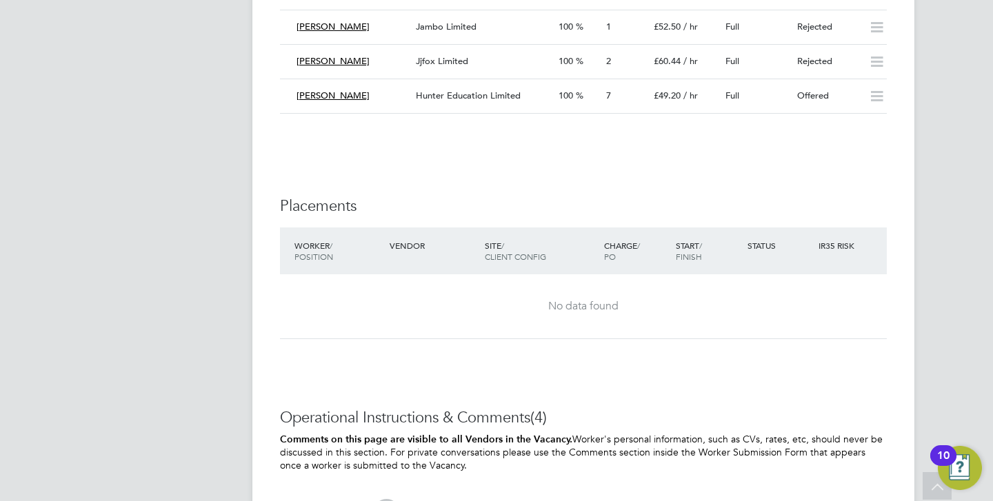
scroll to position [2758, 0]
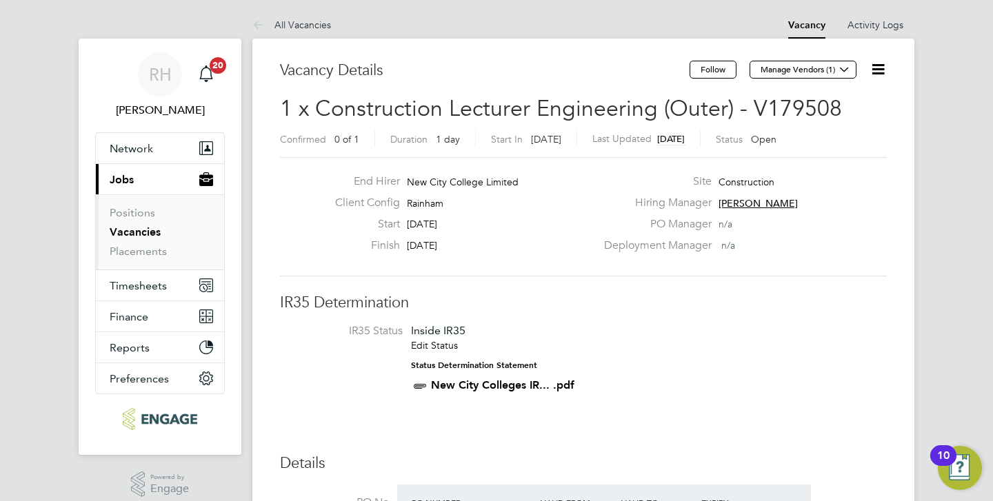
click at [778, 341] on li "IR35 Status Inside IR35 Edit Status Status Determination Statement New City Col…" at bounding box center [583, 361] width 579 height 74
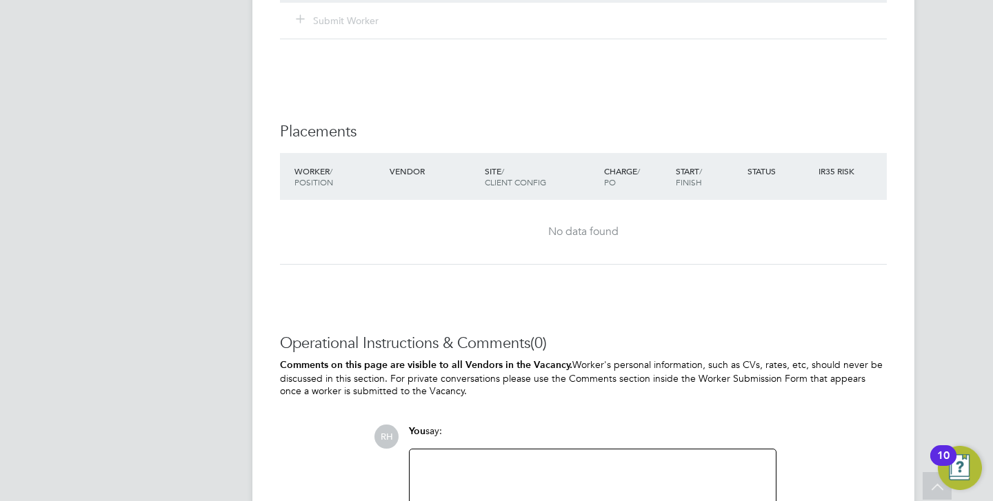
scroll to position [2675, 0]
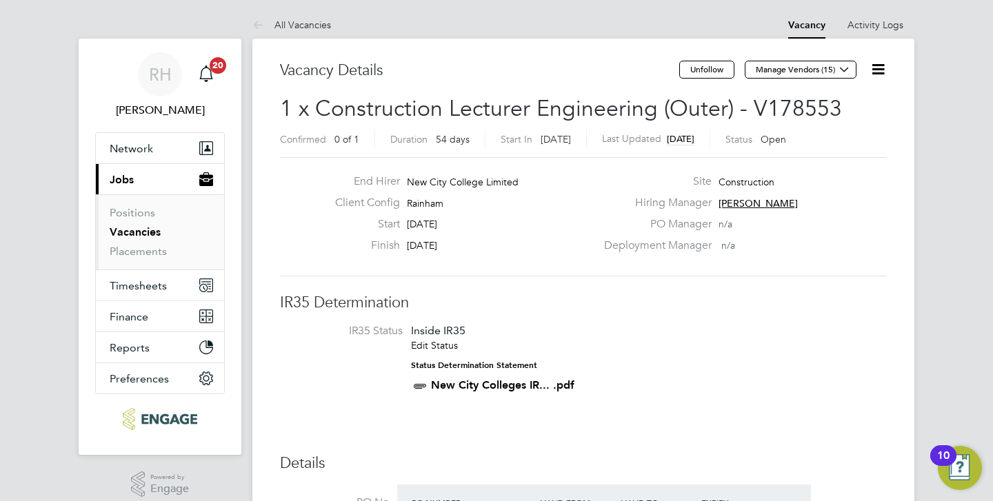
click at [676, 352] on li "IR35 Status Inside IR35 Edit Status Status Determination Statement New City Col…" at bounding box center [583, 361] width 579 height 74
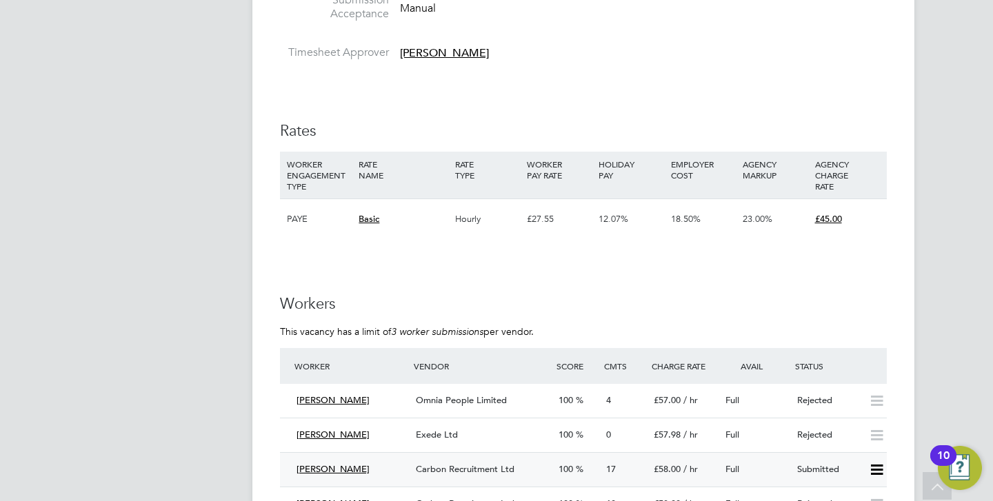
click at [439, 470] on span "Carbon Recruitment Ltd" at bounding box center [465, 469] width 99 height 12
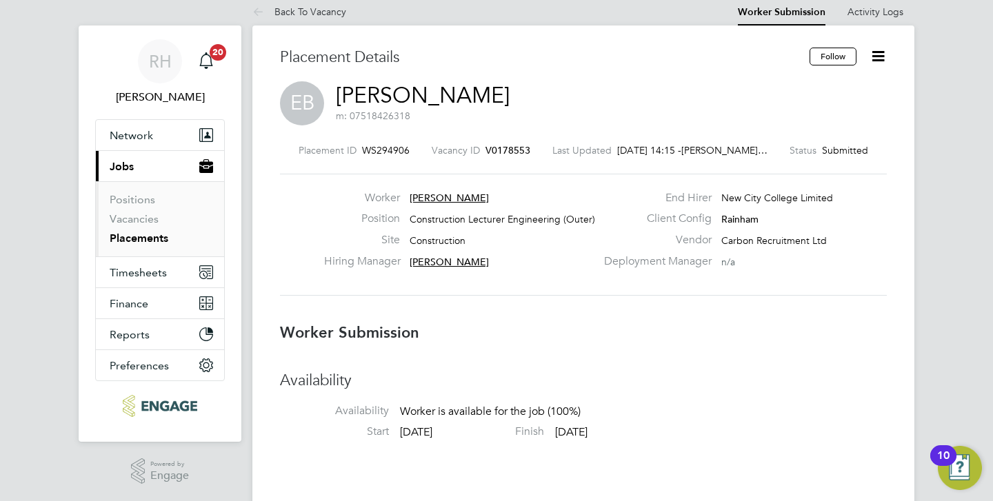
click at [732, 376] on h3 "Availability" at bounding box center [583, 381] width 607 height 20
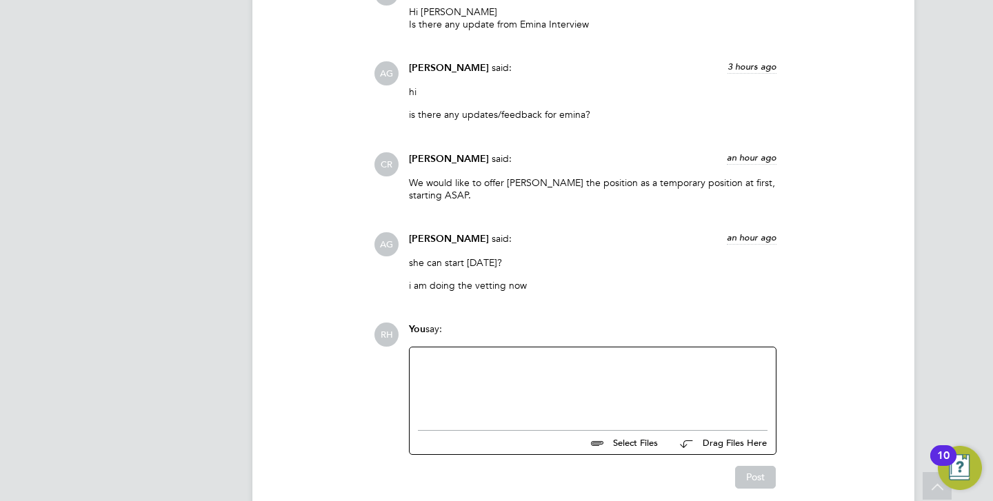
click at [603, 397] on div at bounding box center [593, 385] width 350 height 59
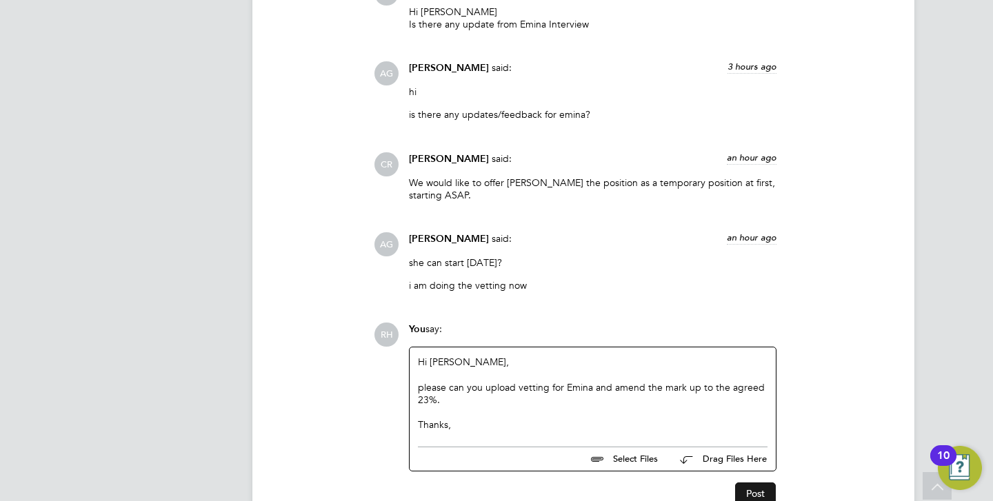
click at [760, 494] on button "Post" at bounding box center [755, 494] width 41 height 22
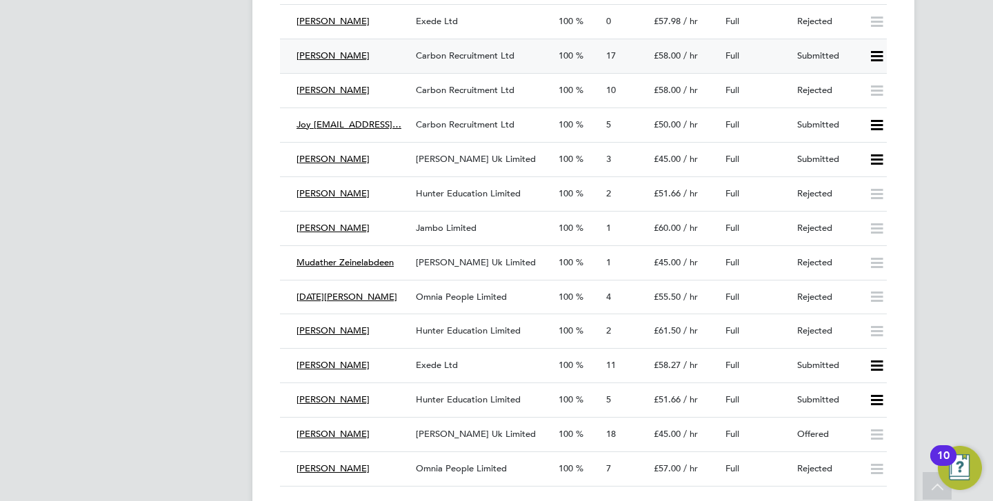
click at [879, 55] on icon at bounding box center [876, 56] width 17 height 11
click at [856, 84] on li "Offer" at bounding box center [858, 85] width 48 height 19
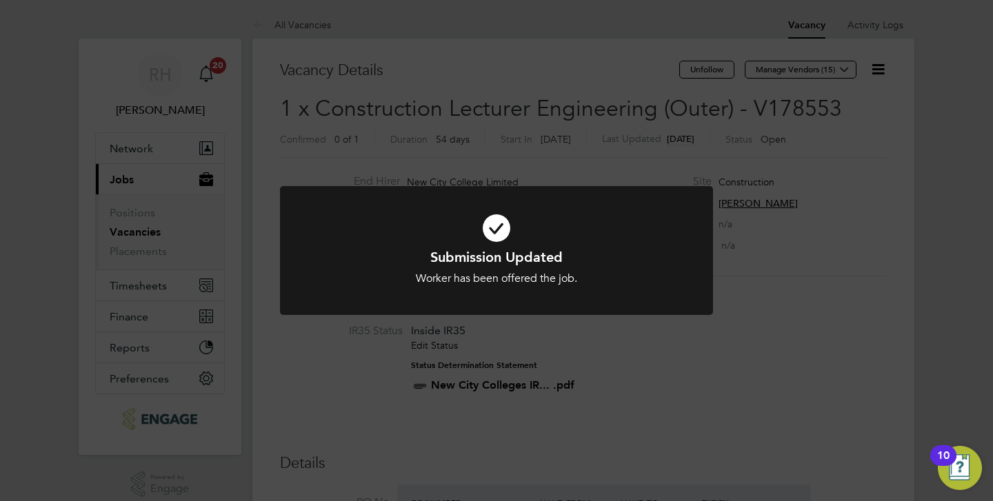
click at [607, 353] on div "Submission Updated Worker has been offered the job. Cancel Okay" at bounding box center [496, 250] width 993 height 501
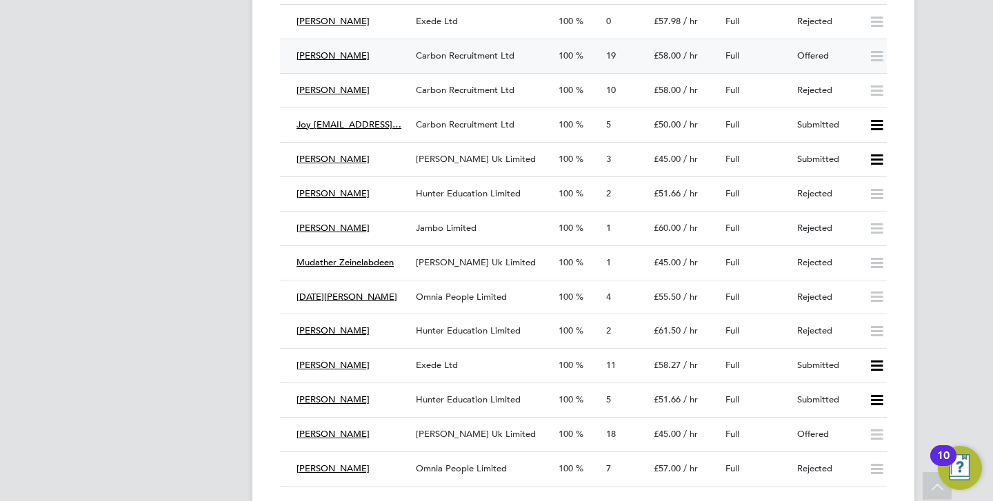
click at [406, 53] on div "[PERSON_NAME]" at bounding box center [350, 56] width 119 height 23
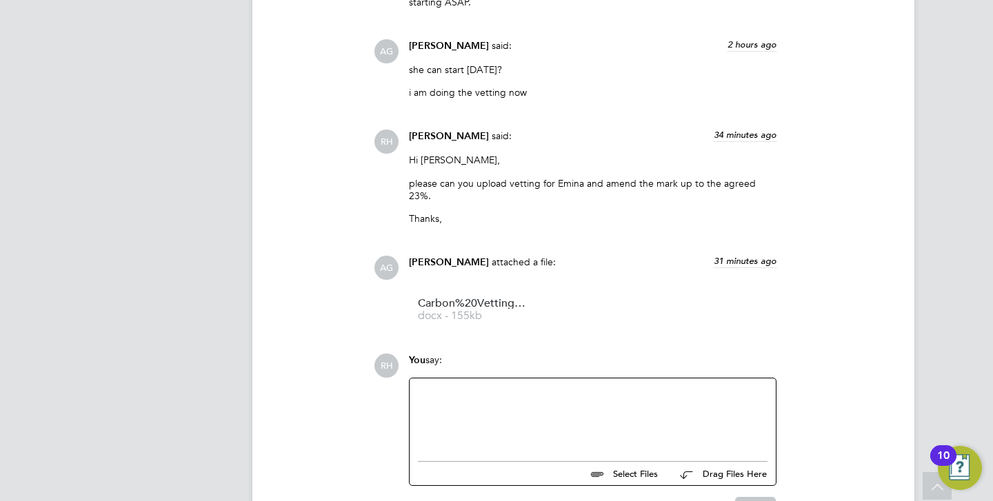
click at [533, 389] on div at bounding box center [593, 416] width 350 height 59
click at [474, 287] on li "Carbon%20Vetting%20Form%20-%20Emina docx - 155kb" at bounding box center [470, 310] width 123 height 46
click at [493, 299] on span "Carbon%20Vetting%20Form%20-%20Emina" at bounding box center [473, 304] width 110 height 10
click at [476, 404] on div at bounding box center [593, 416] width 350 height 59
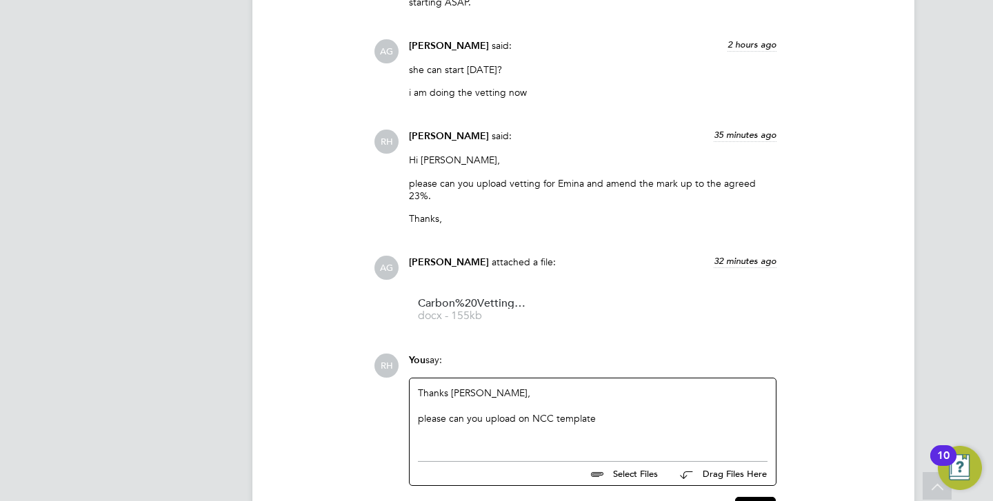
click at [518, 412] on div "please can you upload on NCC template" at bounding box center [593, 418] width 350 height 12
click at [745, 497] on button "Post" at bounding box center [755, 508] width 41 height 22
